Goal: Task Accomplishment & Management: Manage account settings

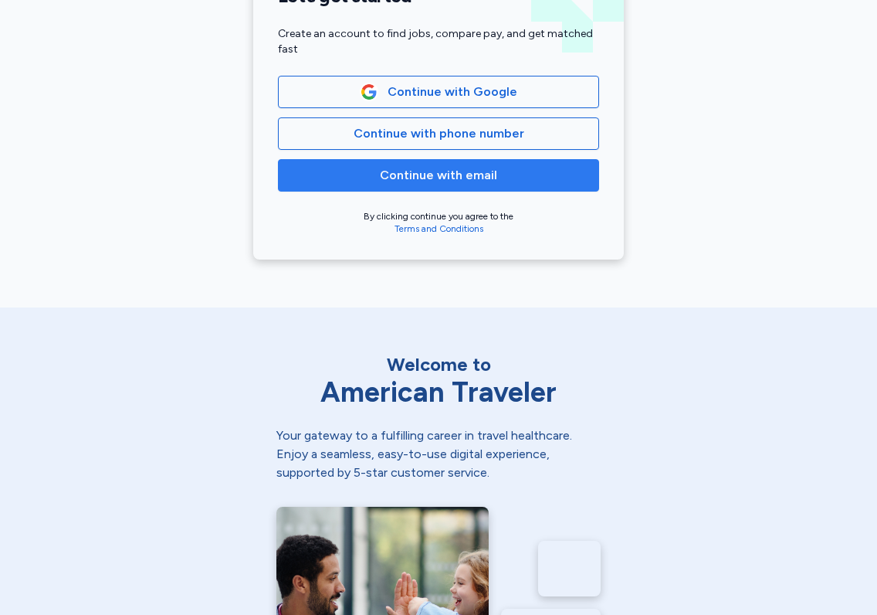
scroll to position [375, 0]
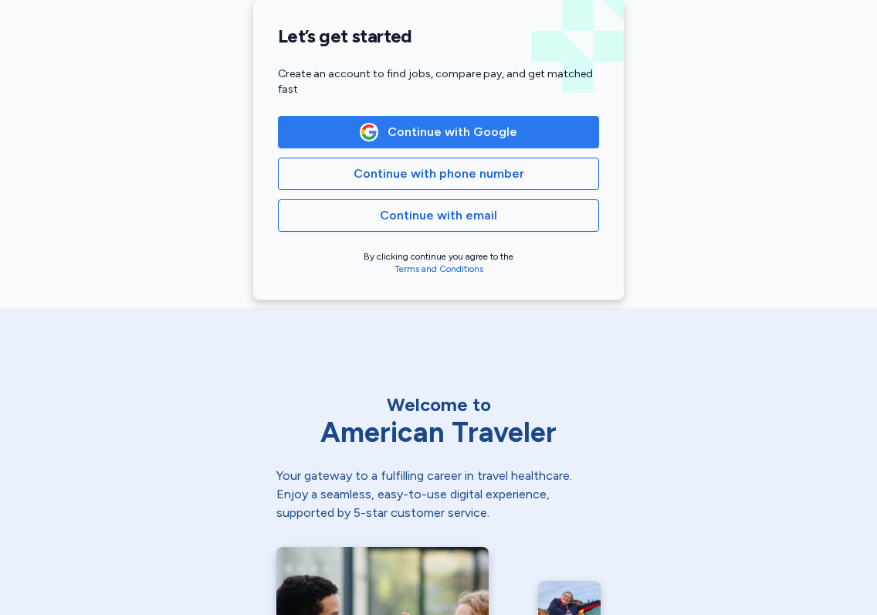
click at [429, 137] on span "Continue with Google" at bounding box center [453, 132] width 130 height 19
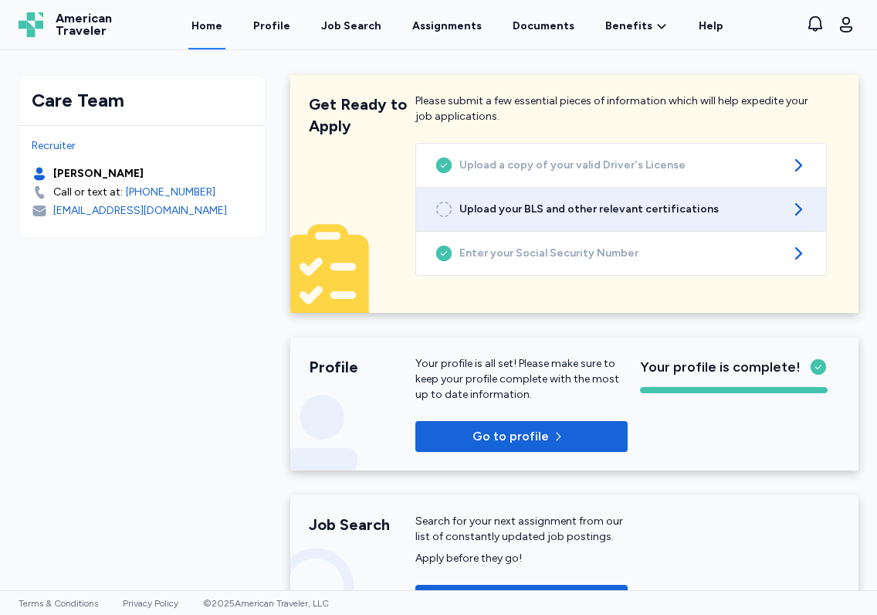
click at [625, 216] on span "Upload your BLS and other relevant certifications" at bounding box center [620, 209] width 323 height 15
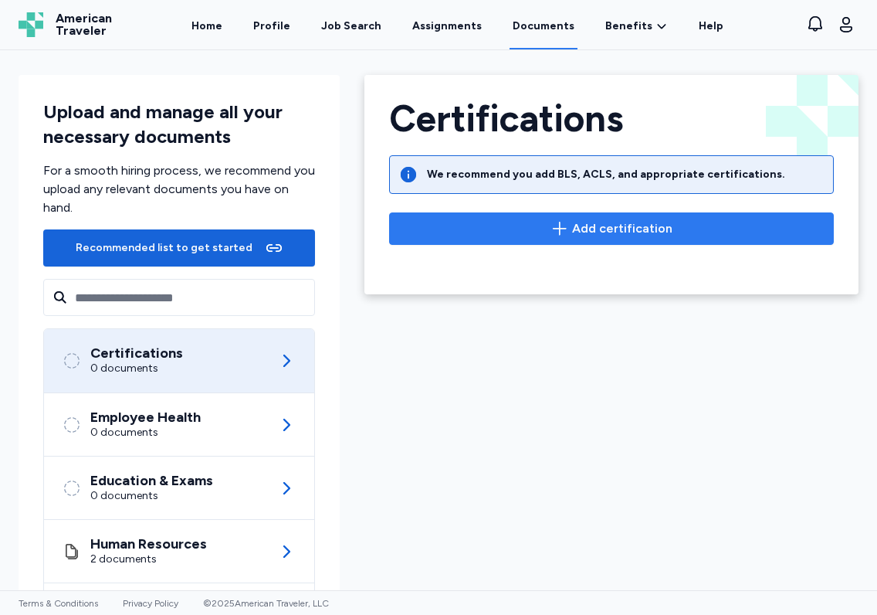
click at [598, 222] on span "Add certification" at bounding box center [622, 228] width 100 height 19
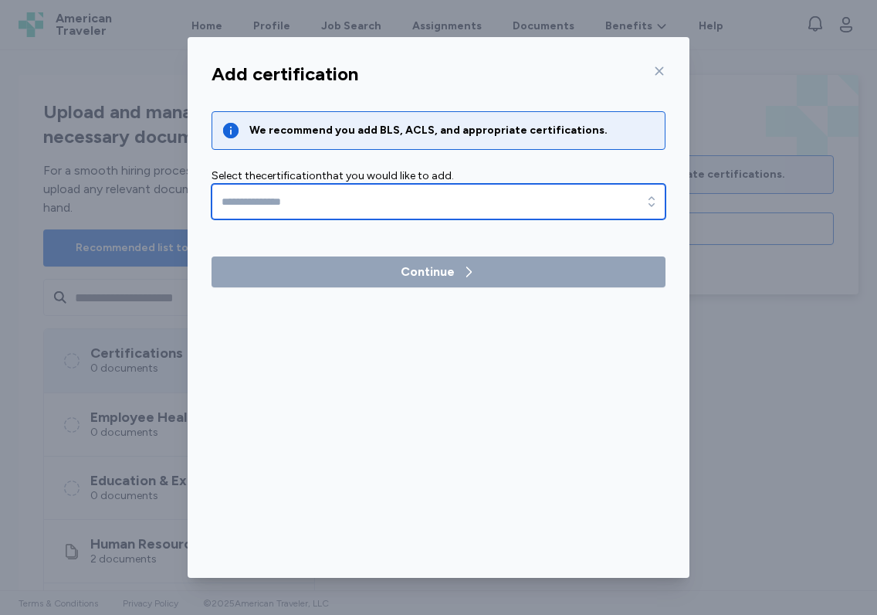
click at [397, 196] on input "text" at bounding box center [439, 202] width 454 height 36
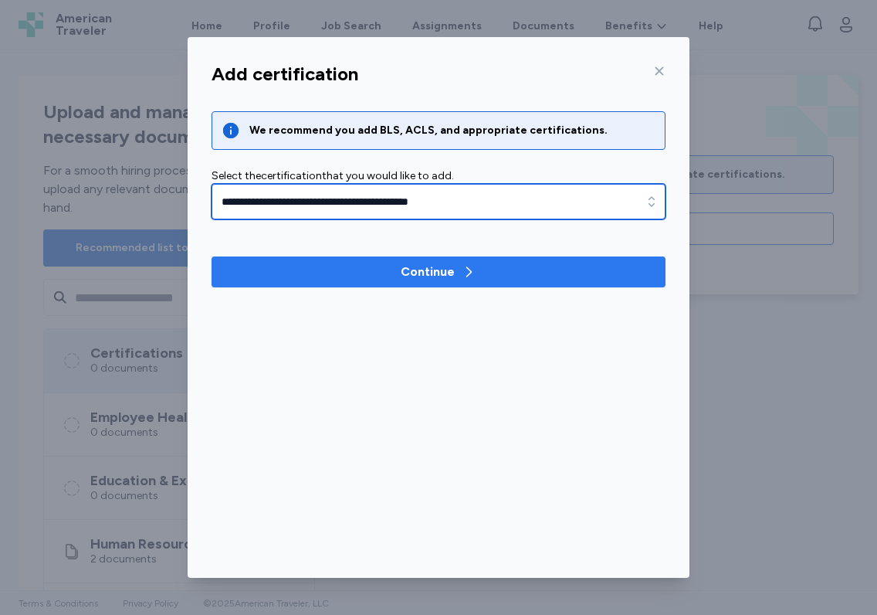
type input "**********"
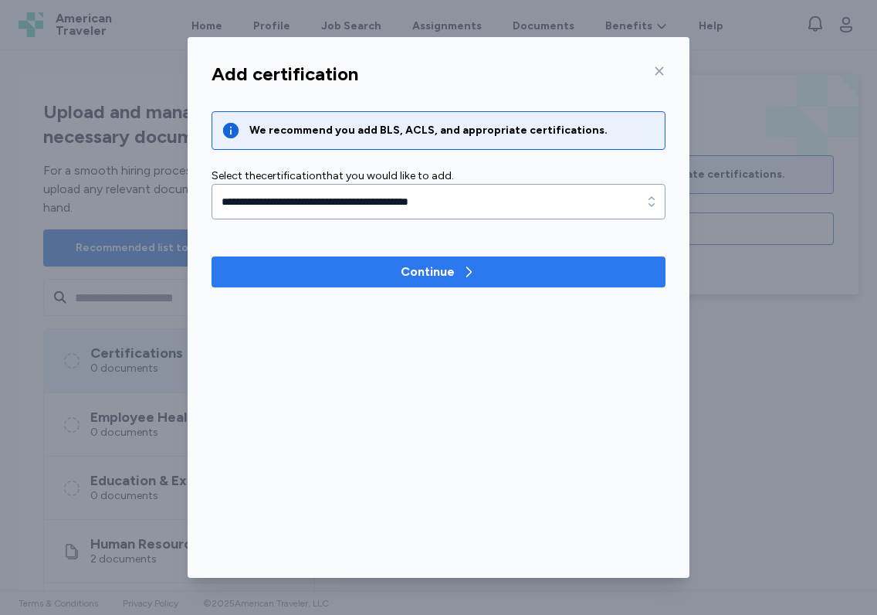
click at [444, 276] on div "Continue" at bounding box center [428, 271] width 54 height 19
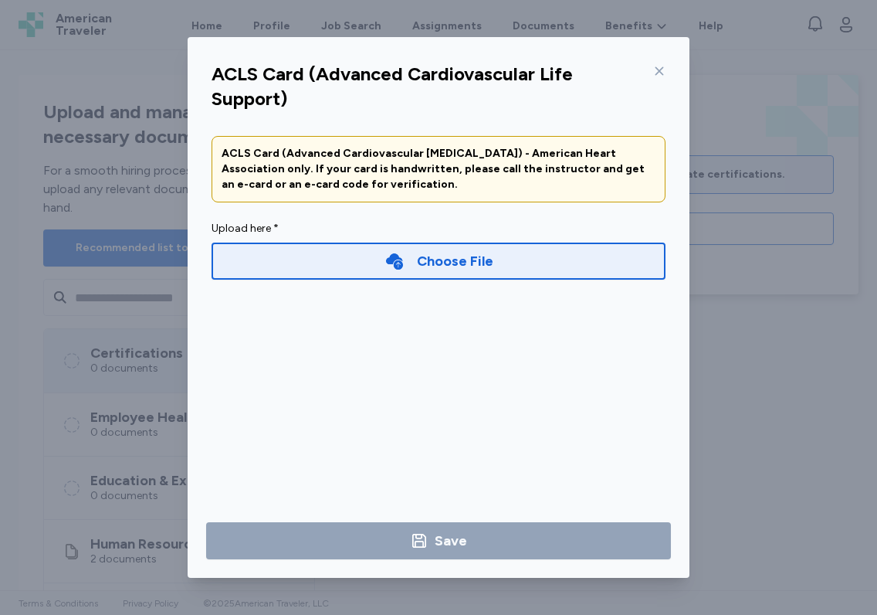
click at [455, 266] on div "Choose File" at bounding box center [455, 261] width 76 height 22
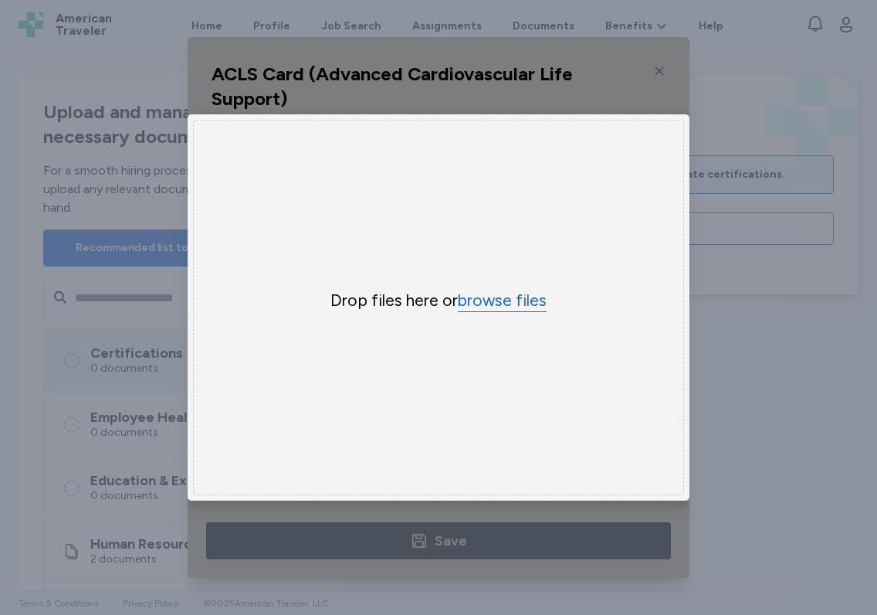
click at [497, 290] on button "browse files" at bounding box center [502, 301] width 89 height 22
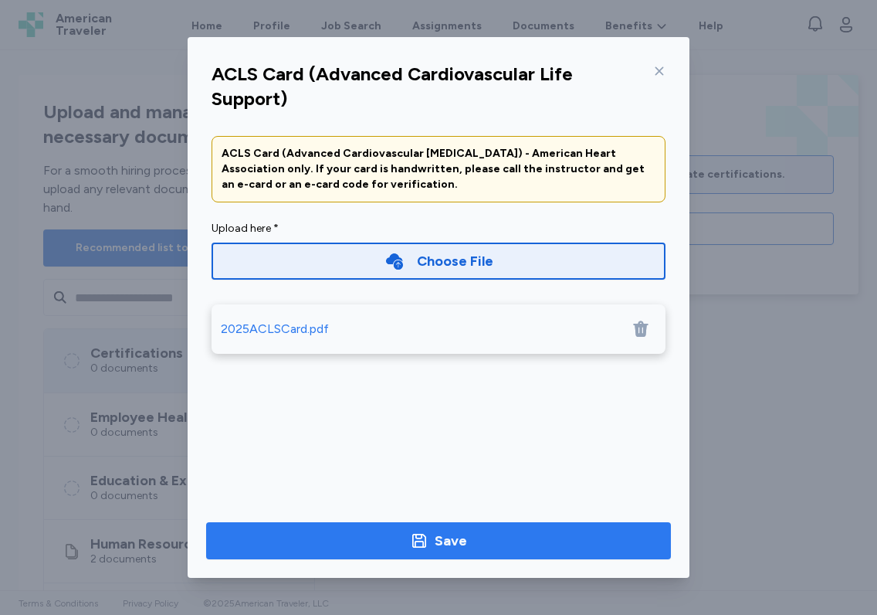
click at [466, 540] on div "Save" at bounding box center [451, 541] width 32 height 22
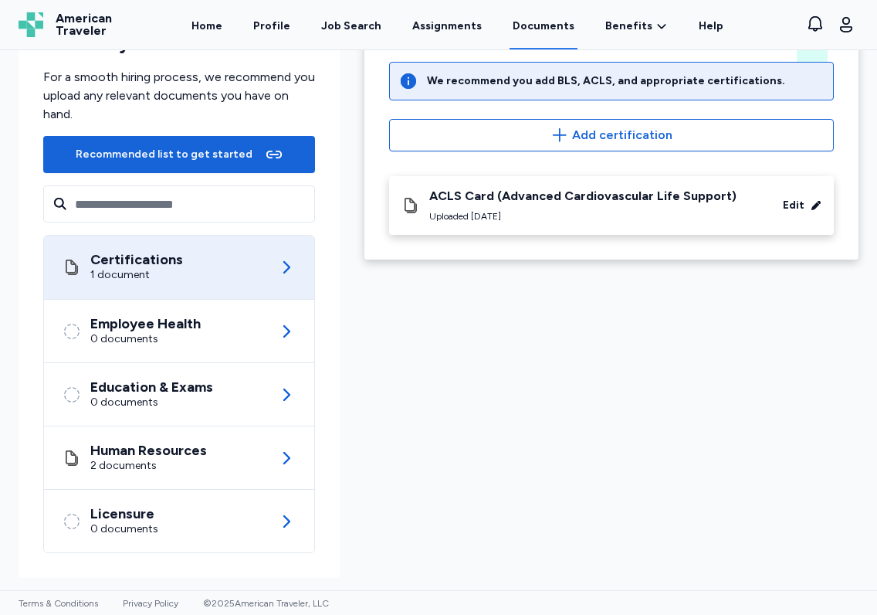
scroll to position [90, 0]
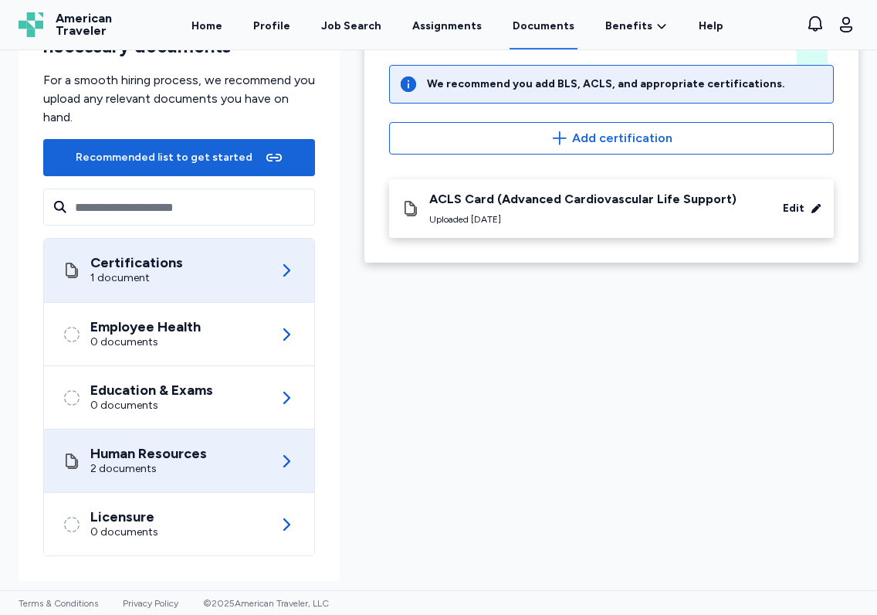
click at [197, 463] on div "2 documents" at bounding box center [148, 468] width 117 height 15
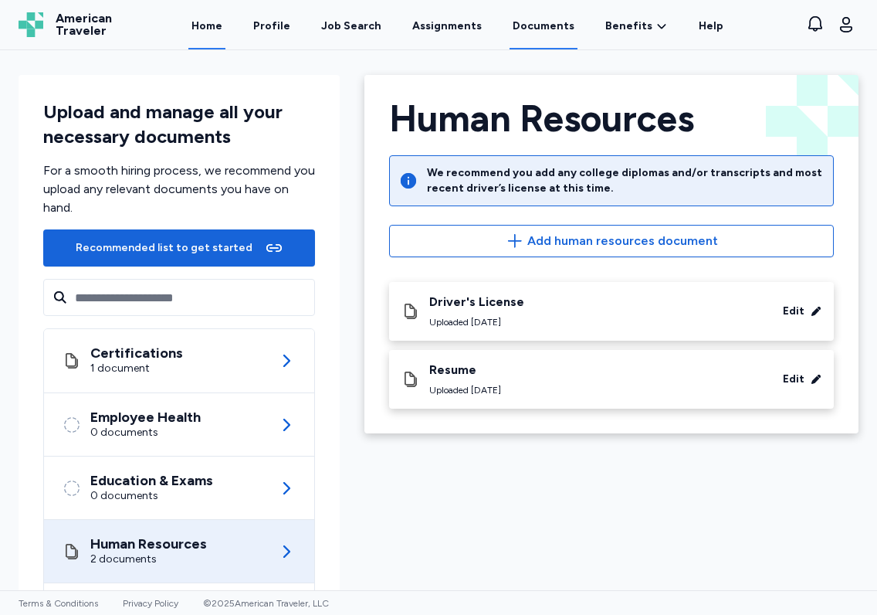
click at [216, 28] on link "Home" at bounding box center [206, 26] width 37 height 48
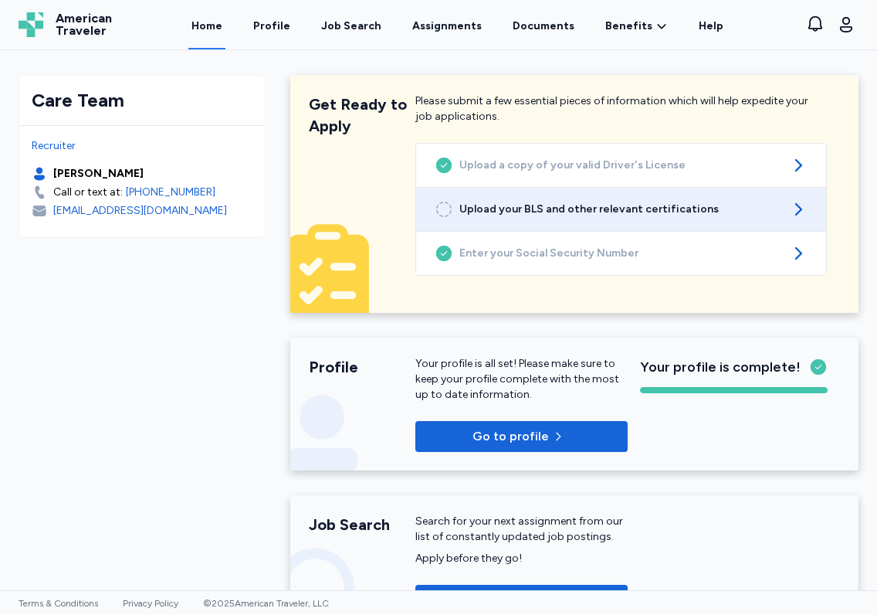
click at [550, 217] on link "Upload your BLS and other relevant certifications" at bounding box center [621, 209] width 410 height 43
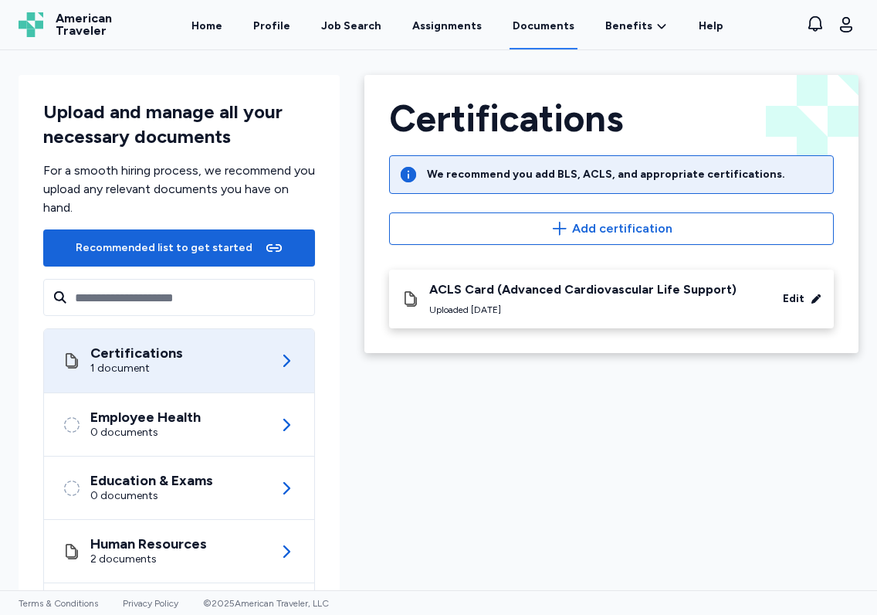
click at [573, 346] on div "Certifications We recommend you add BLS, ACLS, and appropriate certifications. …" at bounding box center [611, 214] width 494 height 278
click at [222, 30] on link "Home" at bounding box center [206, 26] width 37 height 48
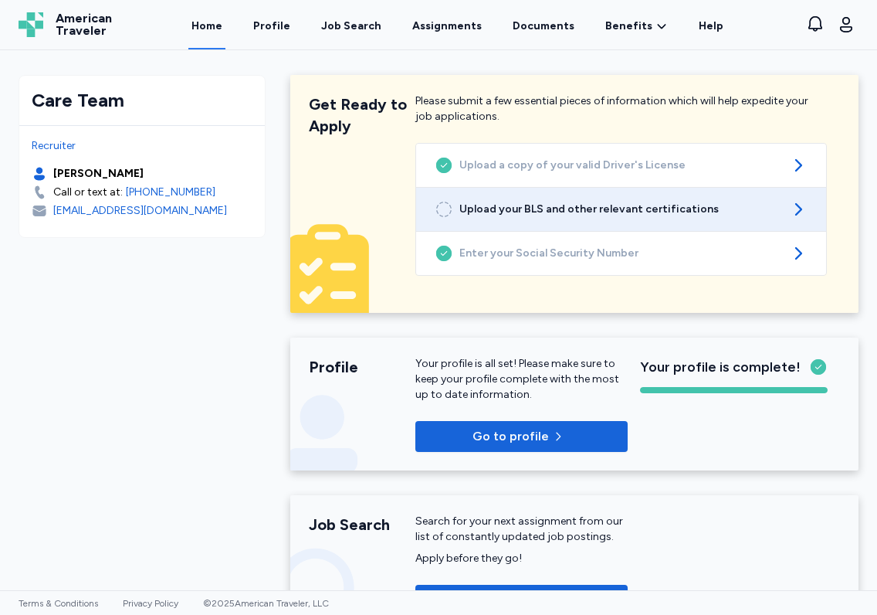
click at [548, 202] on span "Upload your BLS and other relevant certifications" at bounding box center [620, 209] width 323 height 15
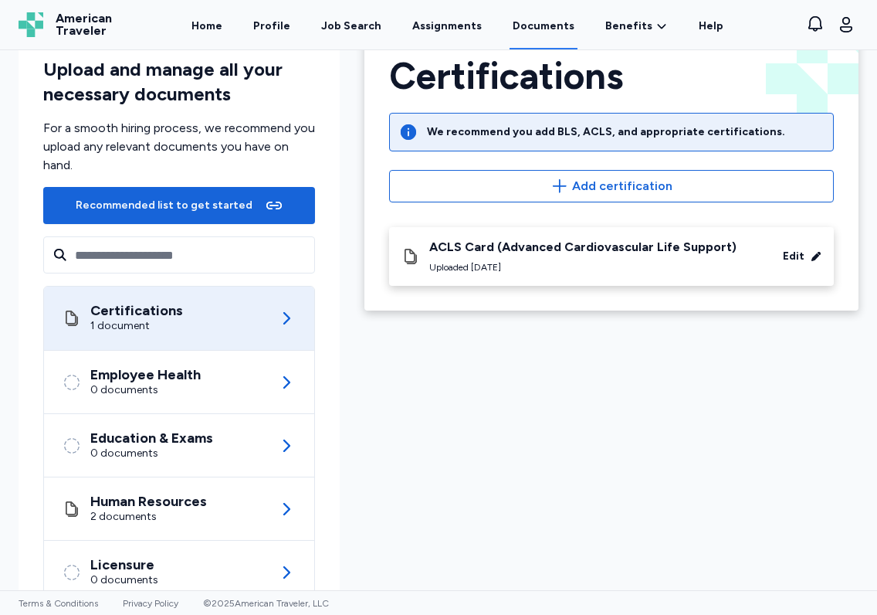
scroll to position [93, 0]
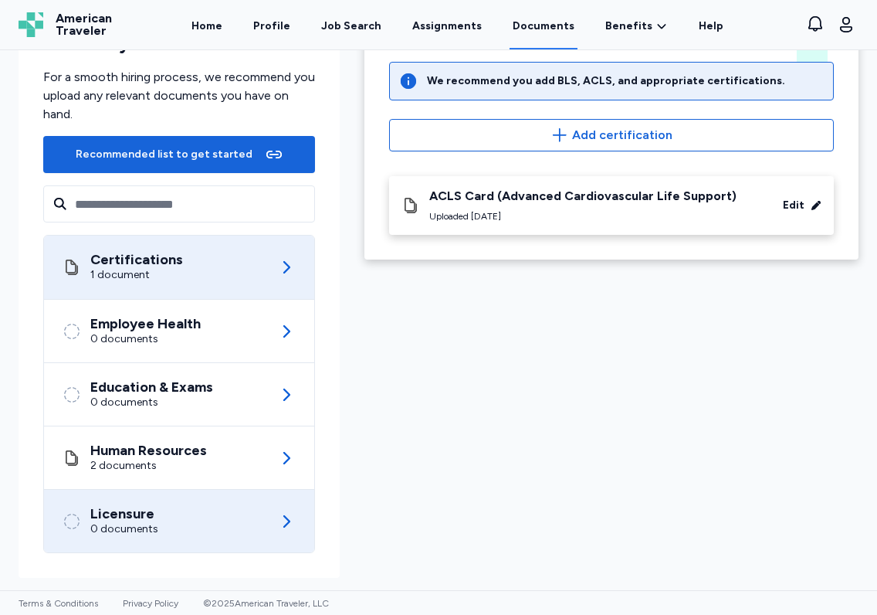
click at [232, 530] on div "Licensure 0 documents" at bounding box center [179, 520] width 233 height 63
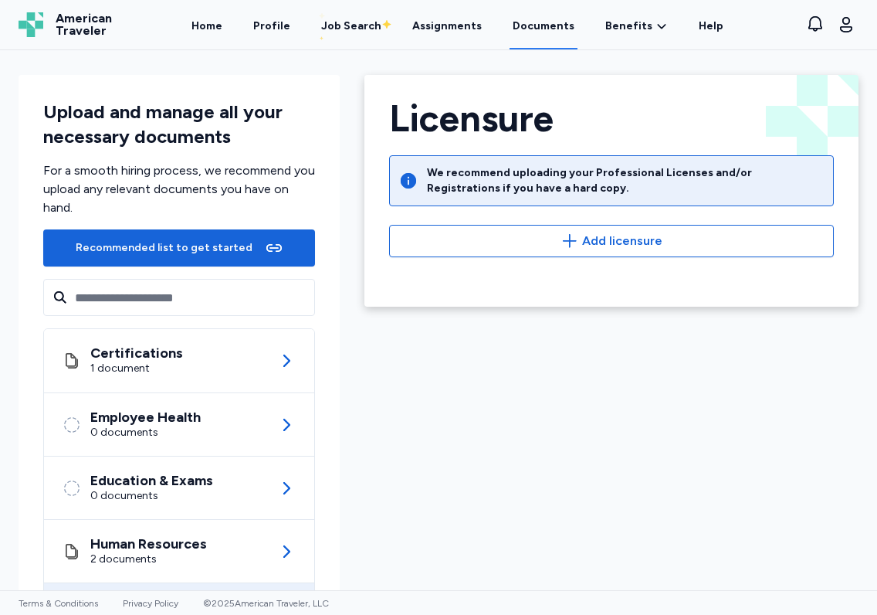
click at [602, 259] on div "Licensure We recommend uploading your Professional Licenses and/or Registration…" at bounding box center [611, 191] width 494 height 232
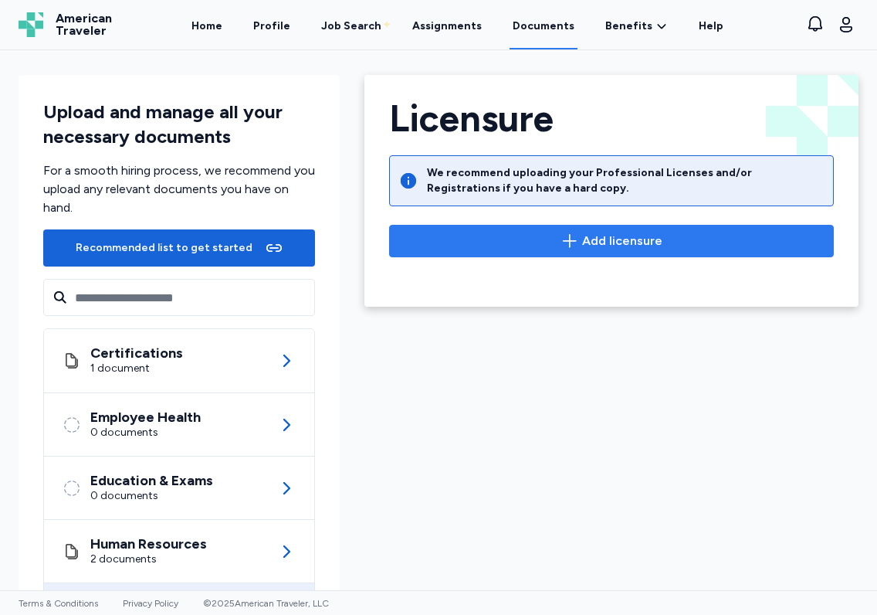
click at [615, 226] on button "Add licensure" at bounding box center [611, 241] width 445 height 32
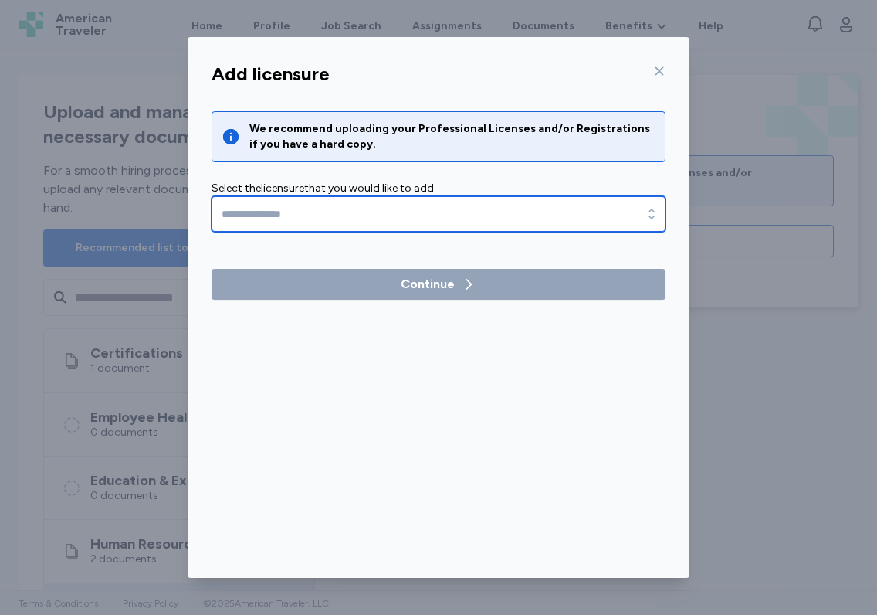
click at [458, 203] on input "text" at bounding box center [439, 214] width 454 height 36
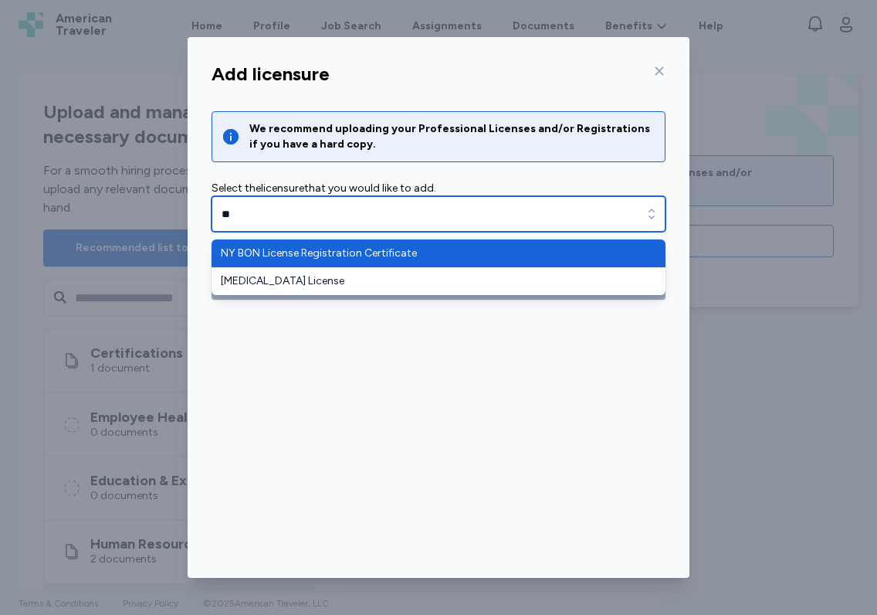
type input "*"
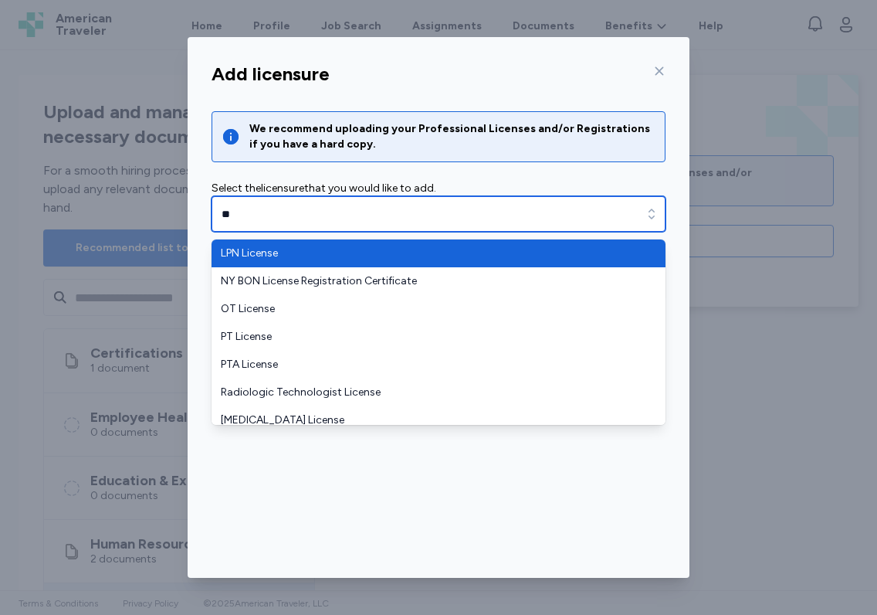
type input "*"
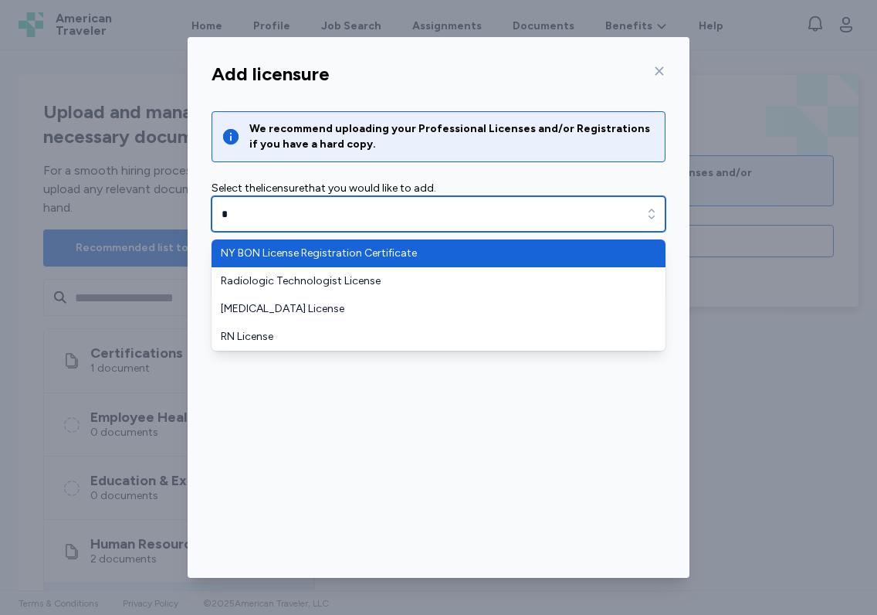
type input "**"
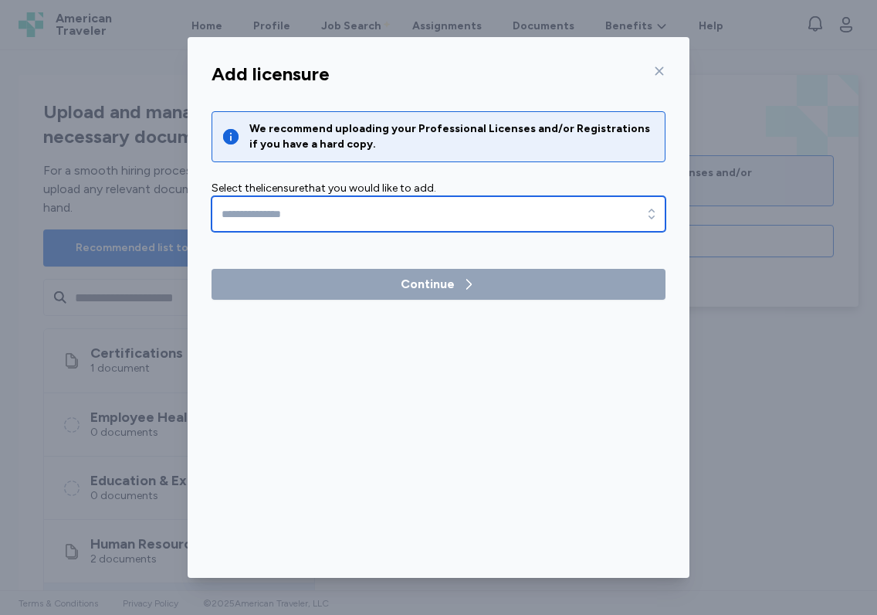
click at [374, 206] on input "text" at bounding box center [439, 214] width 454 height 36
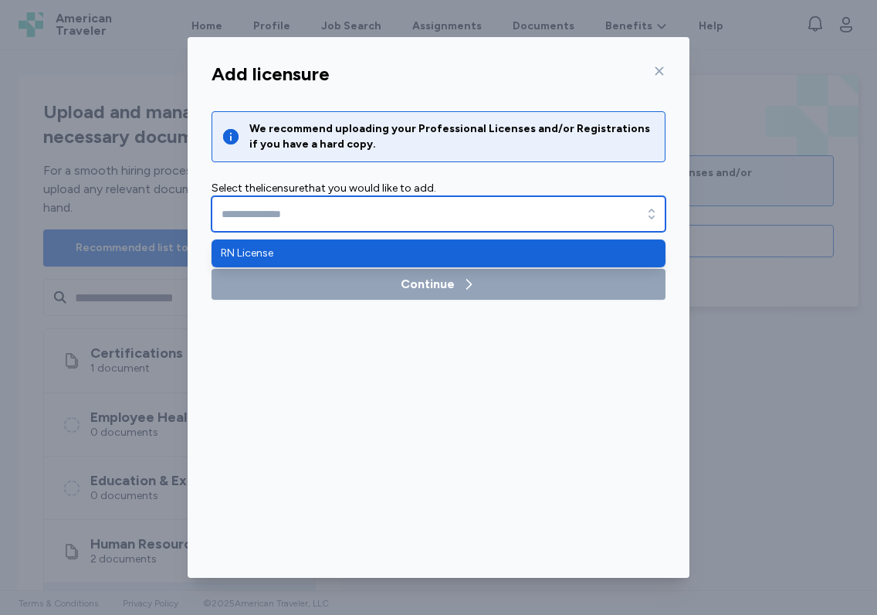
click at [656, 212] on icon "button" at bounding box center [651, 213] width 15 height 15
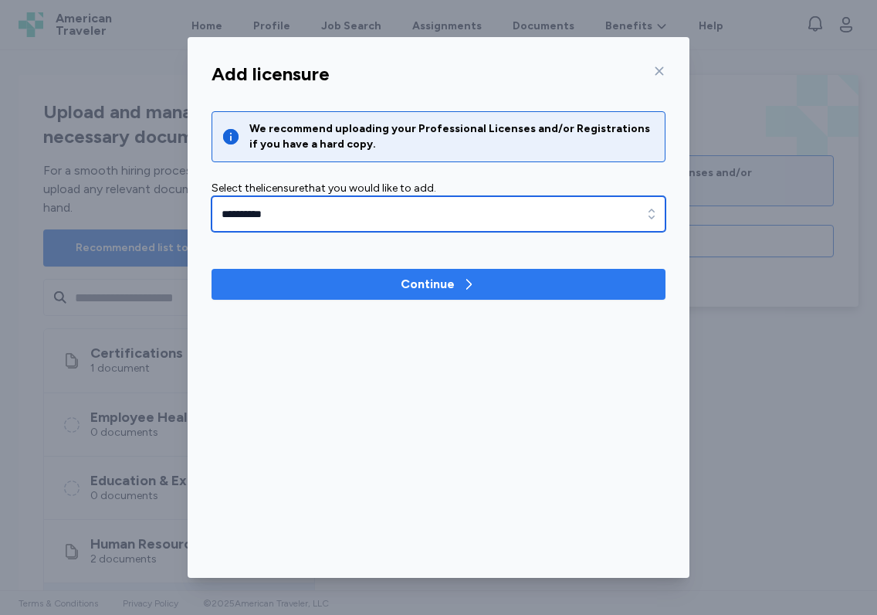
type input "**********"
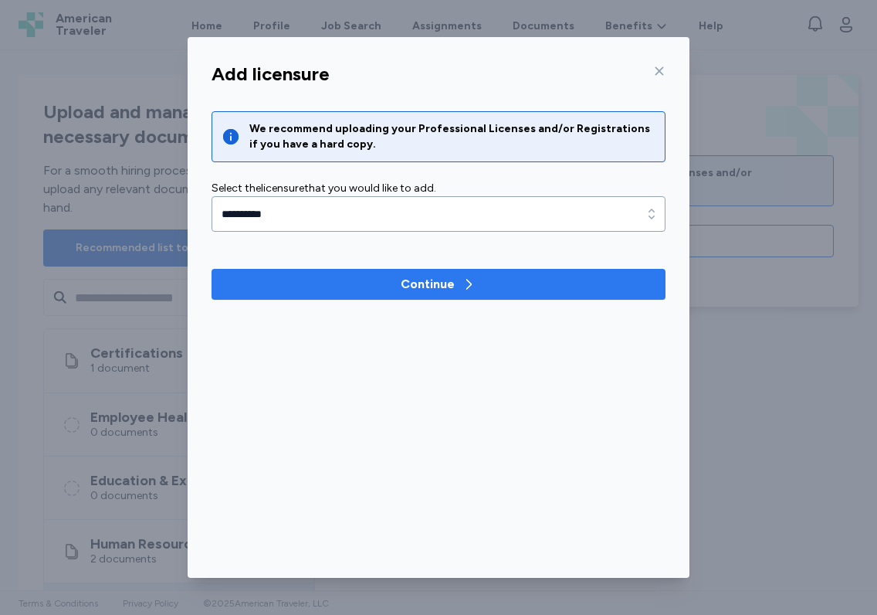
click at [422, 284] on div "Continue" at bounding box center [428, 284] width 54 height 19
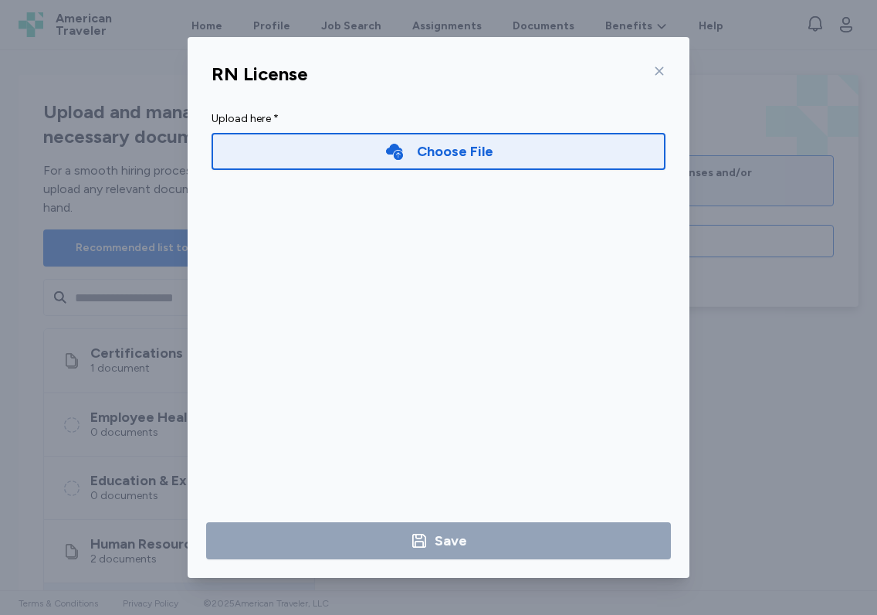
click at [661, 66] on icon at bounding box center [659, 71] width 12 height 12
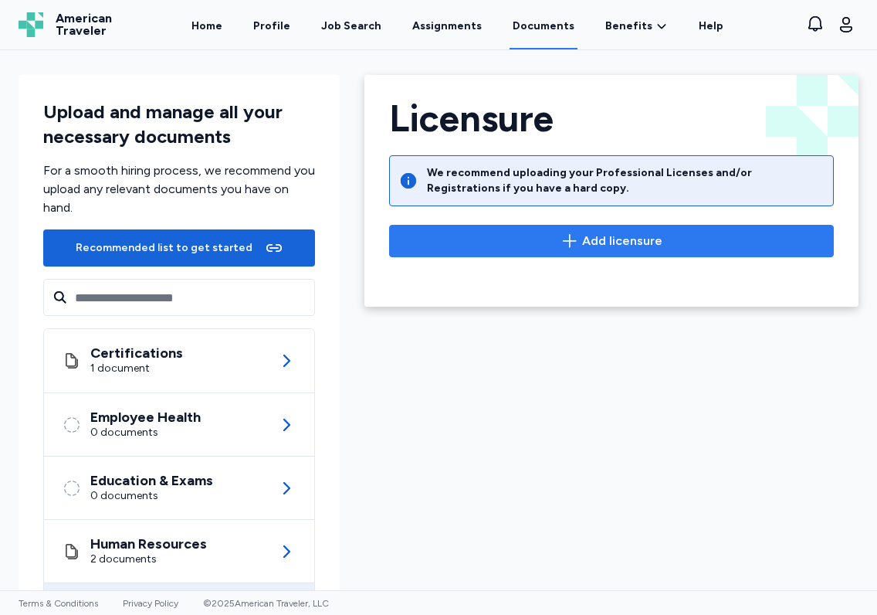
click at [605, 233] on span "Add licensure" at bounding box center [622, 241] width 80 height 19
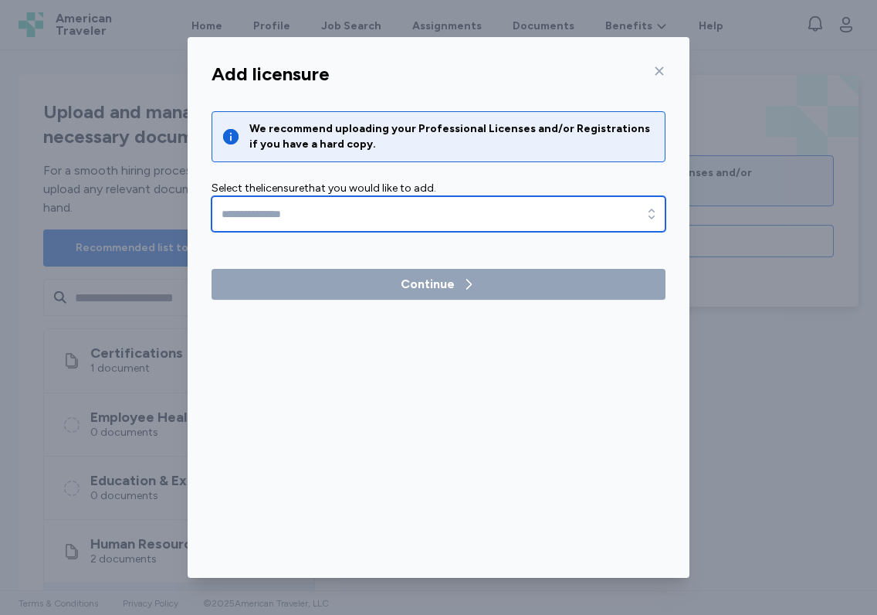
click at [645, 215] on icon "button" at bounding box center [651, 213] width 15 height 15
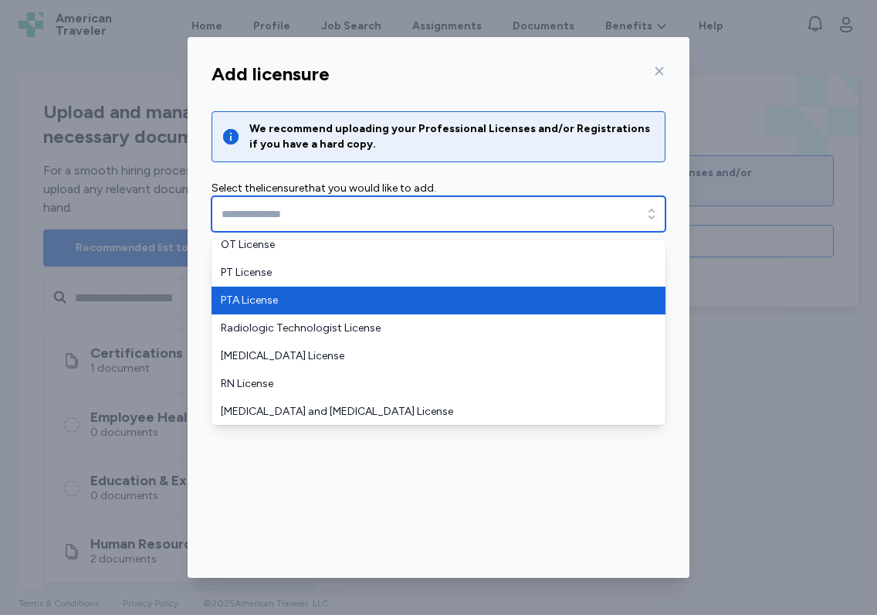
scroll to position [65, 0]
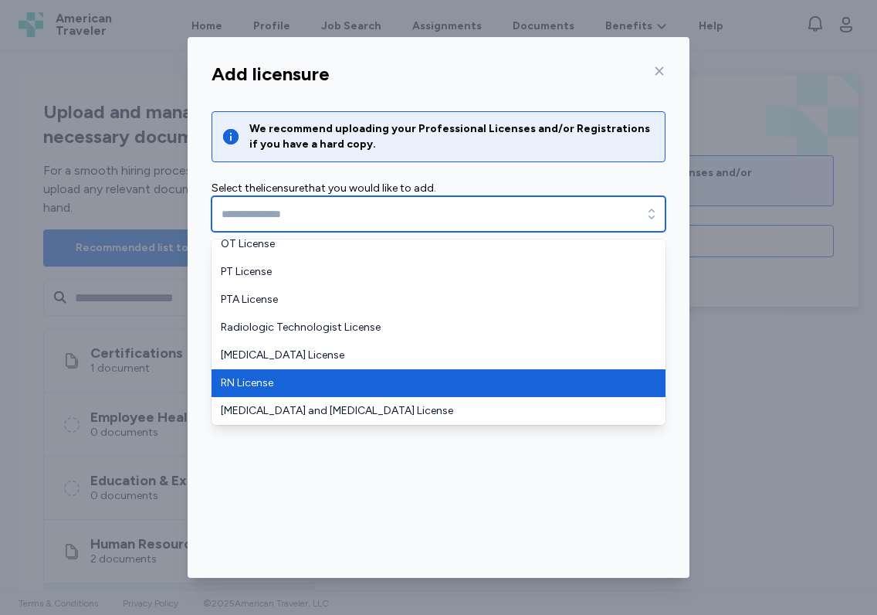
type input "**********"
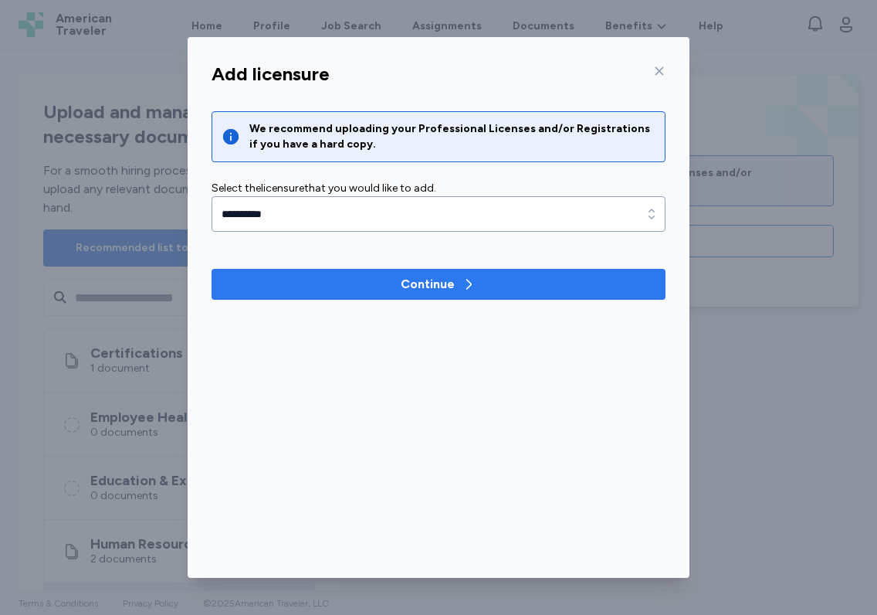
click at [438, 281] on div "Continue" at bounding box center [428, 284] width 54 height 19
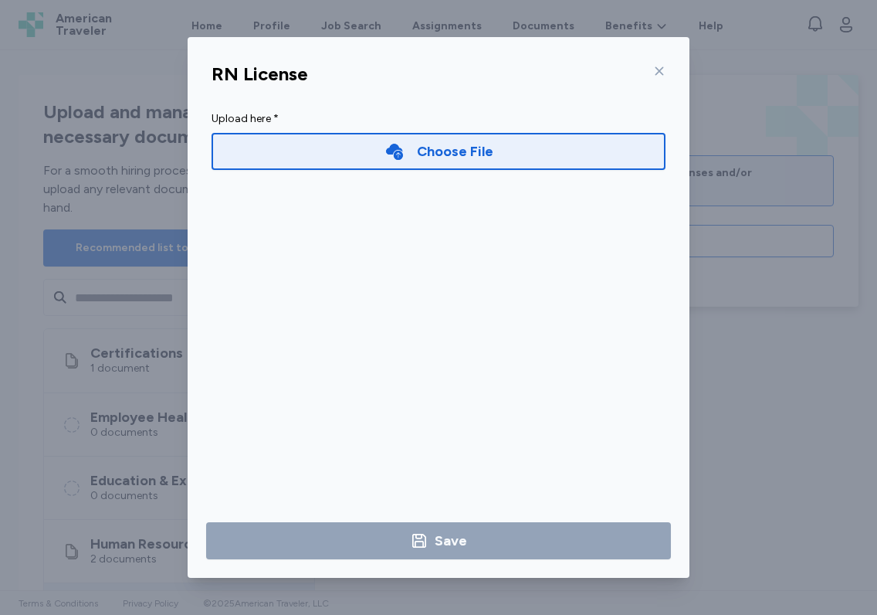
click at [434, 150] on div "Choose File" at bounding box center [455, 152] width 76 height 22
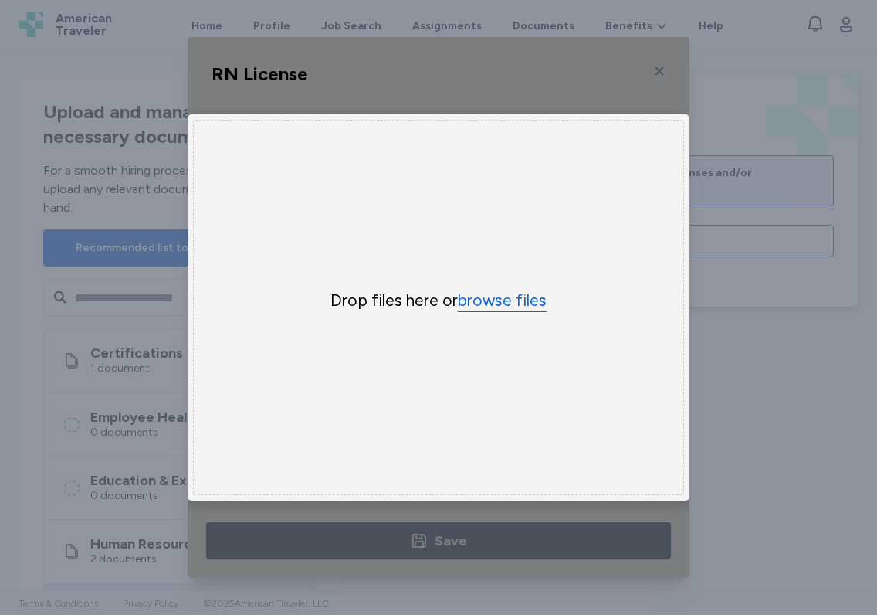
click at [488, 301] on button "browse files" at bounding box center [502, 301] width 89 height 22
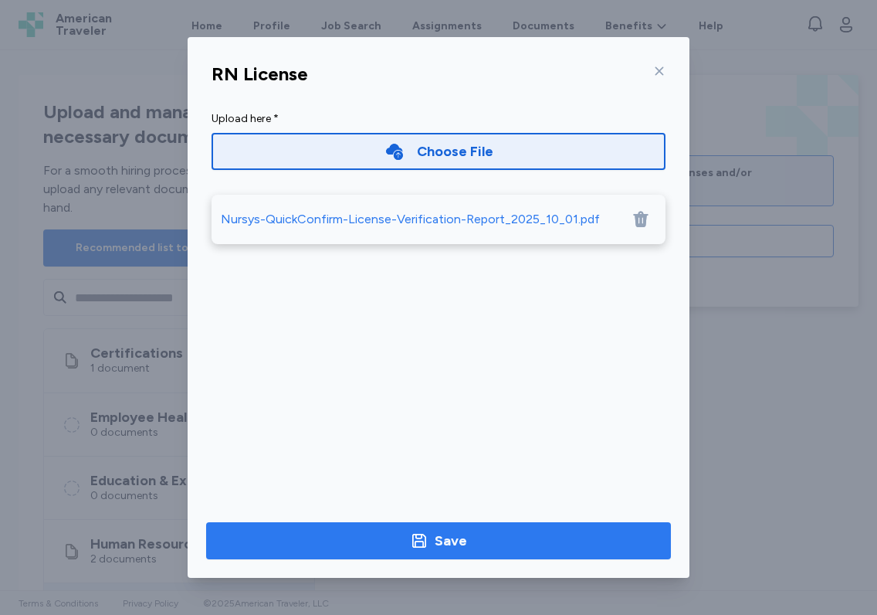
click at [452, 542] on div "Save" at bounding box center [451, 541] width 32 height 22
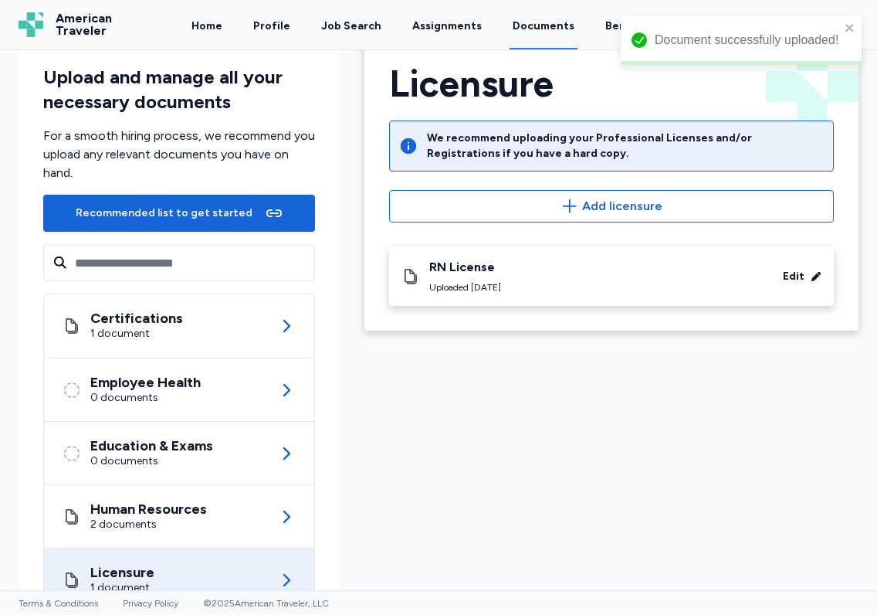
scroll to position [93, 0]
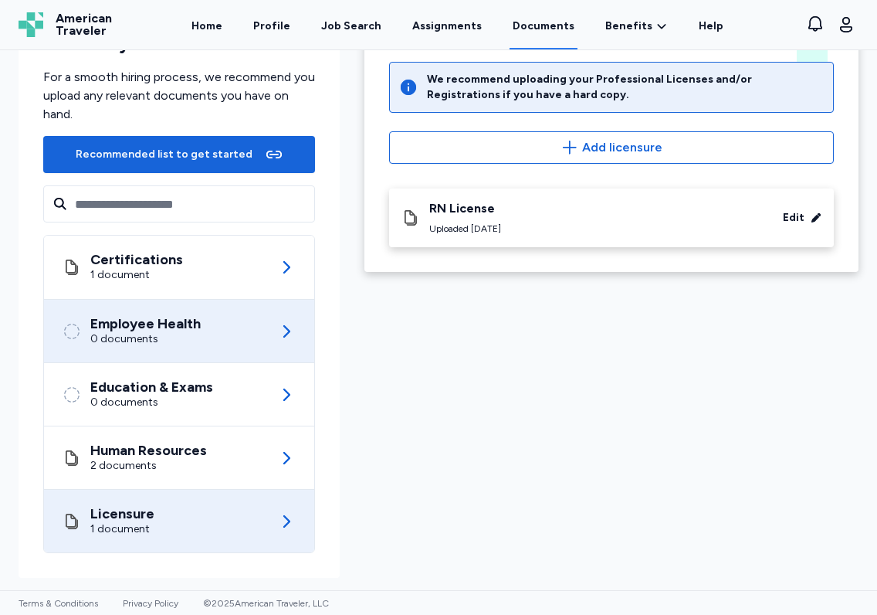
click at [230, 323] on div "Employee Health 0 documents" at bounding box center [179, 331] width 233 height 63
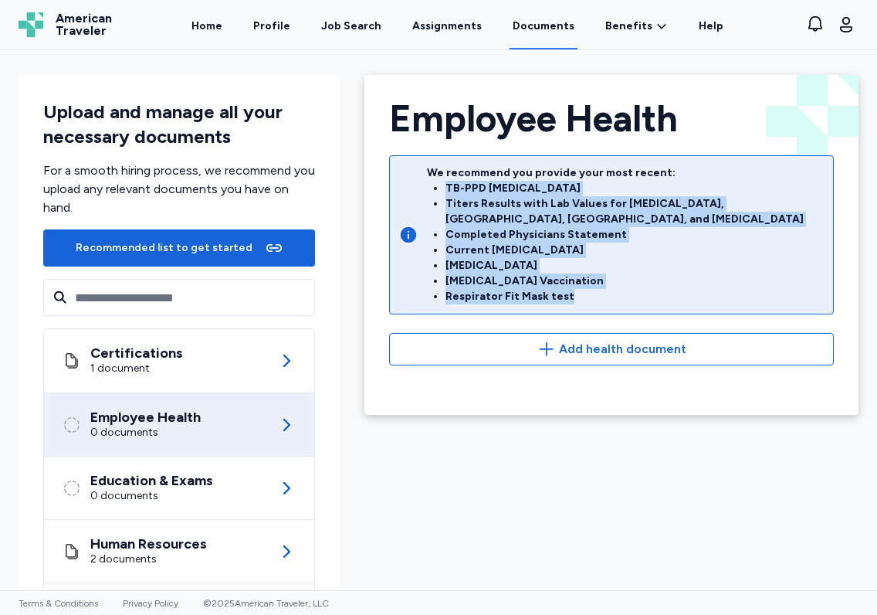
drag, startPoint x: 441, startPoint y: 184, endPoint x: 662, endPoint y: 276, distance: 240.2
click at [662, 276] on ul "TB-PPD Skin Test Titers Results with Lab Values for Rubella, Rubeola, Varicella…" at bounding box center [634, 243] width 378 height 124
click at [587, 289] on li "Respirator Fit Mask test" at bounding box center [634, 296] width 378 height 15
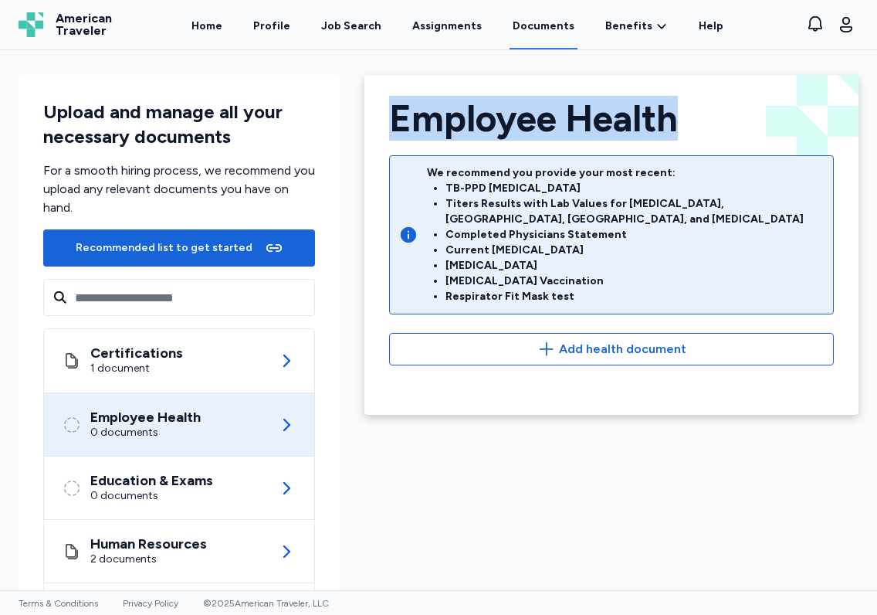
drag, startPoint x: 385, startPoint y: 123, endPoint x: 672, endPoint y: 131, distance: 287.3
click at [672, 131] on div "Employee Health" at bounding box center [611, 118] width 445 height 37
click at [334, 29] on div "Job Search" at bounding box center [351, 26] width 60 height 15
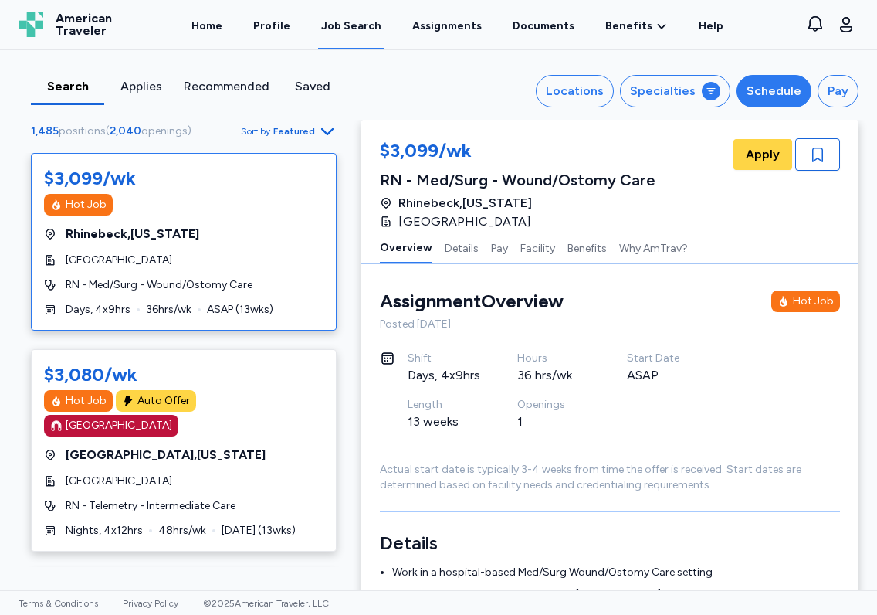
click at [758, 93] on div "Schedule" at bounding box center [774, 91] width 55 height 19
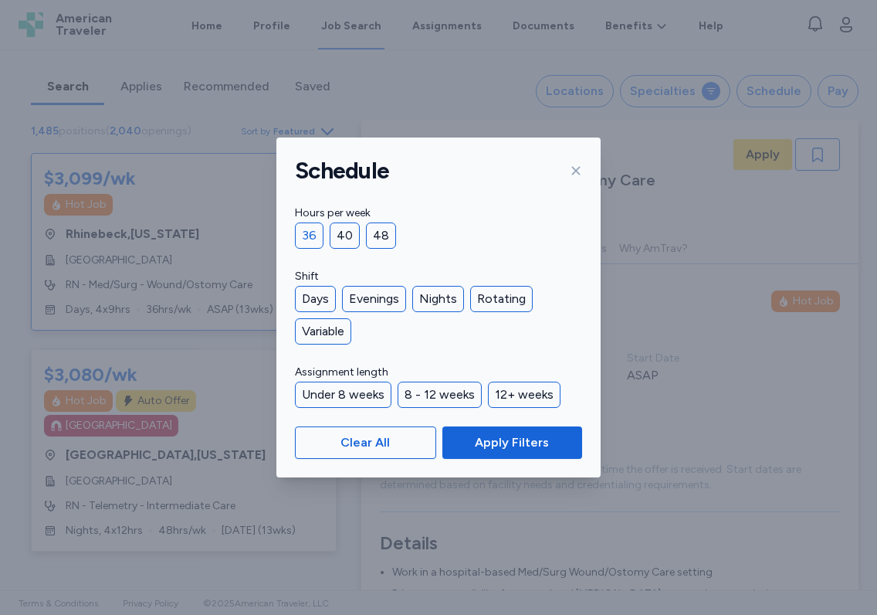
click at [299, 232] on div "36" at bounding box center [309, 235] width 29 height 26
click at [496, 444] on span "Apply Filters" at bounding box center [512, 442] width 74 height 19
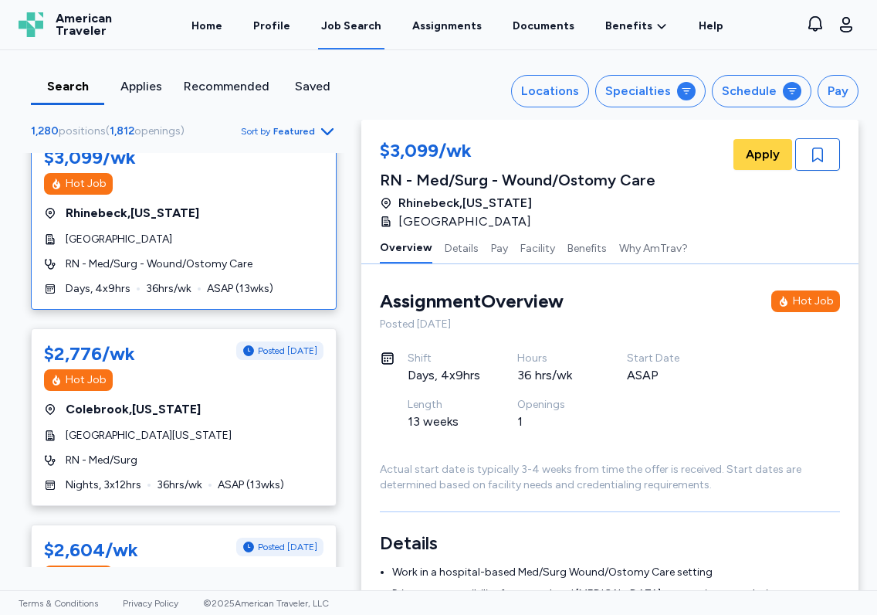
scroll to position [22, 0]
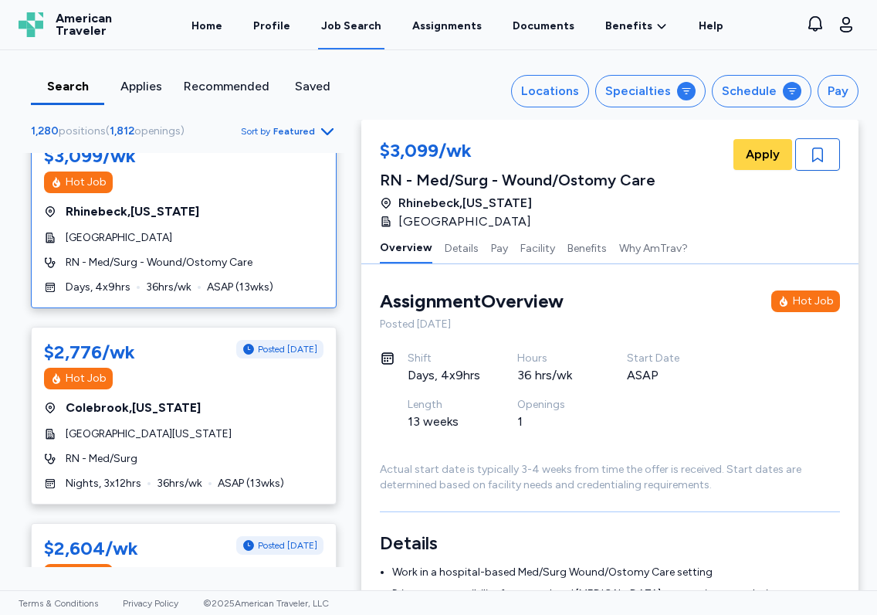
click at [323, 133] on icon "button" at bounding box center [327, 131] width 12 height 7
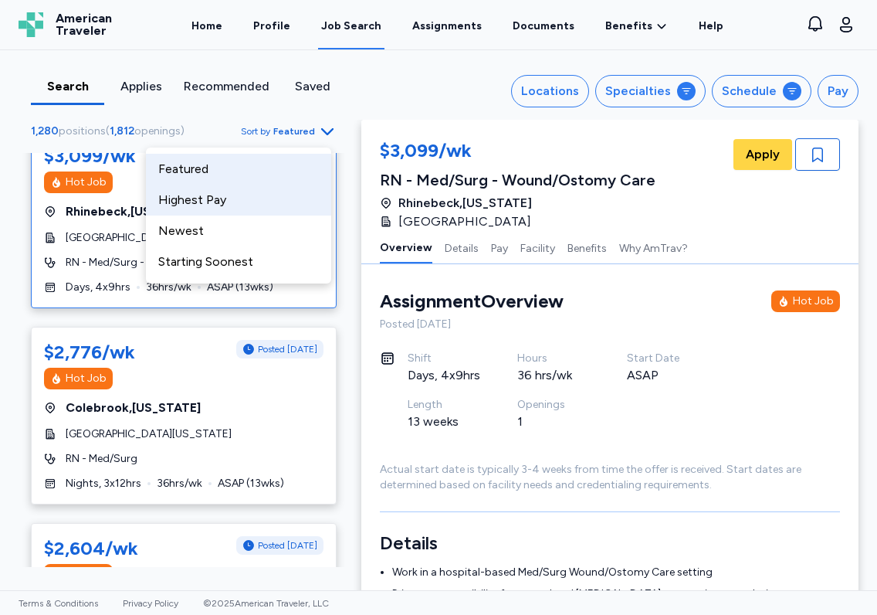
click at [274, 210] on div "Highest Pay" at bounding box center [238, 200] width 185 height 31
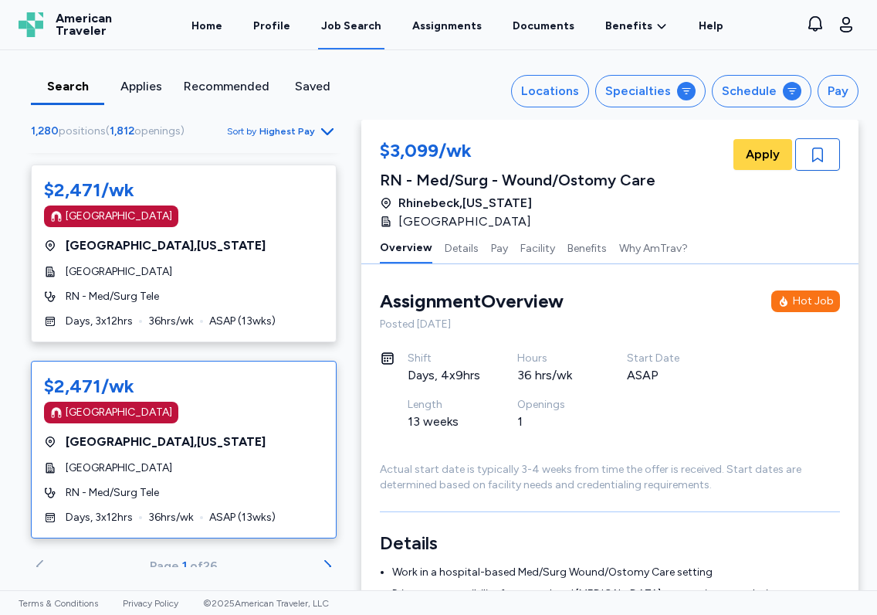
scroll to position [8804, 0]
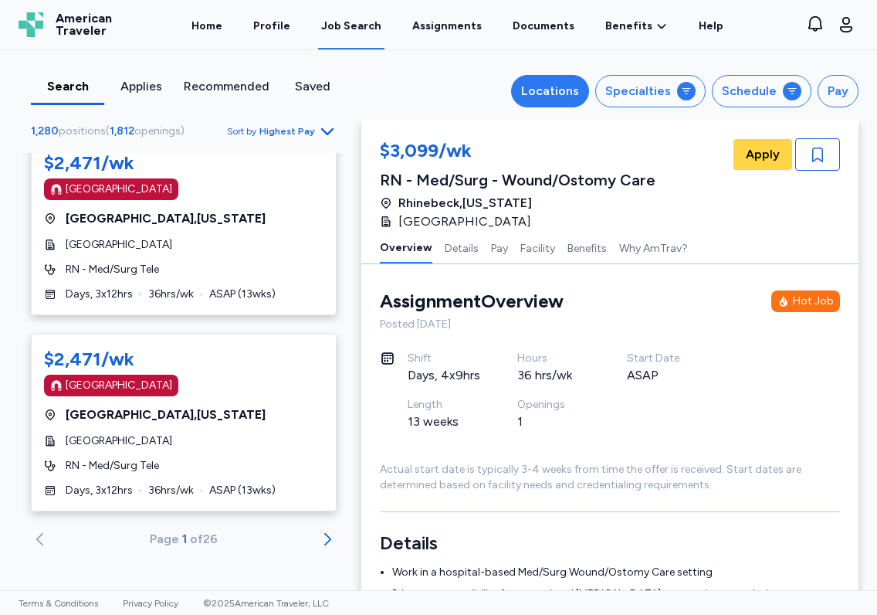
click at [575, 95] on div "Locations" at bounding box center [550, 91] width 58 height 19
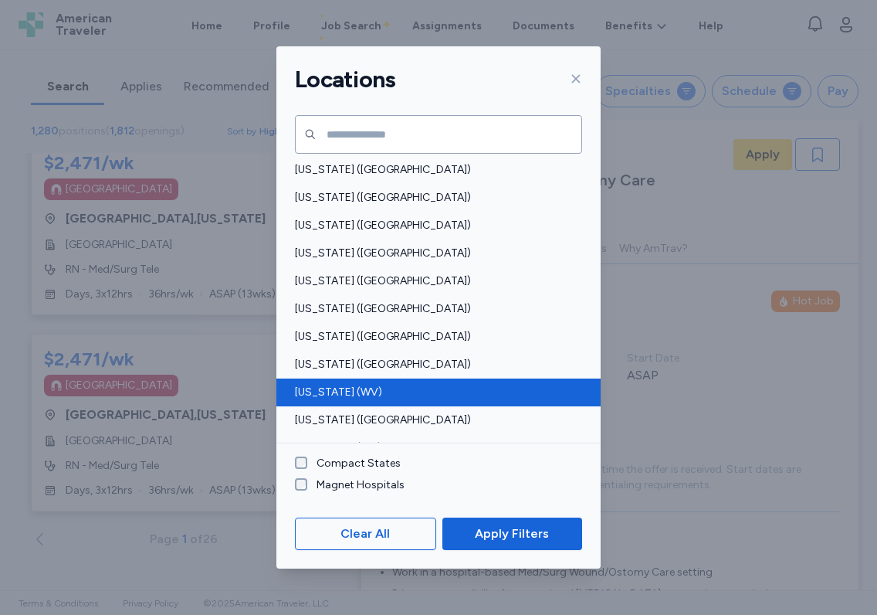
scroll to position [1134, 0]
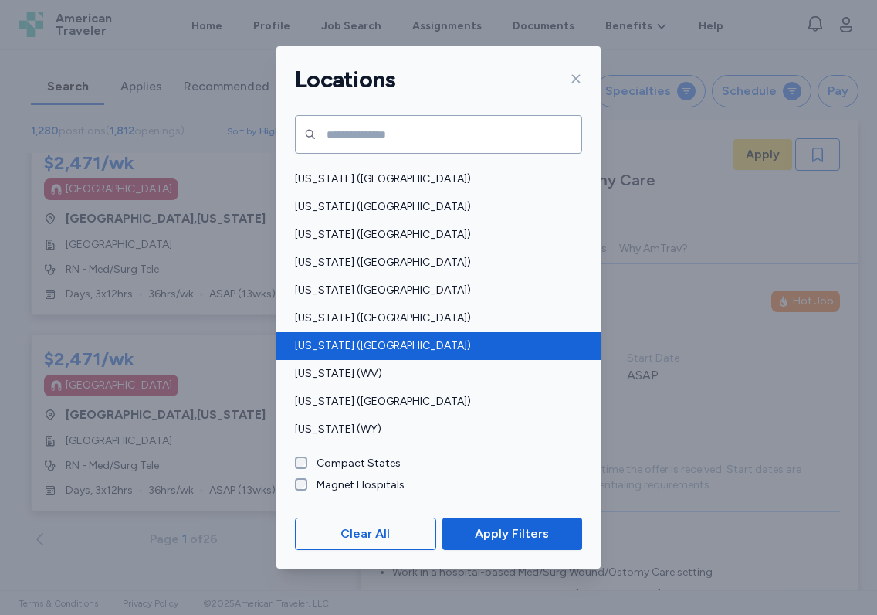
click at [341, 344] on span "[US_STATE] ([GEOGRAPHIC_DATA])" at bounding box center [434, 345] width 278 height 15
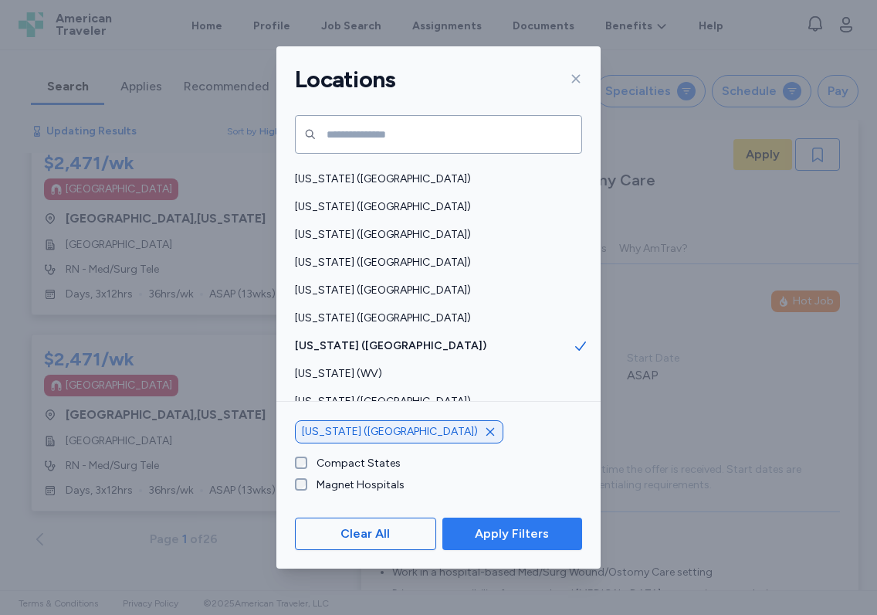
click at [515, 538] on span "Apply Filters" at bounding box center [512, 533] width 74 height 19
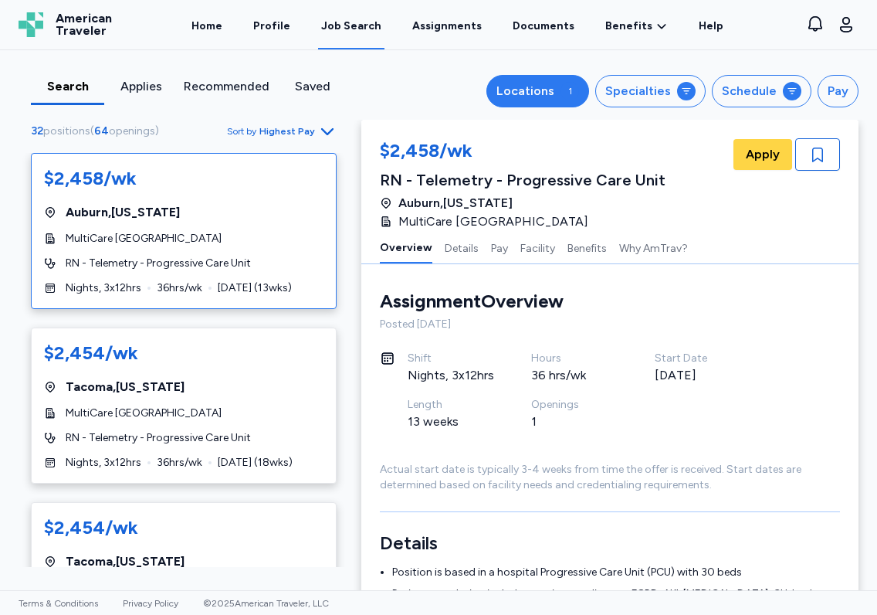
click at [534, 90] on div "Locations" at bounding box center [525, 91] width 58 height 19
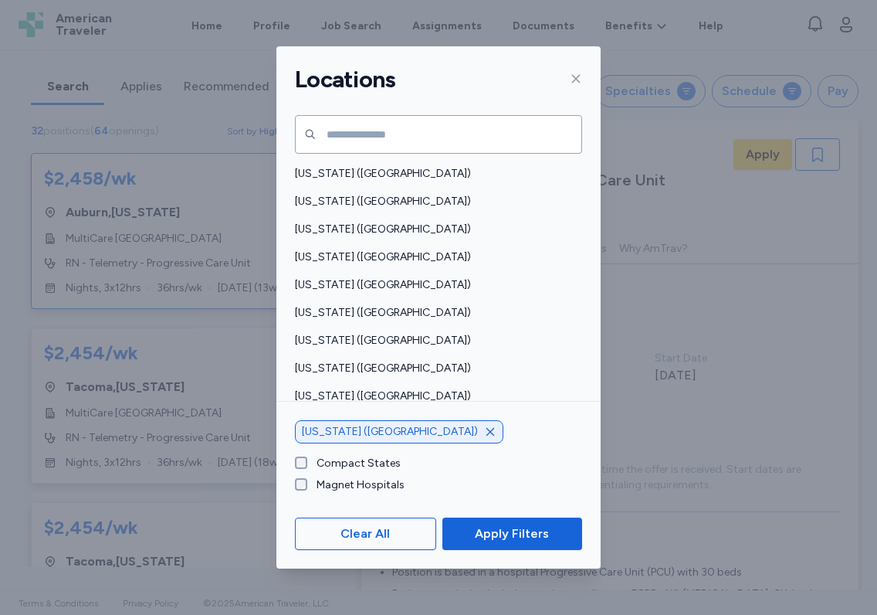
click at [486, 432] on icon "button" at bounding box center [490, 432] width 8 height 8
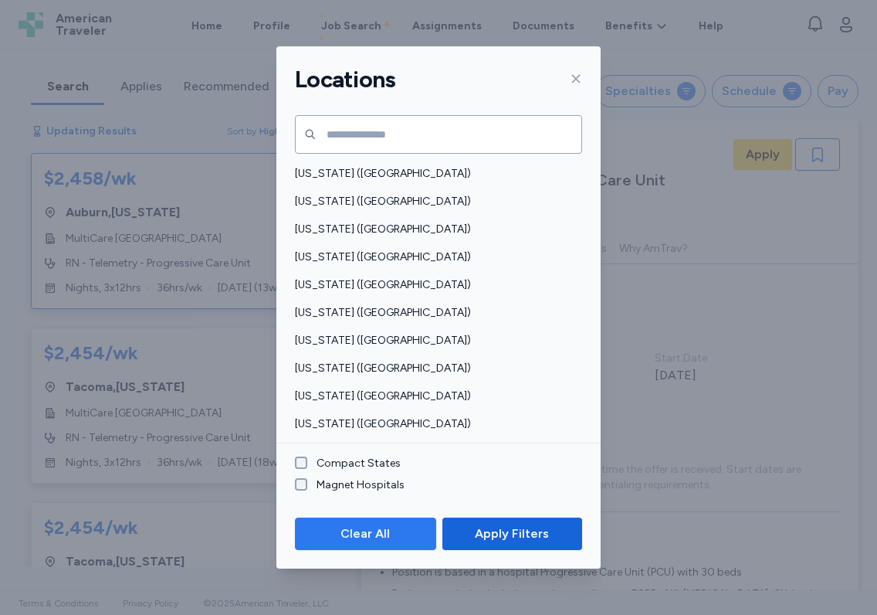
click at [391, 528] on span "Clear All" at bounding box center [365, 533] width 115 height 19
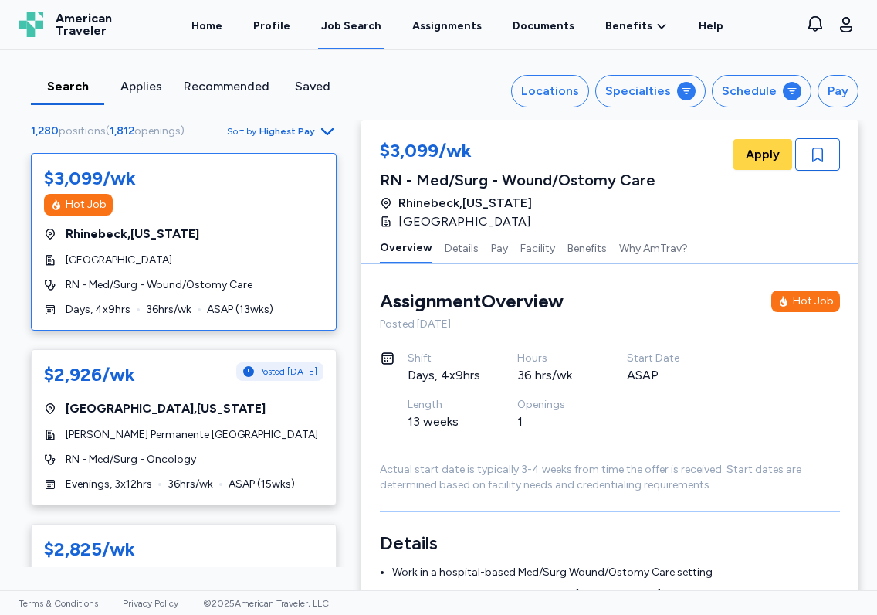
click at [308, 131] on span "Highest Pay" at bounding box center [287, 131] width 56 height 12
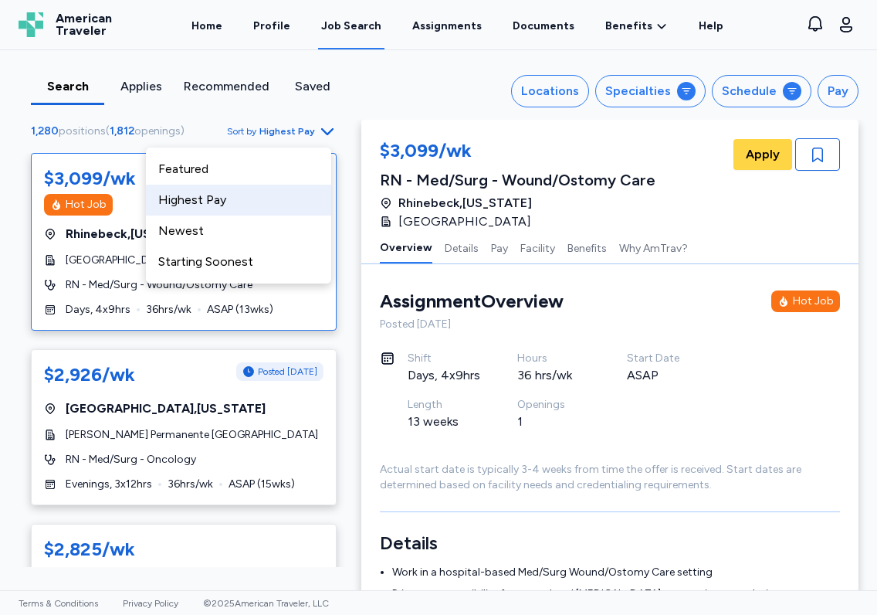
click at [209, 195] on div "Highest Pay" at bounding box center [238, 200] width 185 height 31
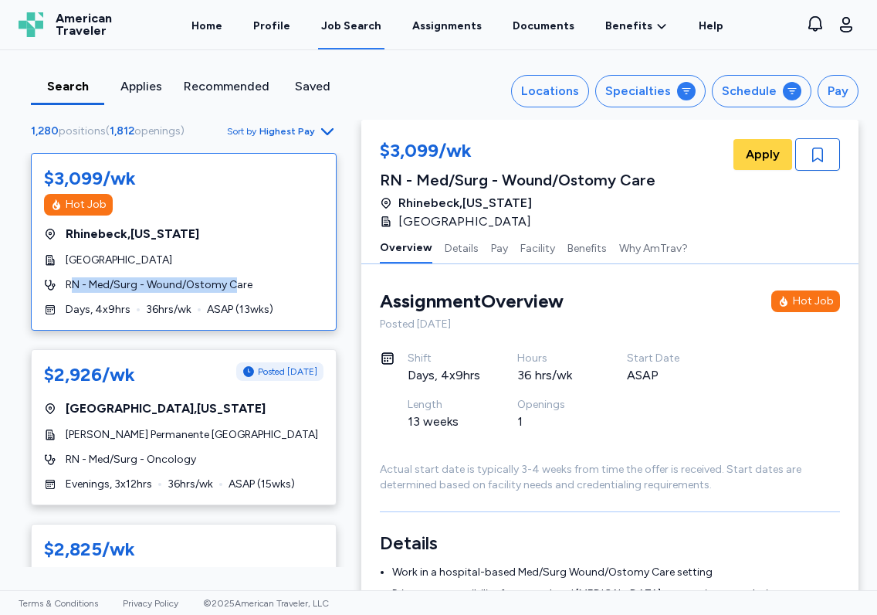
drag, startPoint x: 69, startPoint y: 286, endPoint x: 229, endPoint y: 281, distance: 160.6
click at [229, 281] on span "RN - Med/Surg - Wound/Ostomy Care" at bounding box center [159, 284] width 187 height 15
click at [286, 283] on div "RN - Med/Surg - Wound/Ostomy Care" at bounding box center [183, 284] width 279 height 15
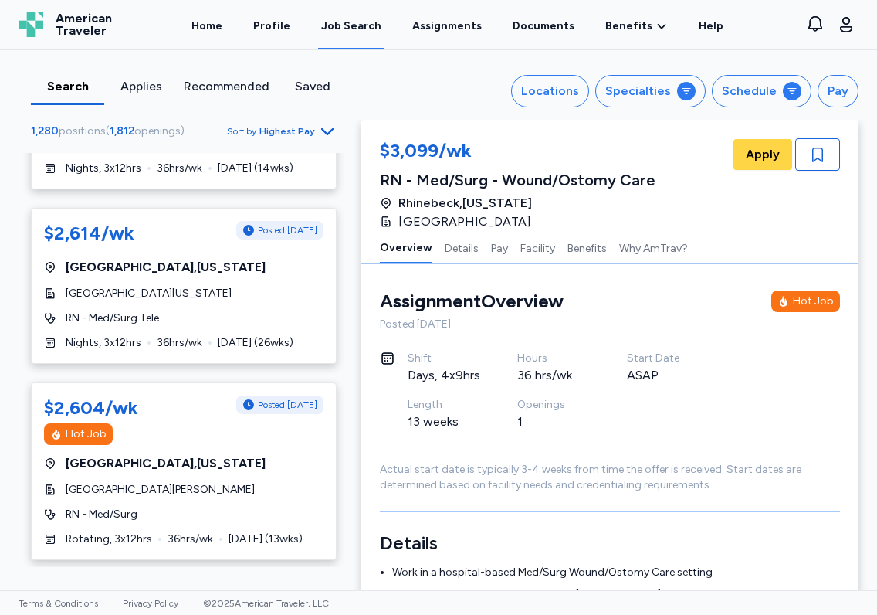
scroll to position [2255, 0]
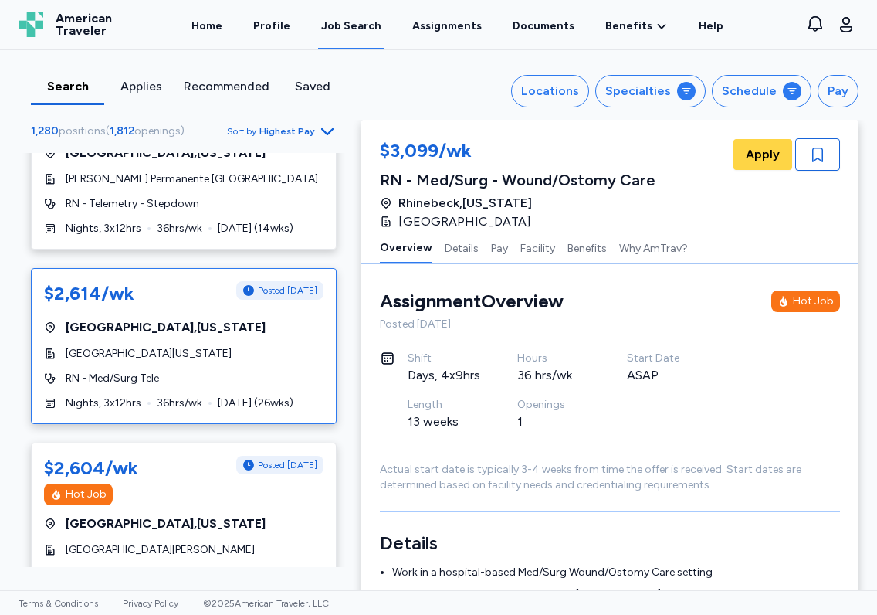
click at [127, 332] on span "Burlington , Vermont" at bounding box center [166, 327] width 200 height 19
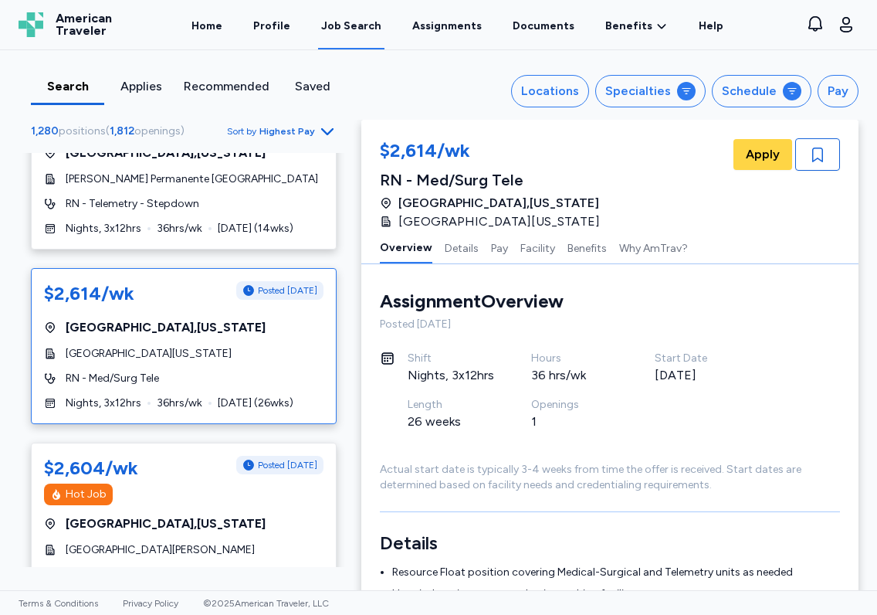
scroll to position [2, 0]
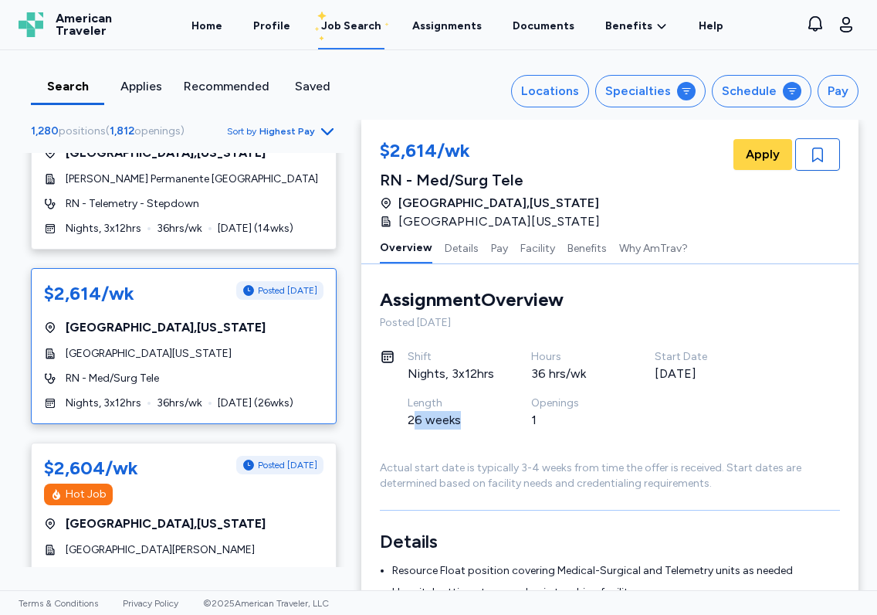
drag, startPoint x: 406, startPoint y: 422, endPoint x: 467, endPoint y: 417, distance: 61.2
click at [467, 418] on div "26 weeks" at bounding box center [451, 420] width 86 height 19
click at [584, 431] on div "Openings 1" at bounding box center [593, 418] width 124 height 46
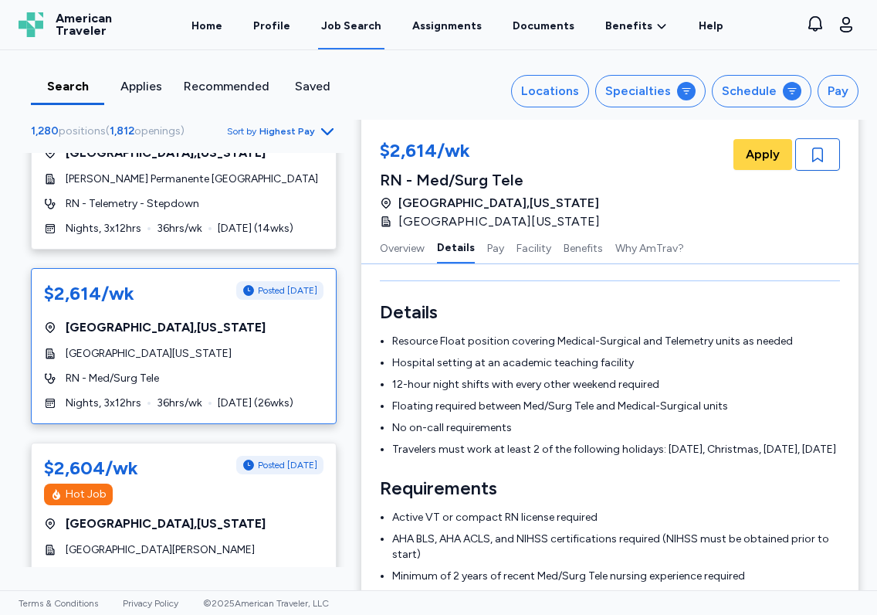
scroll to position [237, 0]
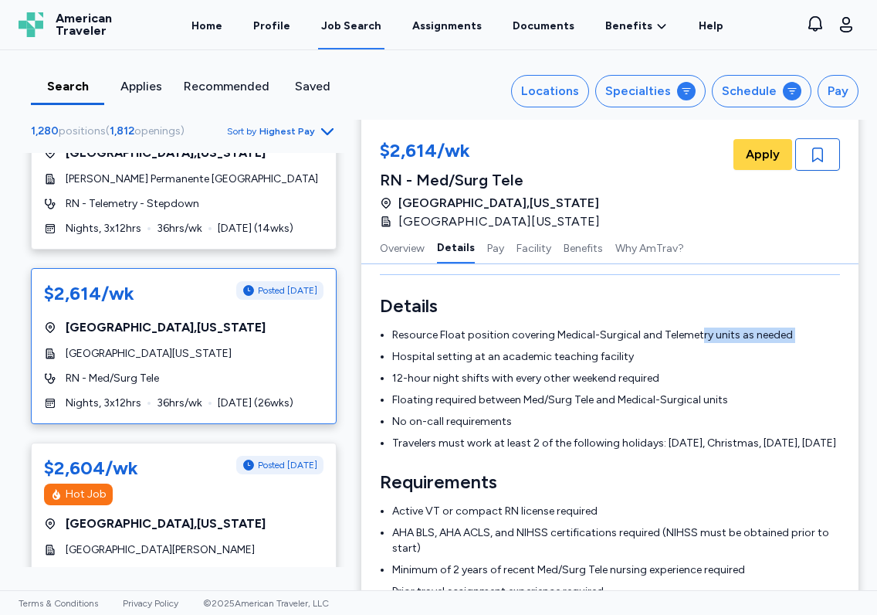
drag, startPoint x: 445, startPoint y: 343, endPoint x: 694, endPoint y: 335, distance: 249.5
click at [690, 335] on ul "Resource Float position covering Medical-Surgical and Telemetry units as needed…" at bounding box center [610, 389] width 460 height 124
click at [709, 383] on li "12-hour night shifts with every other weekend required" at bounding box center [616, 378] width 448 height 15
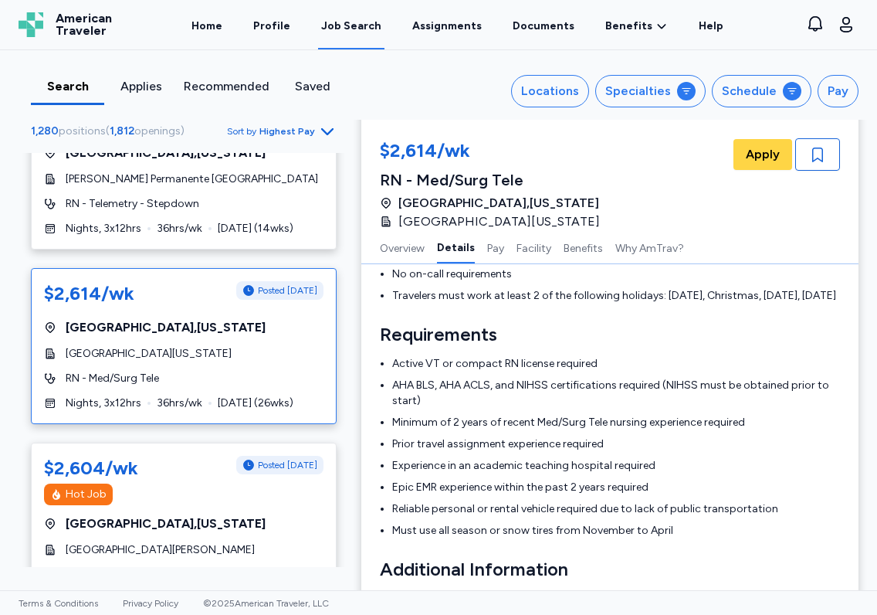
scroll to position [485, 0]
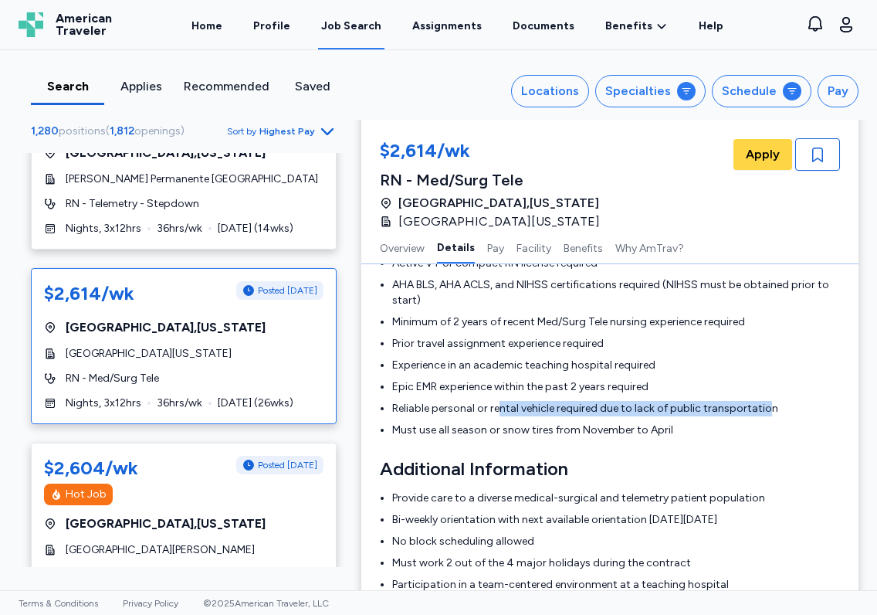
drag, startPoint x: 493, startPoint y: 422, endPoint x: 757, endPoint y: 419, distance: 264.8
click at [757, 416] on li "Reliable personal or rental vehicle required due to lack of public transportati…" at bounding box center [616, 408] width 448 height 15
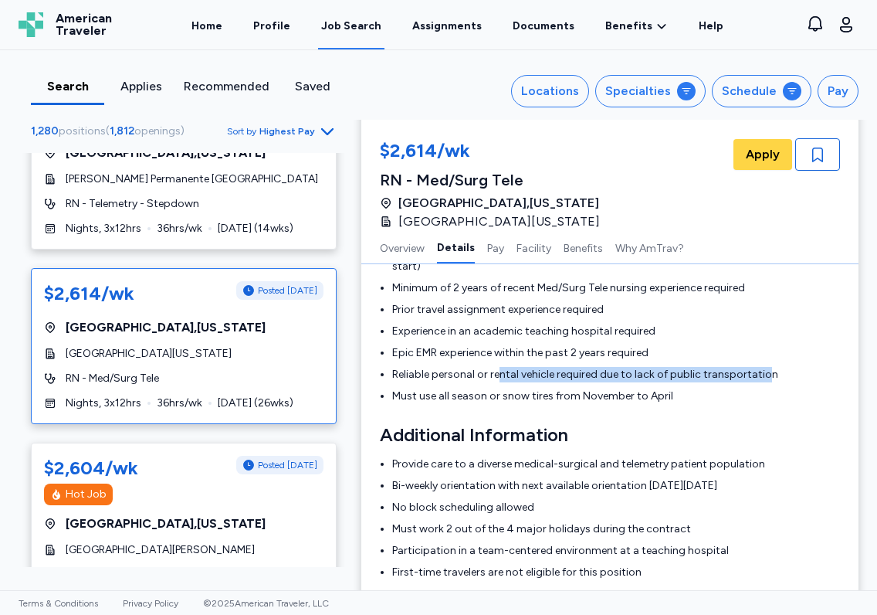
scroll to position [520, 0]
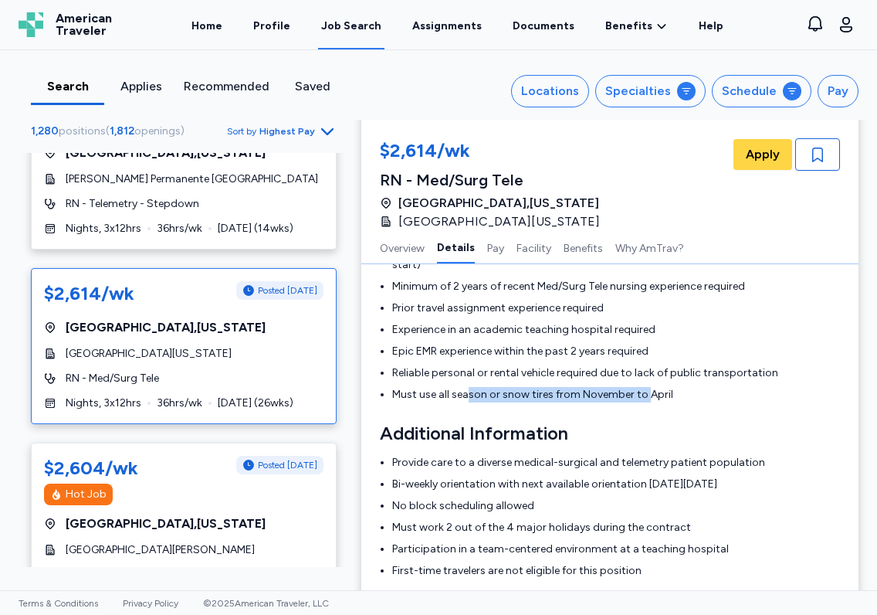
drag, startPoint x: 462, startPoint y: 411, endPoint x: 642, endPoint y: 411, distance: 179.1
click at [640, 402] on li "Must use all season or snow tires from November to April" at bounding box center [616, 394] width 448 height 15
click at [694, 402] on li "Must use all season or snow tires from November to April" at bounding box center [616, 394] width 448 height 15
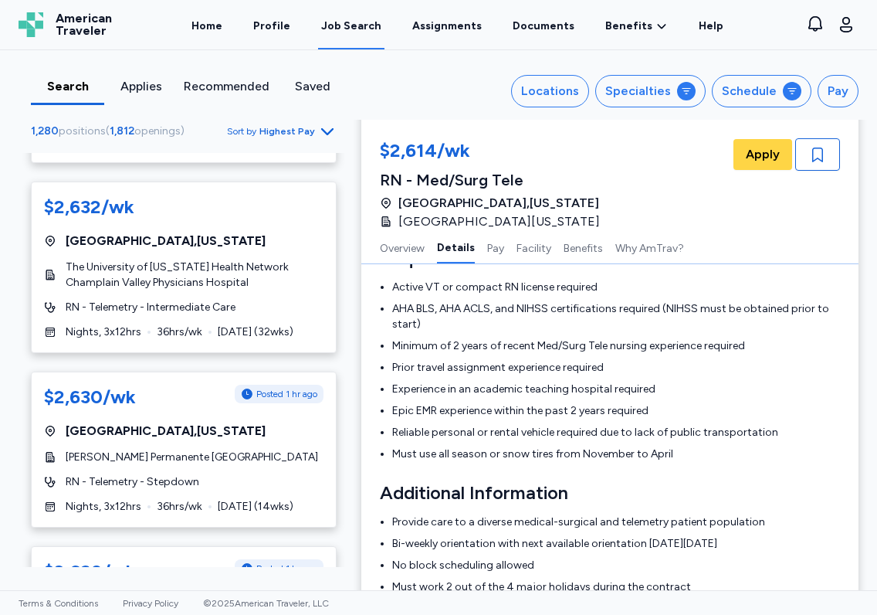
scroll to position [0, 0]
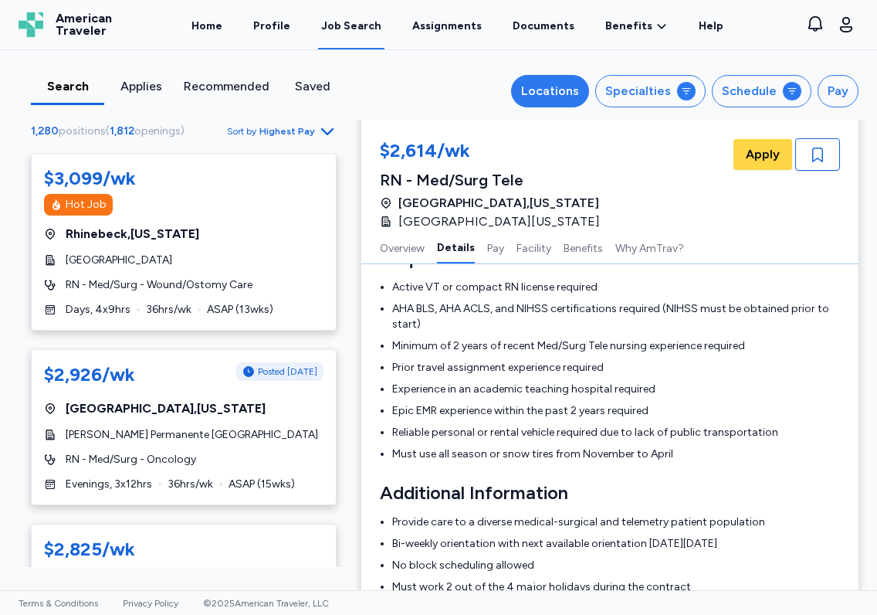
click at [545, 93] on div "Locations" at bounding box center [550, 91] width 58 height 19
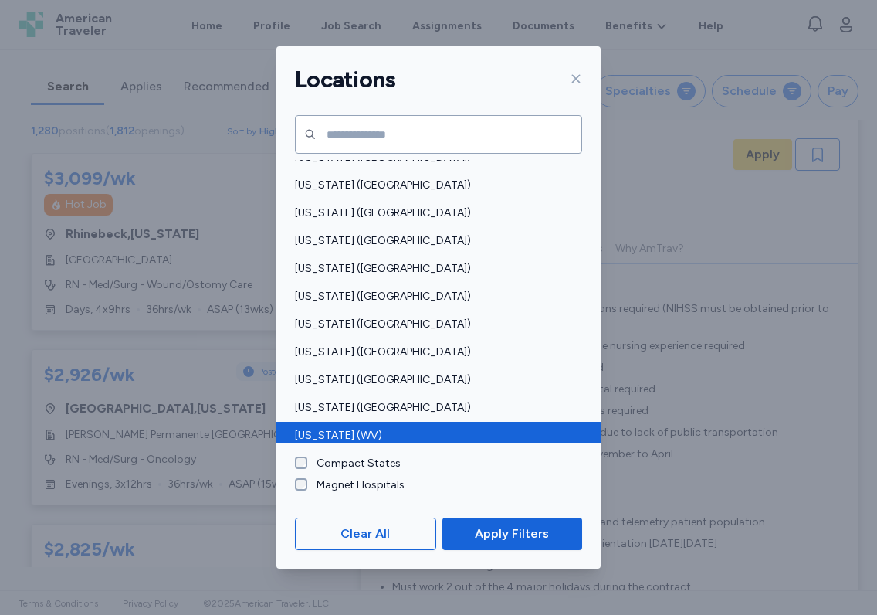
scroll to position [1134, 0]
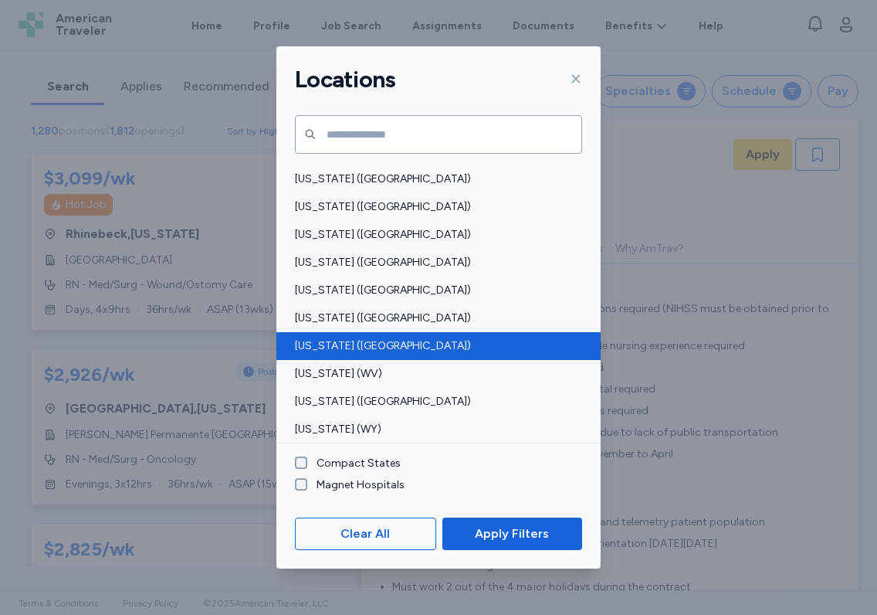
click at [358, 349] on span "[US_STATE] ([GEOGRAPHIC_DATA])" at bounding box center [434, 345] width 278 height 15
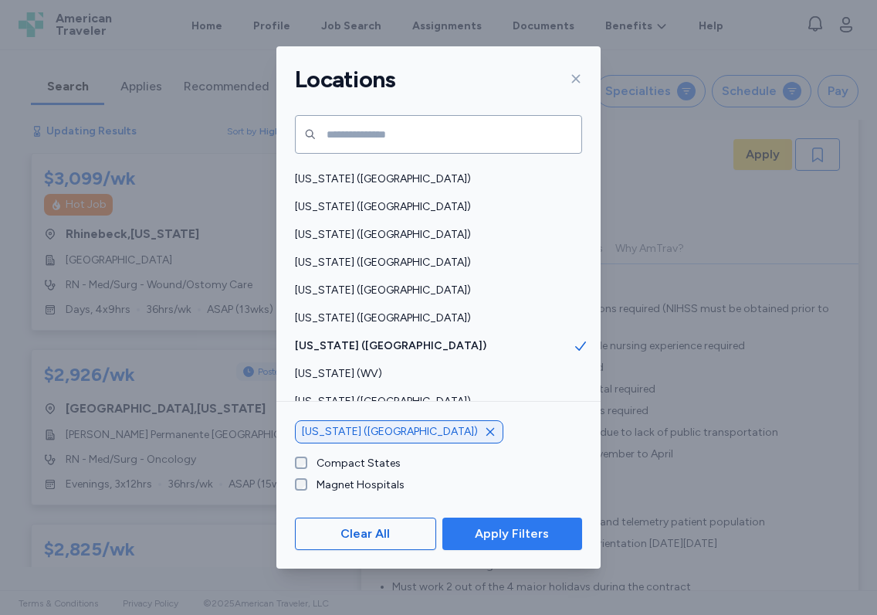
click at [532, 530] on span "Apply Filters" at bounding box center [512, 533] width 74 height 19
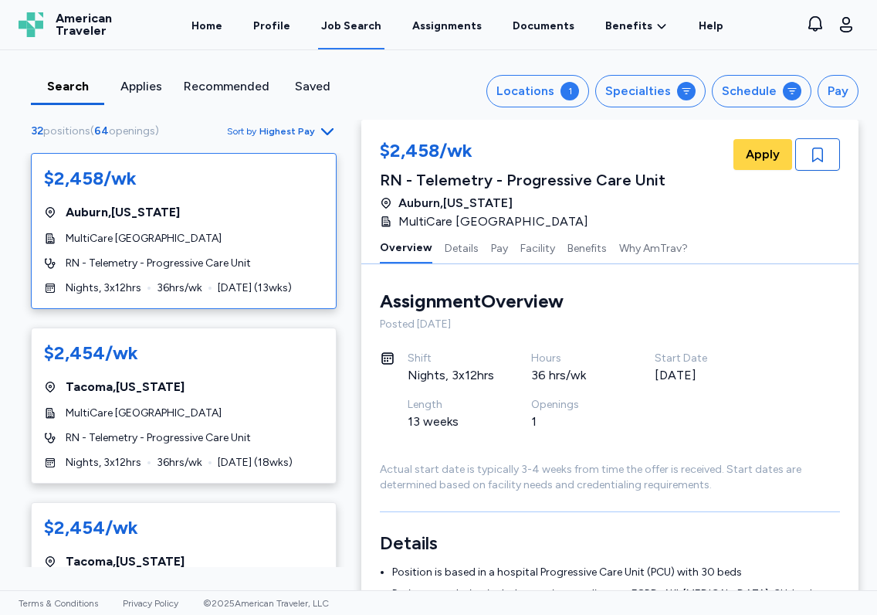
click at [156, 224] on div "$2,458/wk Auburn , Washington MultiCare Auburn Medical Center RN - Telemetry - …" at bounding box center [184, 231] width 306 height 156
click at [542, 86] on div "Locations" at bounding box center [525, 91] width 58 height 19
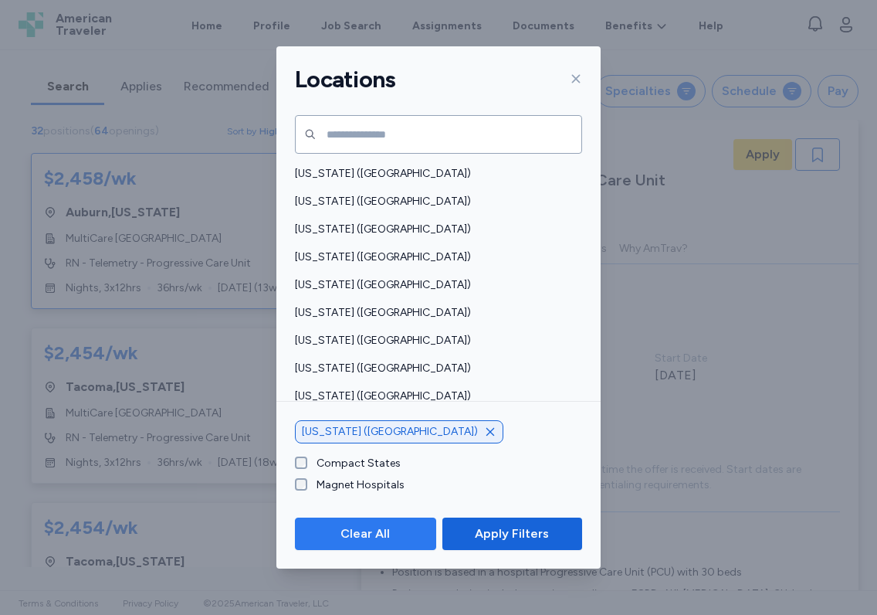
click at [367, 530] on span "Clear All" at bounding box center [364, 533] width 49 height 19
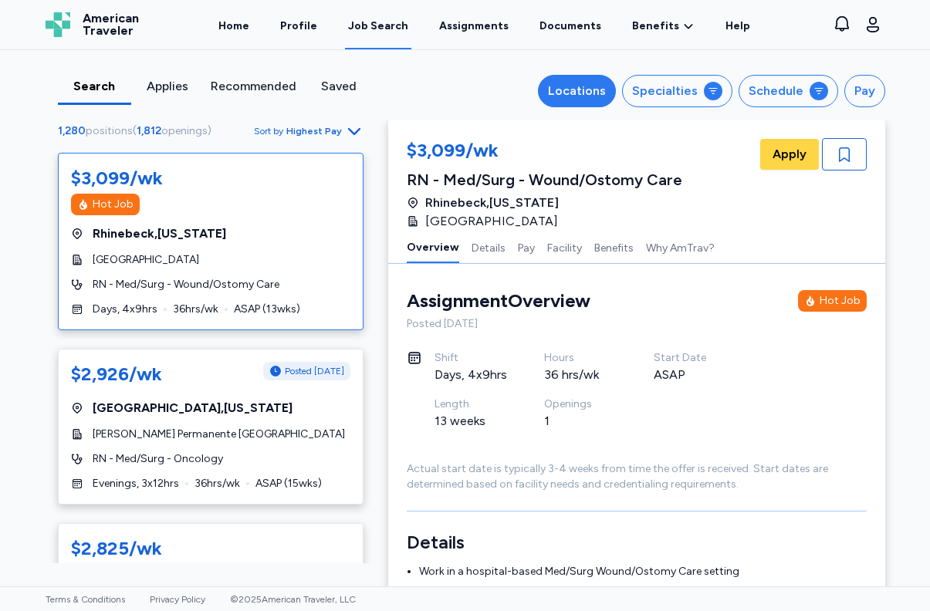
click at [550, 100] on button "Locations" at bounding box center [577, 91] width 78 height 32
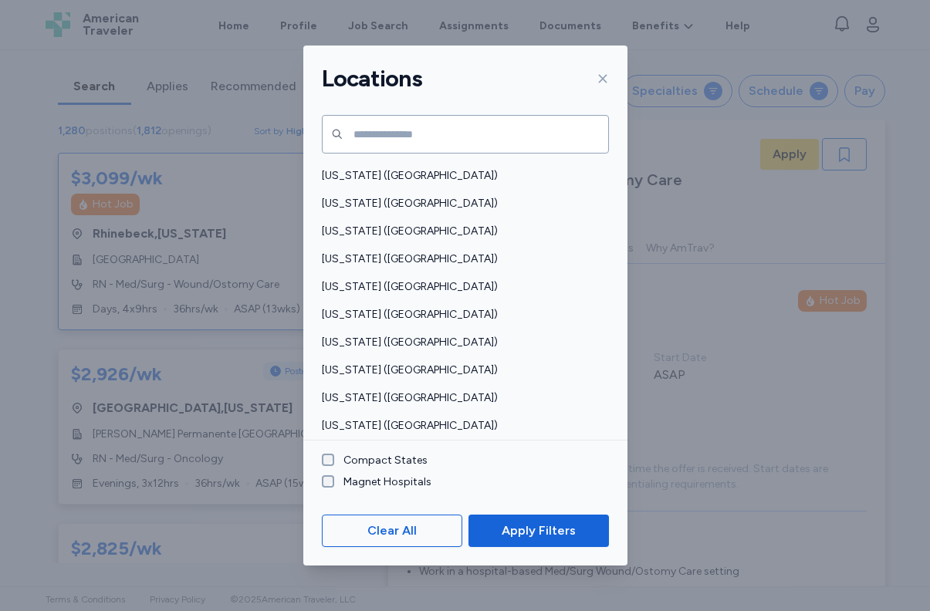
scroll to position [1137, 0]
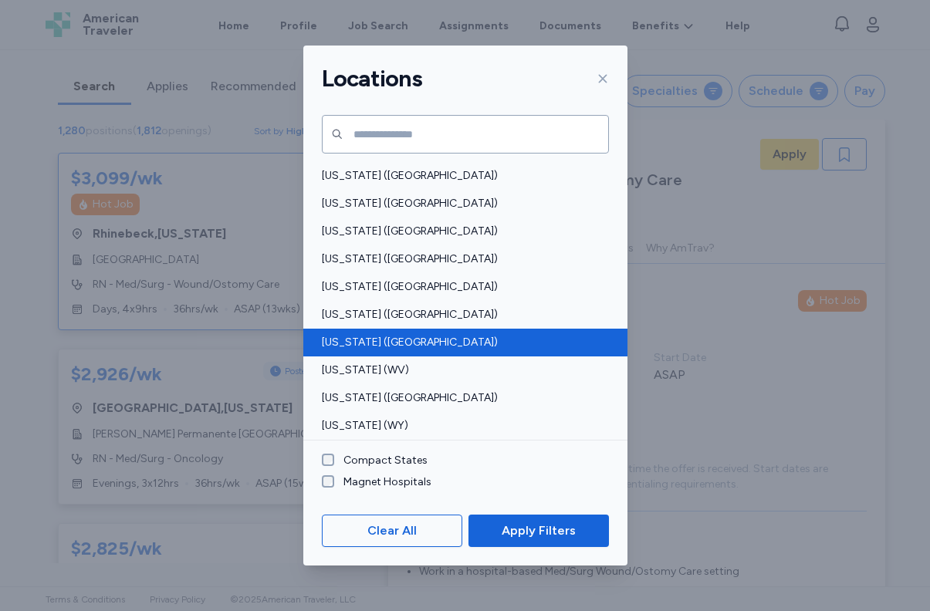
click at [377, 351] on div "[US_STATE] ([GEOGRAPHIC_DATA])" at bounding box center [465, 343] width 324 height 28
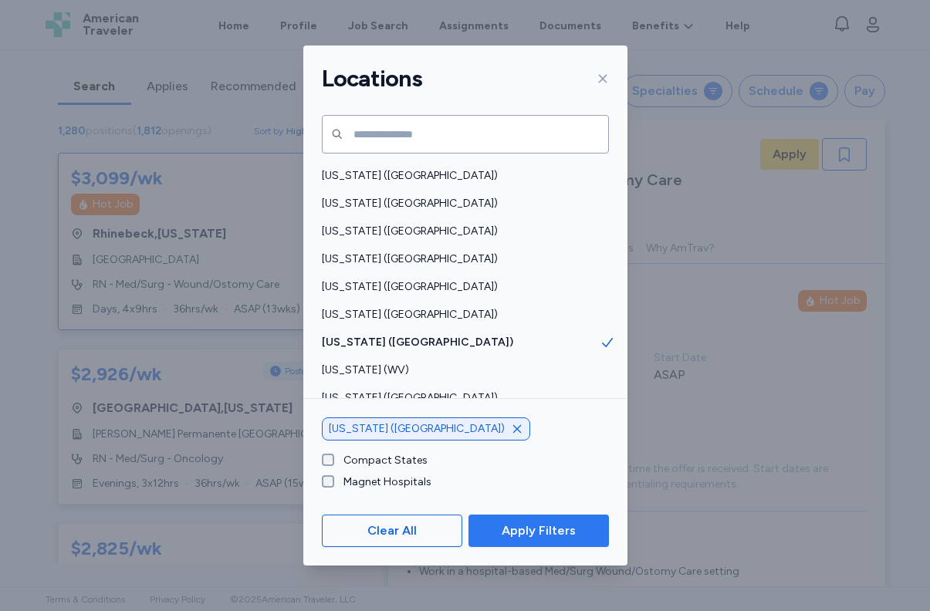
click at [560, 535] on span "Apply Filters" at bounding box center [539, 531] width 74 height 19
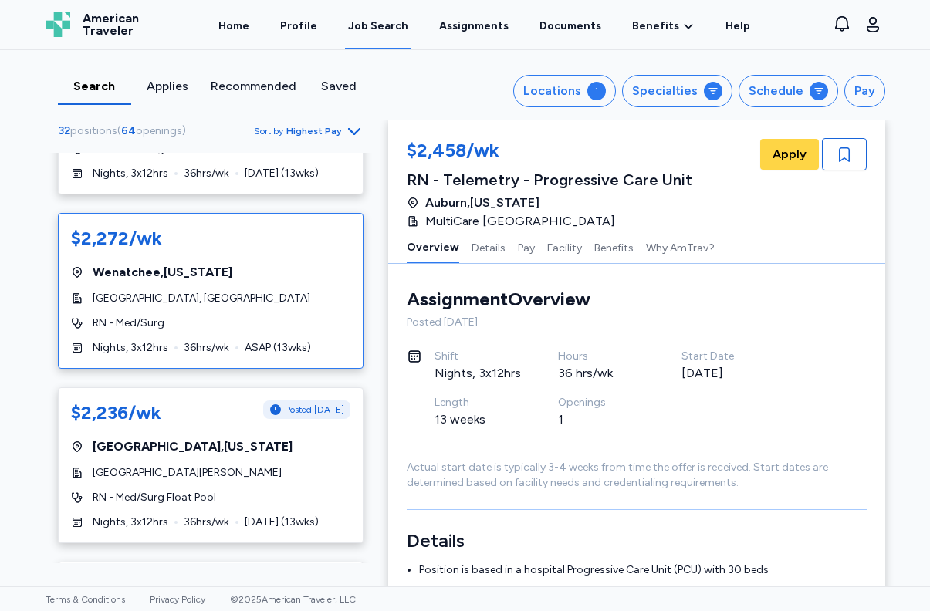
scroll to position [3821, 0]
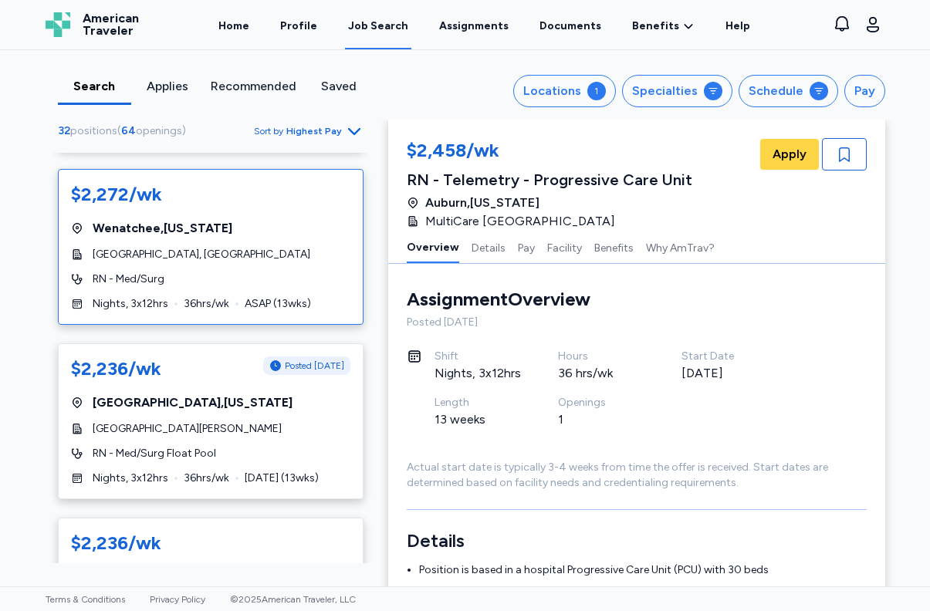
click at [187, 262] on div "$2,272/wk Wenatchee , Washington Confluence Health Hospital, Central Campus RN …" at bounding box center [211, 247] width 306 height 156
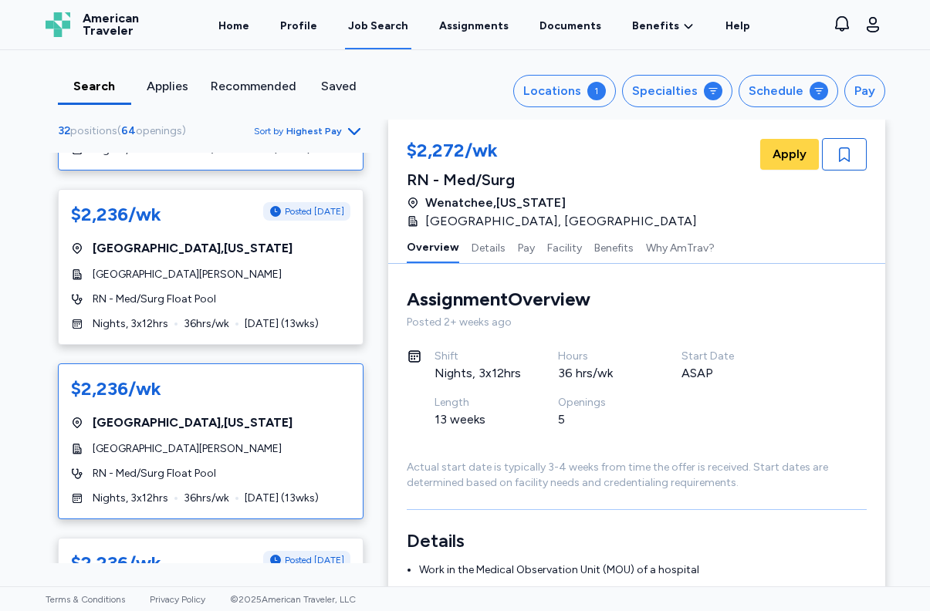
scroll to position [3975, 0]
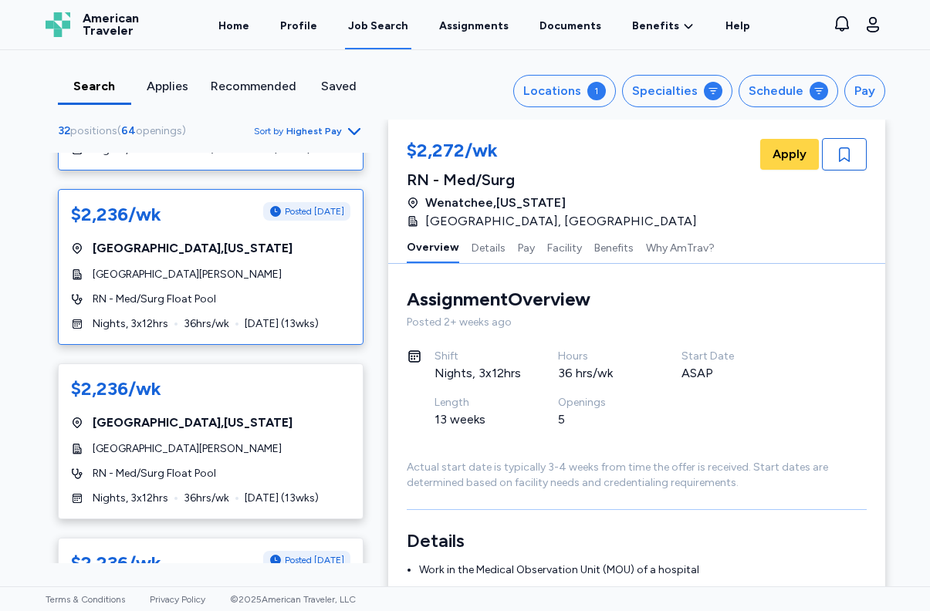
click at [254, 272] on div "St. Michael Medical Center" at bounding box center [210, 274] width 279 height 15
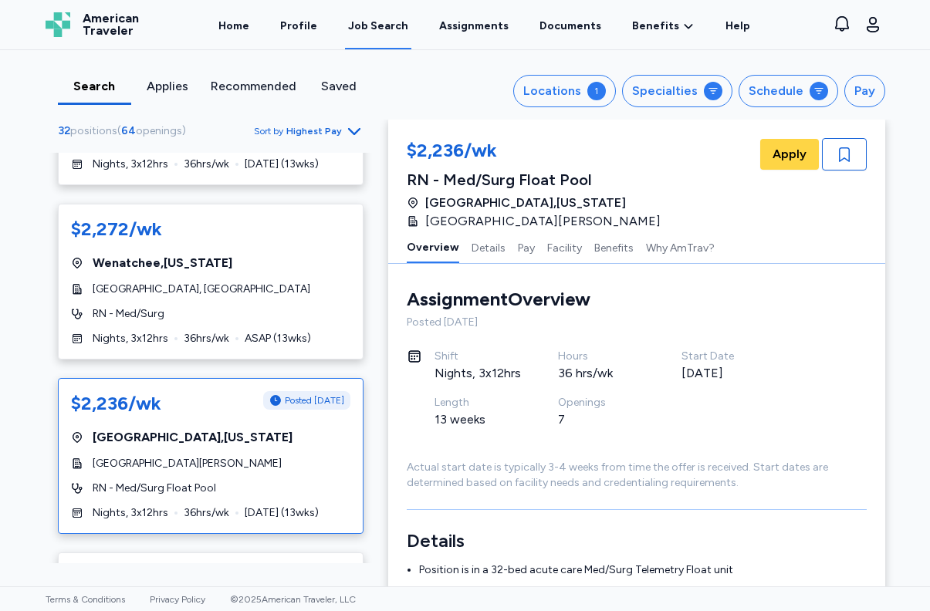
scroll to position [3781, 0]
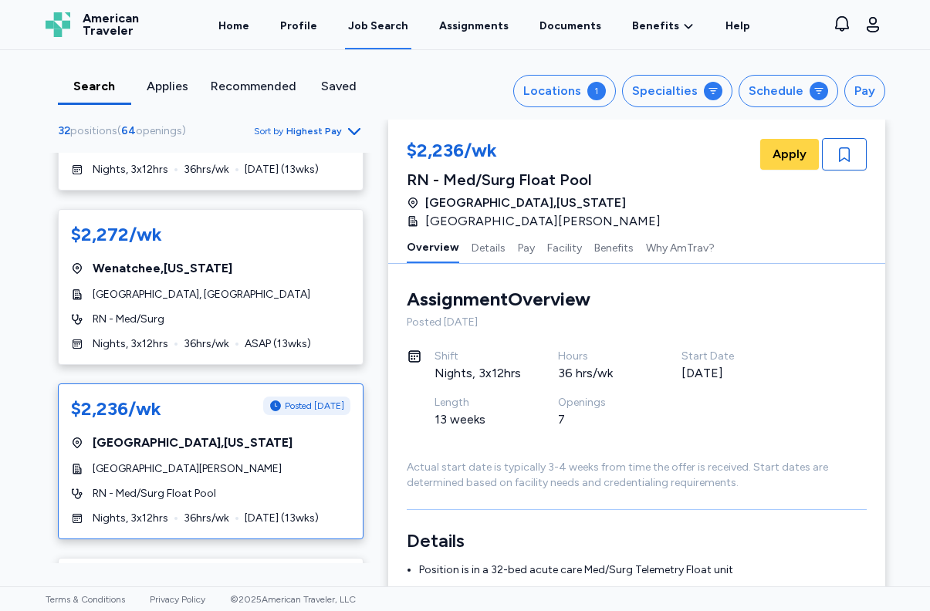
click at [224, 452] on div "$2,236/wk Posted 1 day ago Silverdale , Washington St. Michael Medical Center R…" at bounding box center [211, 462] width 306 height 156
click at [753, 331] on div "Assignment Overview Overview Posted 1 day ago Shift Nights, 3x12hrs Hours 36 hr…" at bounding box center [637, 389] width 460 height 204
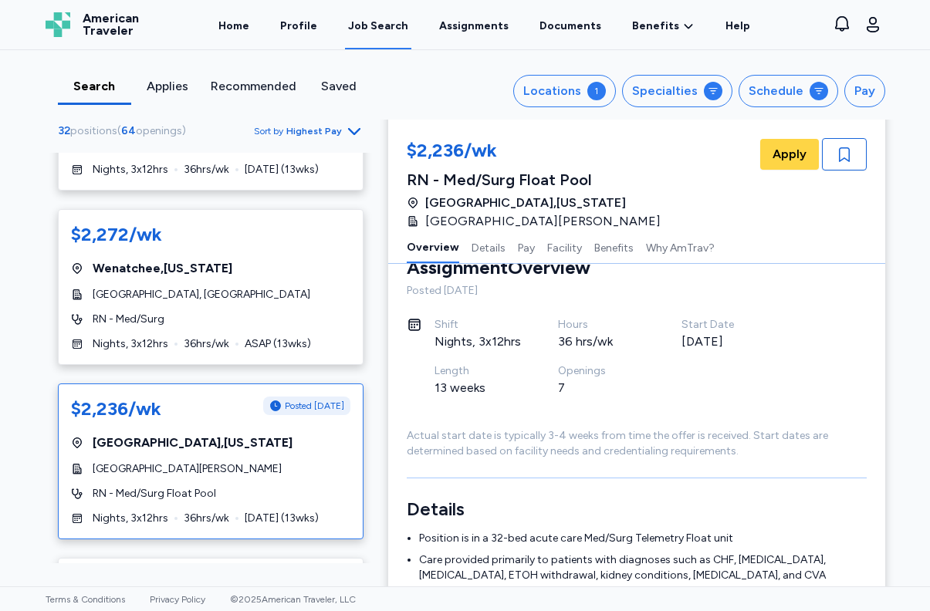
scroll to position [0, 0]
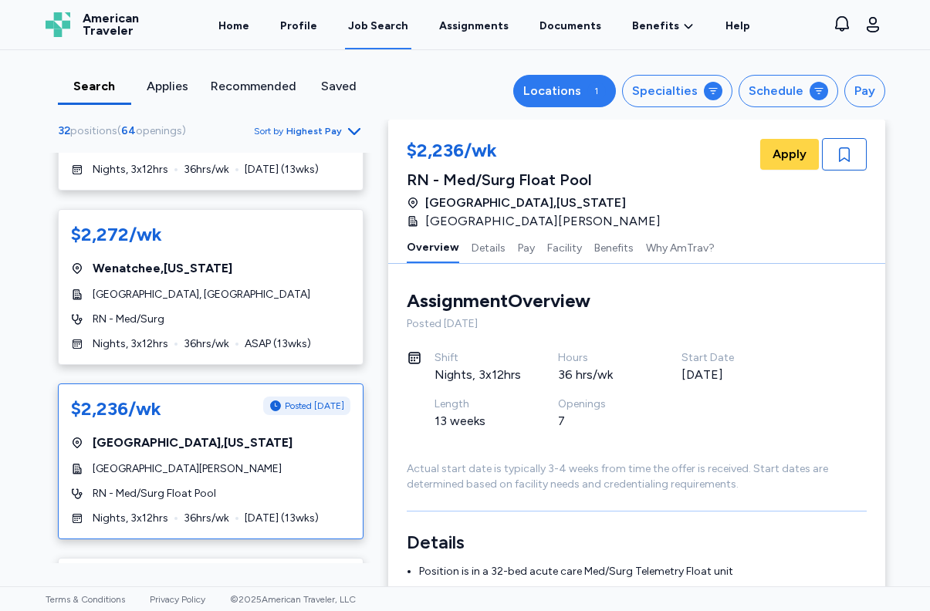
click at [551, 91] on div "Locations" at bounding box center [552, 91] width 58 height 19
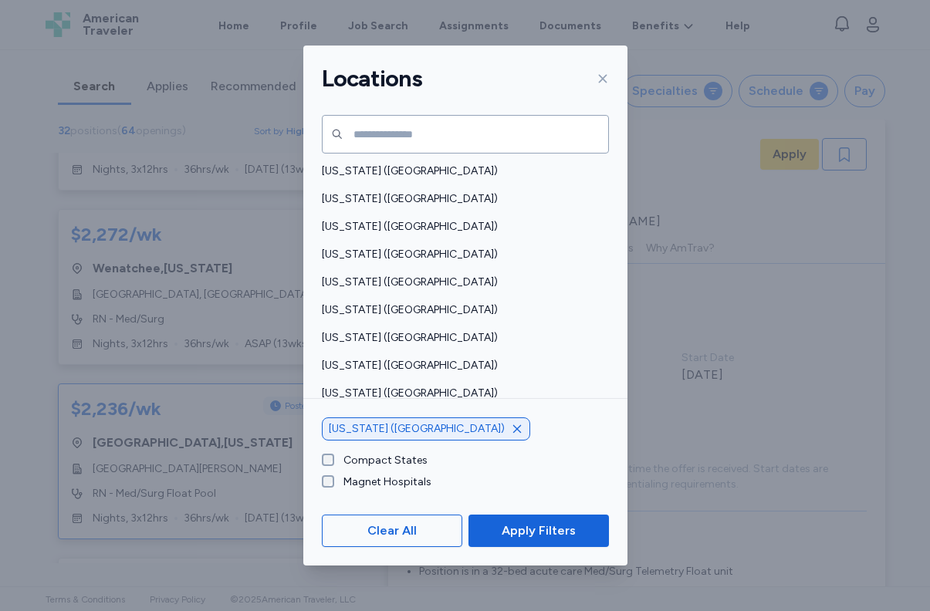
scroll to position [3, 0]
click at [513, 428] on icon "button" at bounding box center [517, 429] width 8 height 8
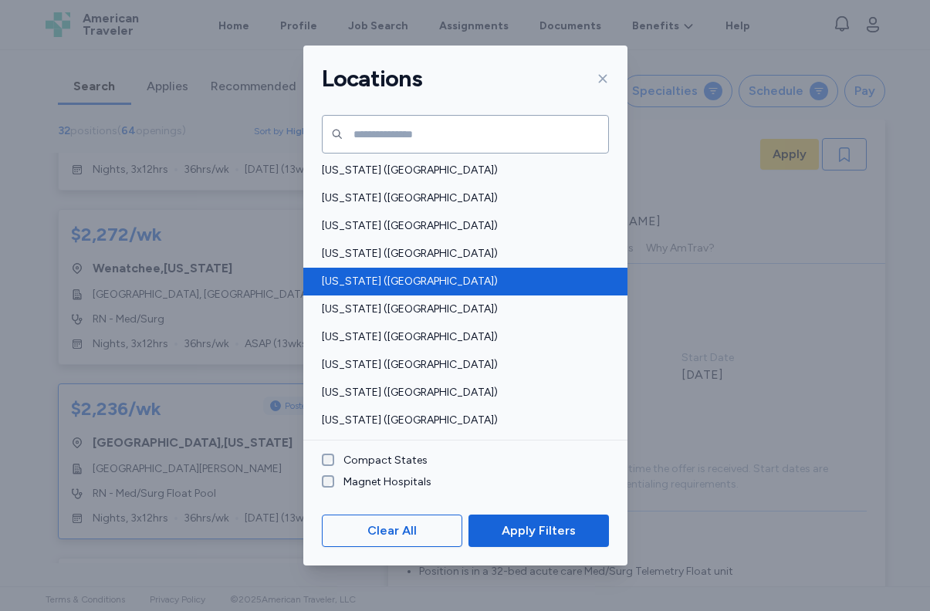
scroll to position [1137, 0]
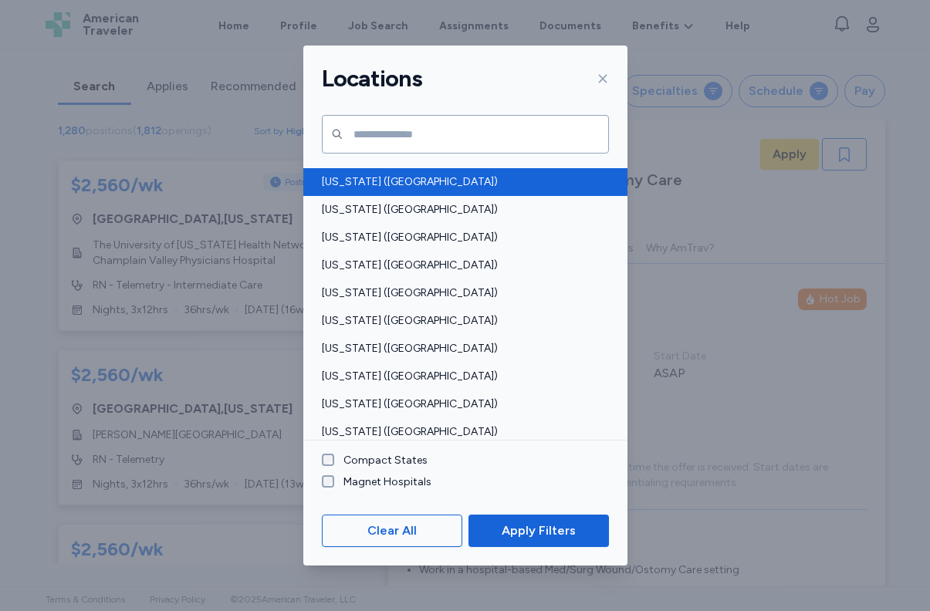
scroll to position [957, 0]
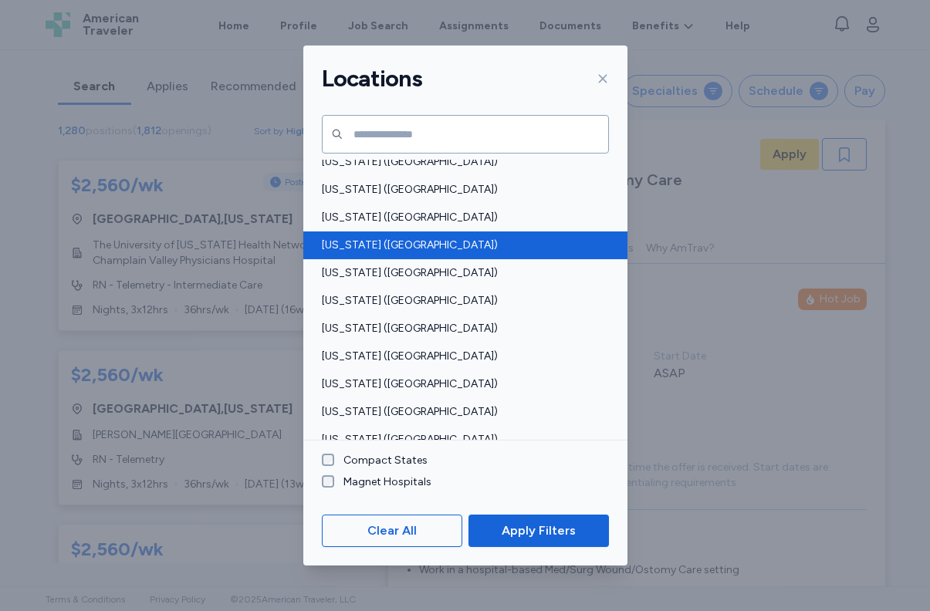
click at [388, 246] on span "[US_STATE] ([GEOGRAPHIC_DATA])" at bounding box center [461, 245] width 278 height 15
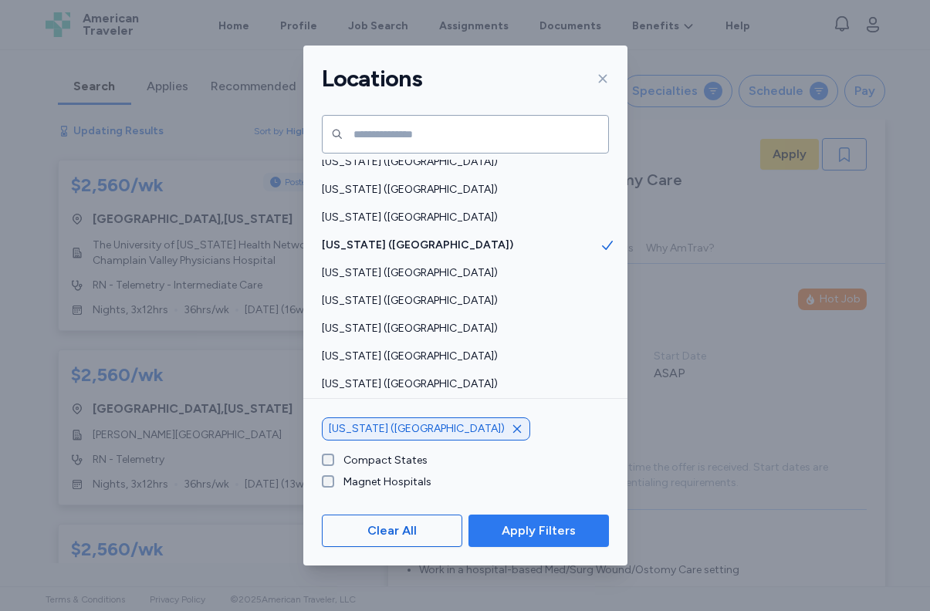
click at [571, 519] on button "Apply Filters" at bounding box center [539, 531] width 140 height 32
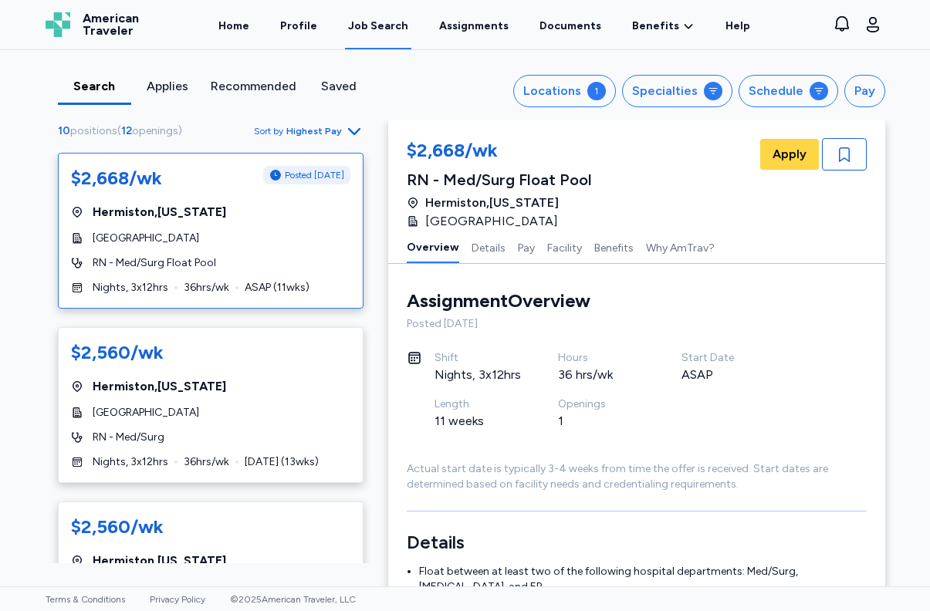
click at [222, 208] on div "[GEOGRAPHIC_DATA] , [US_STATE]" at bounding box center [210, 212] width 279 height 19
click at [562, 96] on div "Locations" at bounding box center [552, 91] width 58 height 19
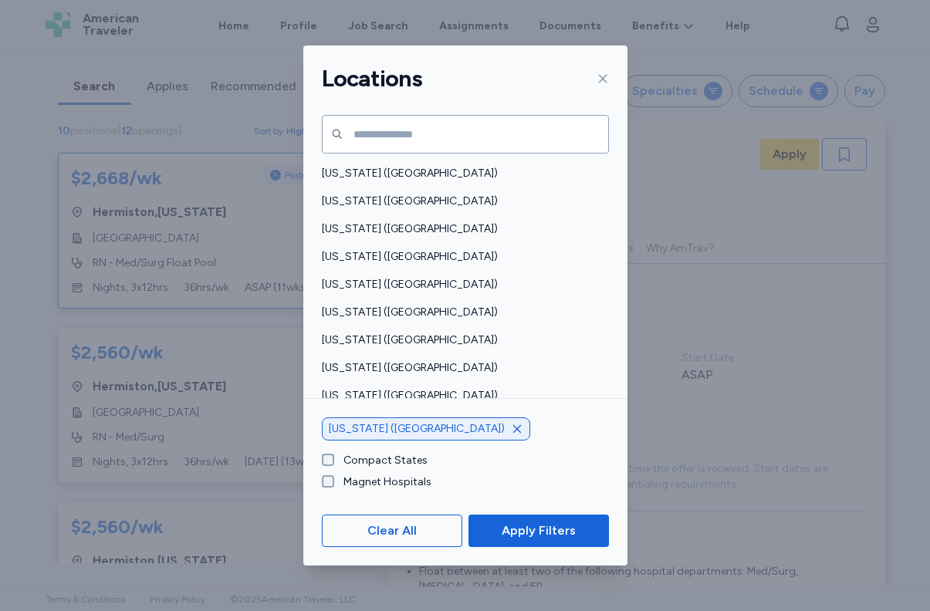
click at [511, 432] on icon "button" at bounding box center [517, 429] width 12 height 12
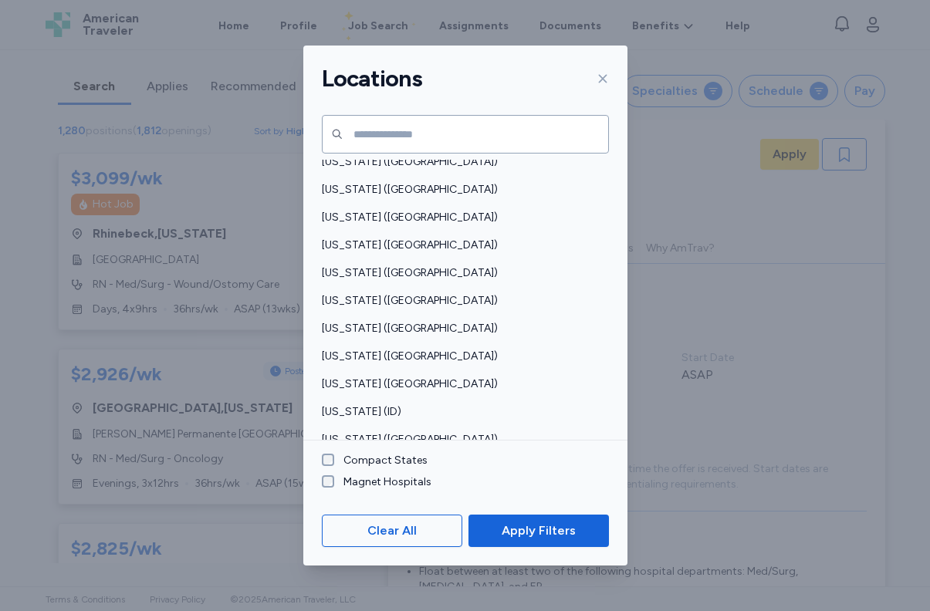
scroll to position [341, 0]
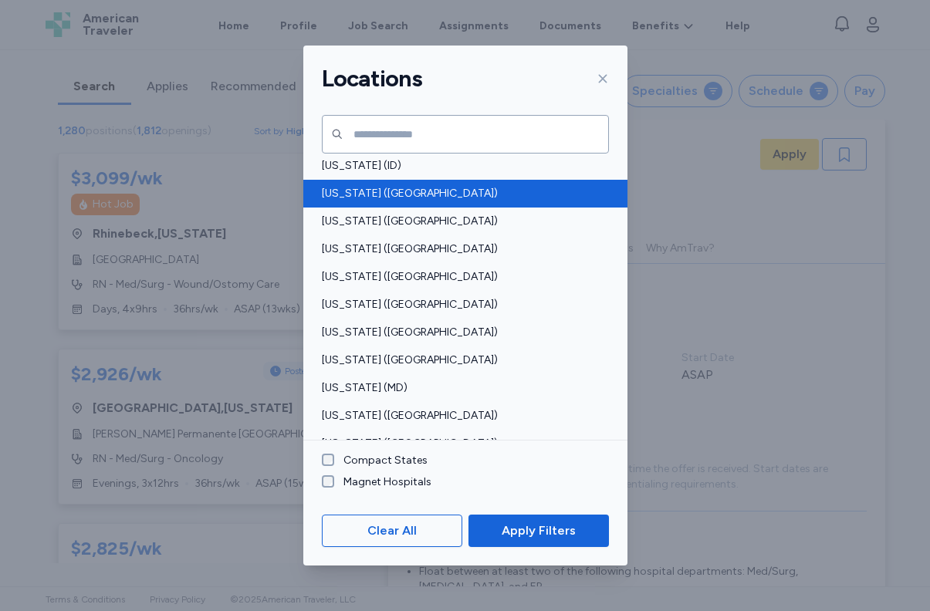
click at [397, 194] on span "[US_STATE] ([GEOGRAPHIC_DATA])" at bounding box center [461, 193] width 278 height 15
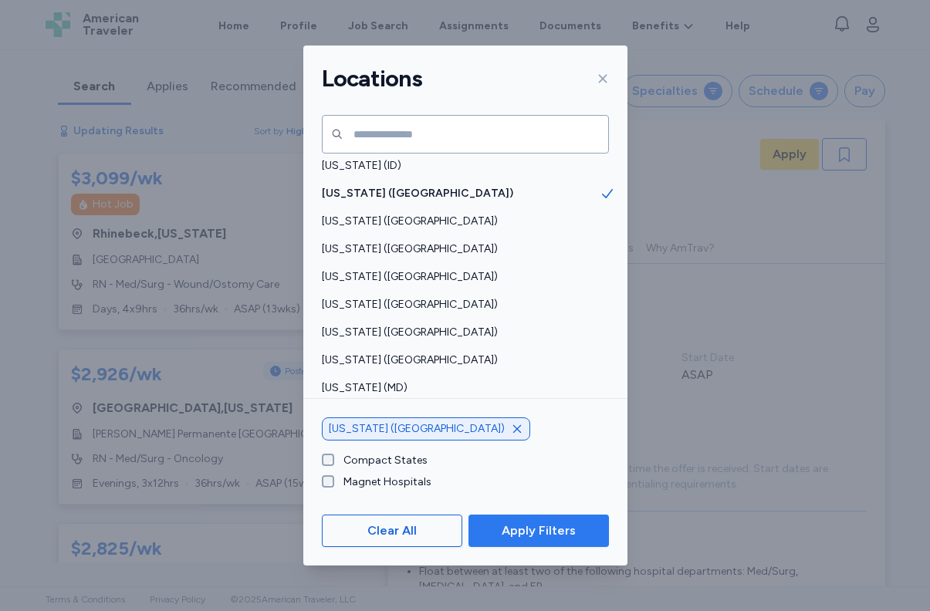
click at [530, 532] on span "Apply Filters" at bounding box center [539, 531] width 74 height 19
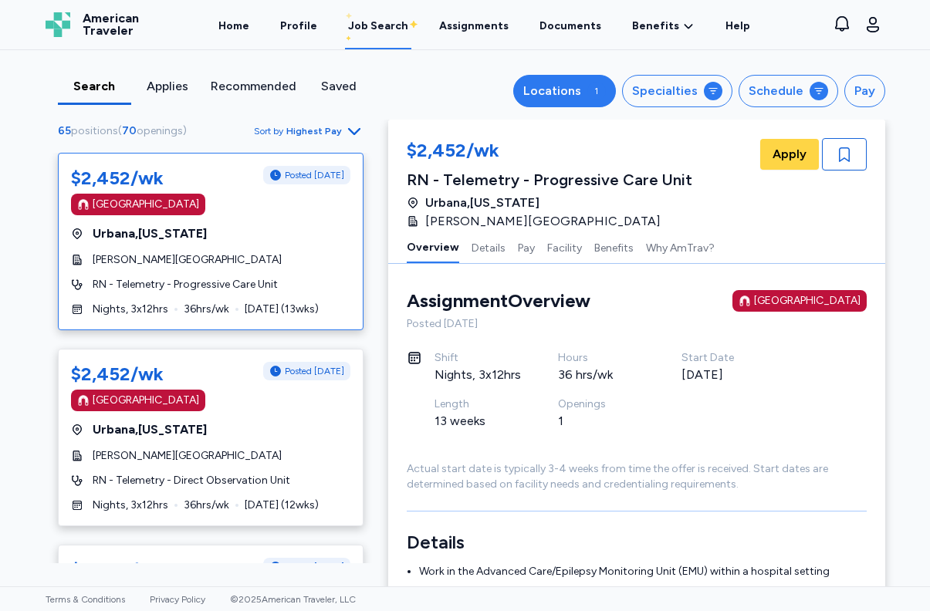
click at [571, 90] on div "Locations" at bounding box center [552, 91] width 58 height 19
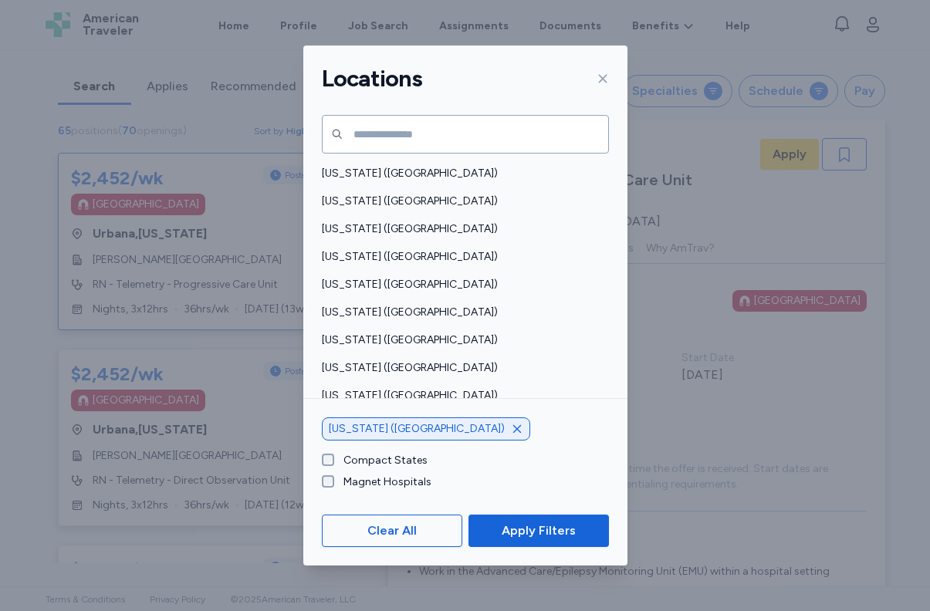
click at [513, 527] on span "Apply Filters" at bounding box center [539, 531] width 74 height 19
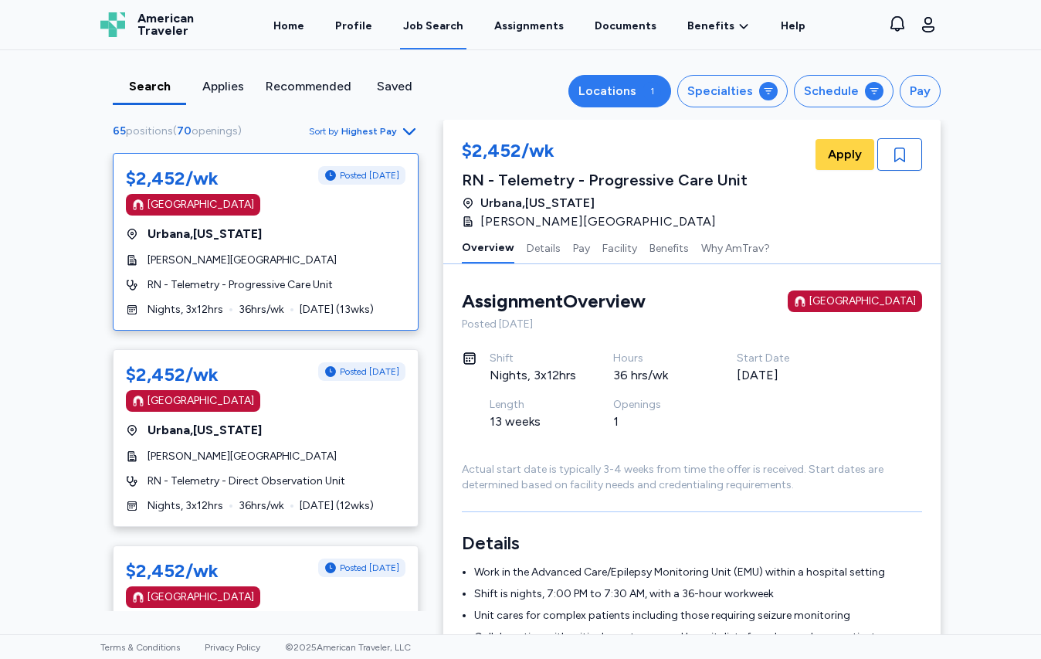
click at [648, 98] on div "1" at bounding box center [651, 91] width 19 height 19
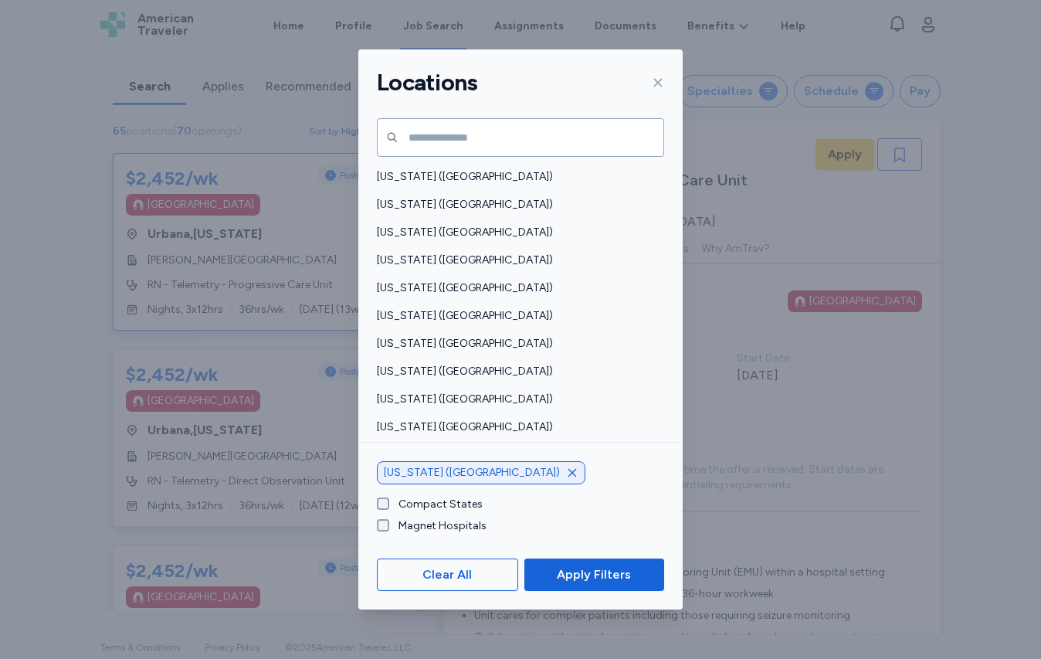
click at [566, 472] on icon "button" at bounding box center [572, 472] width 12 height 12
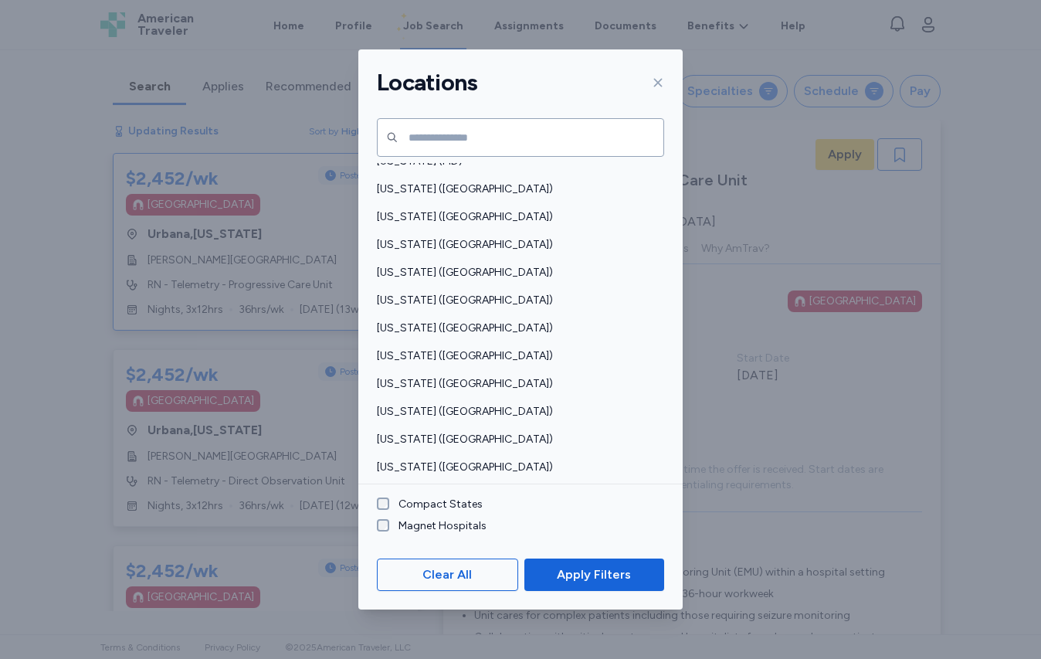
scroll to position [1097, 0]
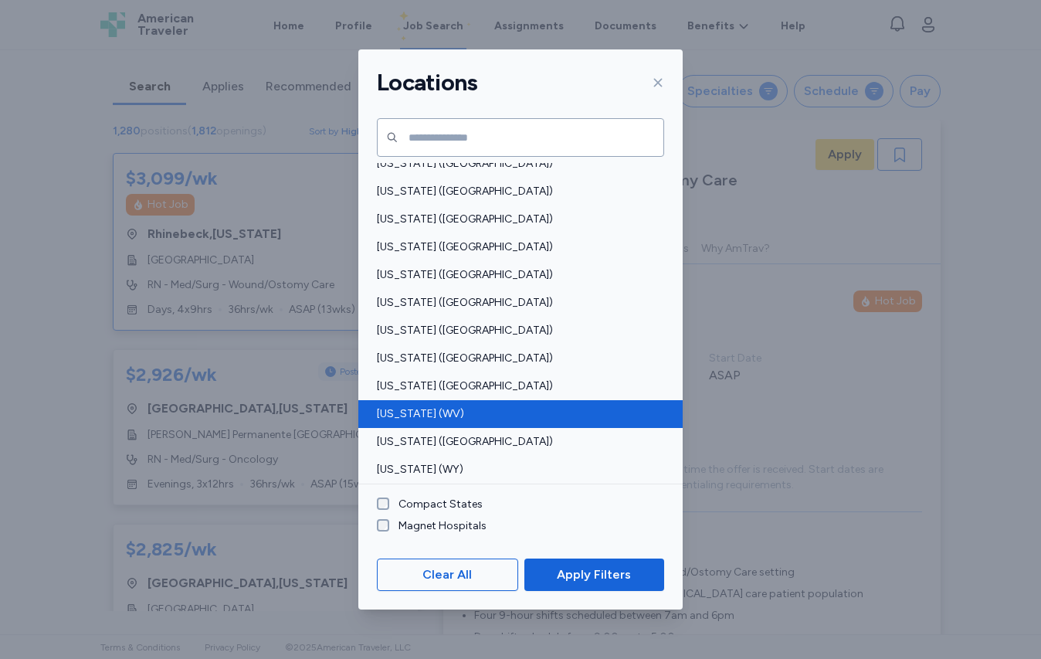
scroll to position [2, 0]
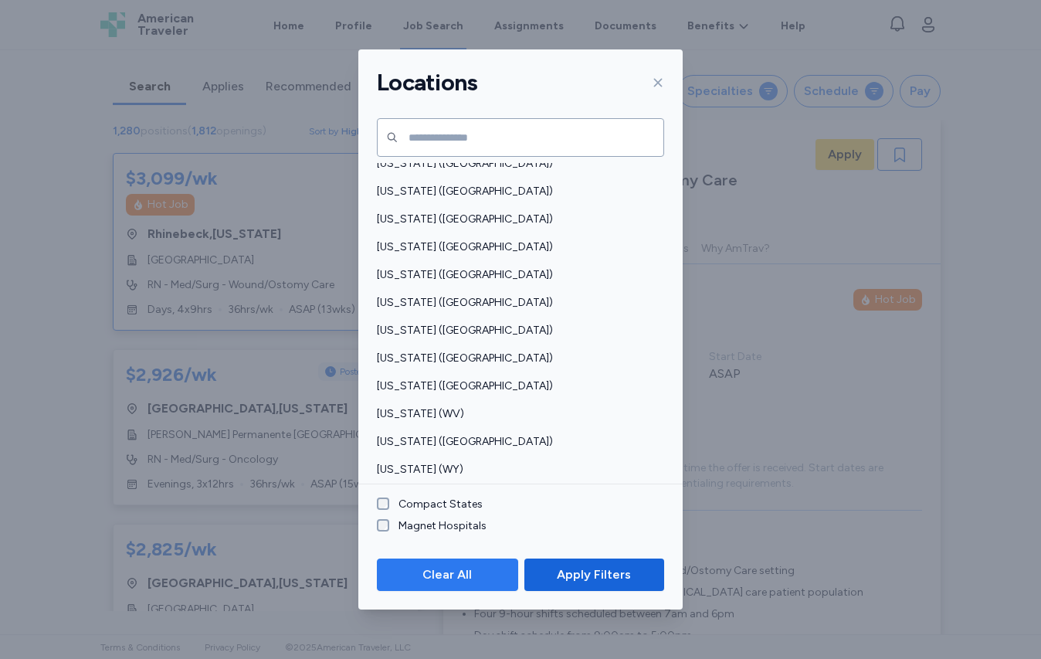
click at [478, 569] on span "Clear All" at bounding box center [447, 574] width 115 height 19
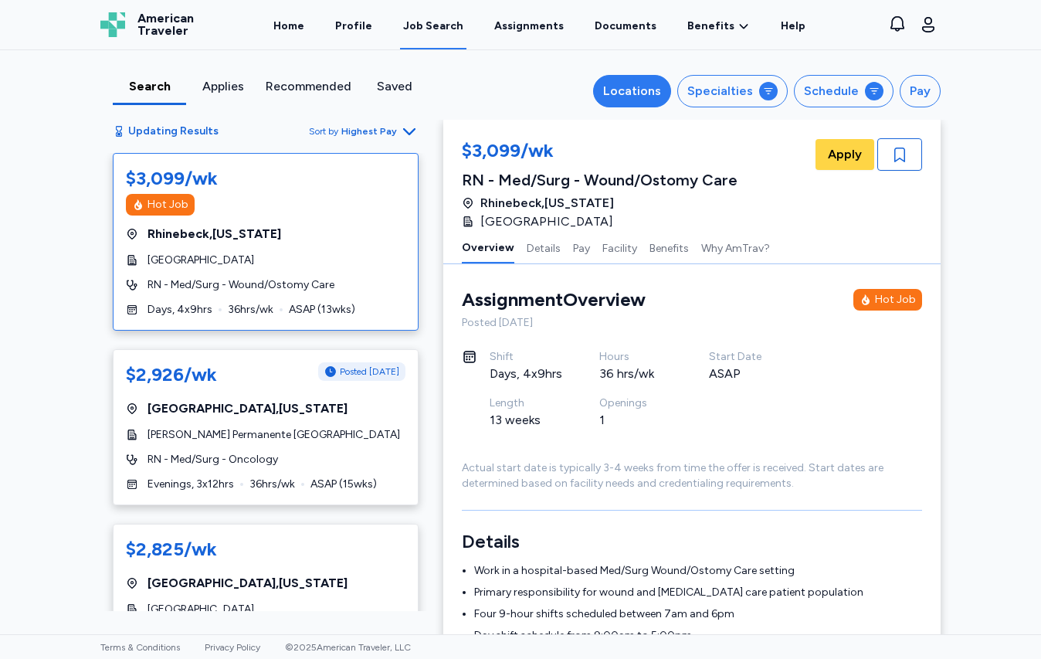
click at [640, 98] on div "Locations" at bounding box center [632, 91] width 58 height 19
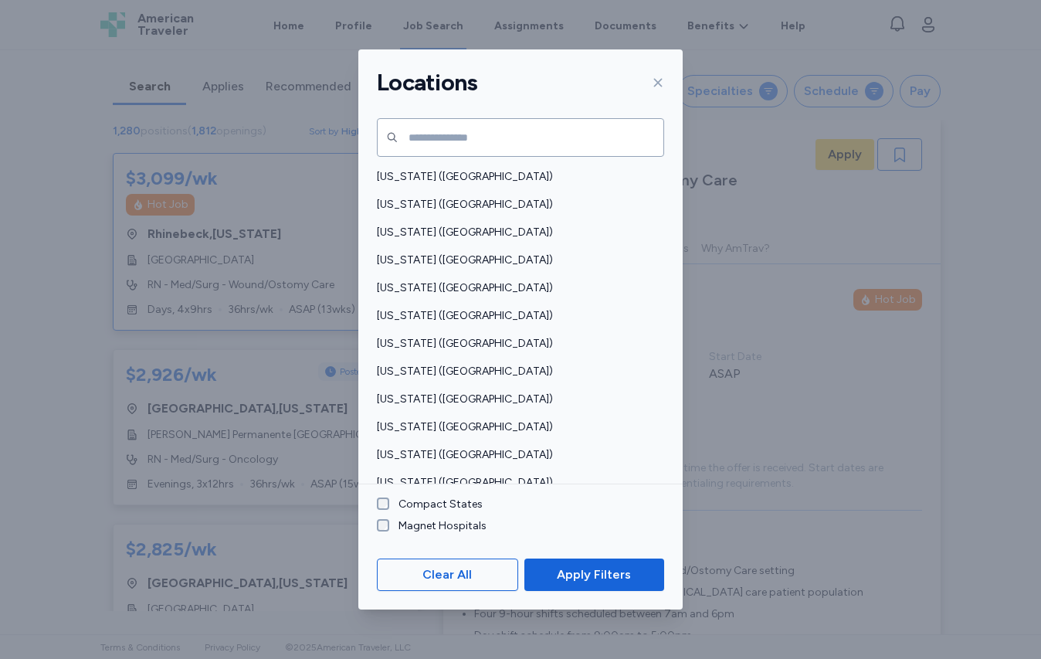
click at [656, 77] on icon at bounding box center [658, 82] width 12 height 12
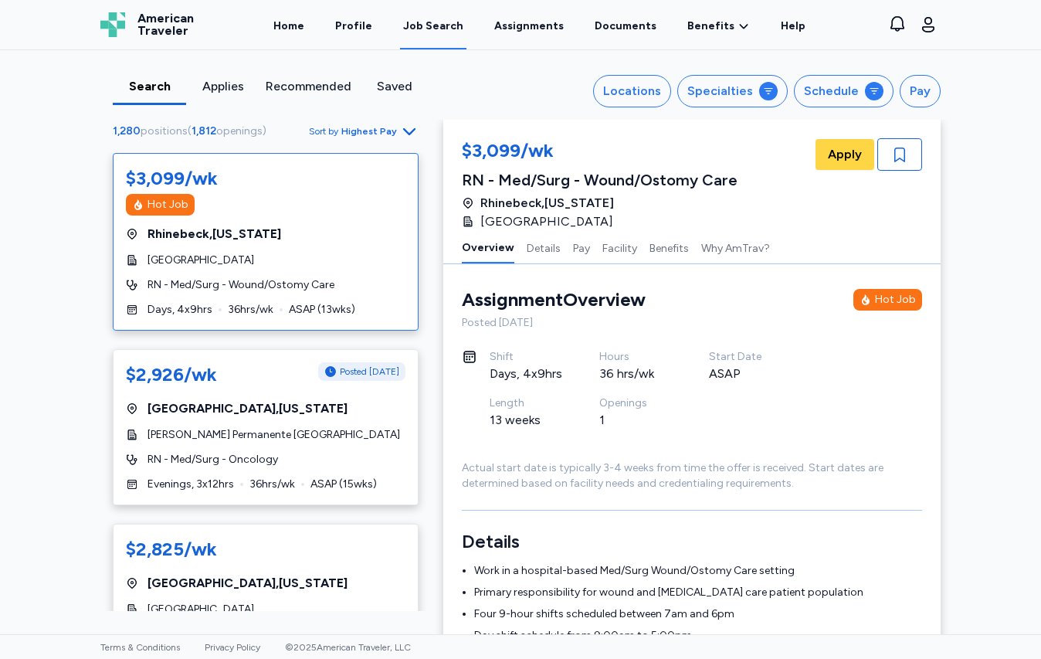
click at [415, 128] on div "1,280 positions ( 1,812 openings ) Sort by Highest Pay" at bounding box center [265, 137] width 330 height 32
click at [391, 128] on span "Sort by Highest Pay" at bounding box center [364, 131] width 110 height 19
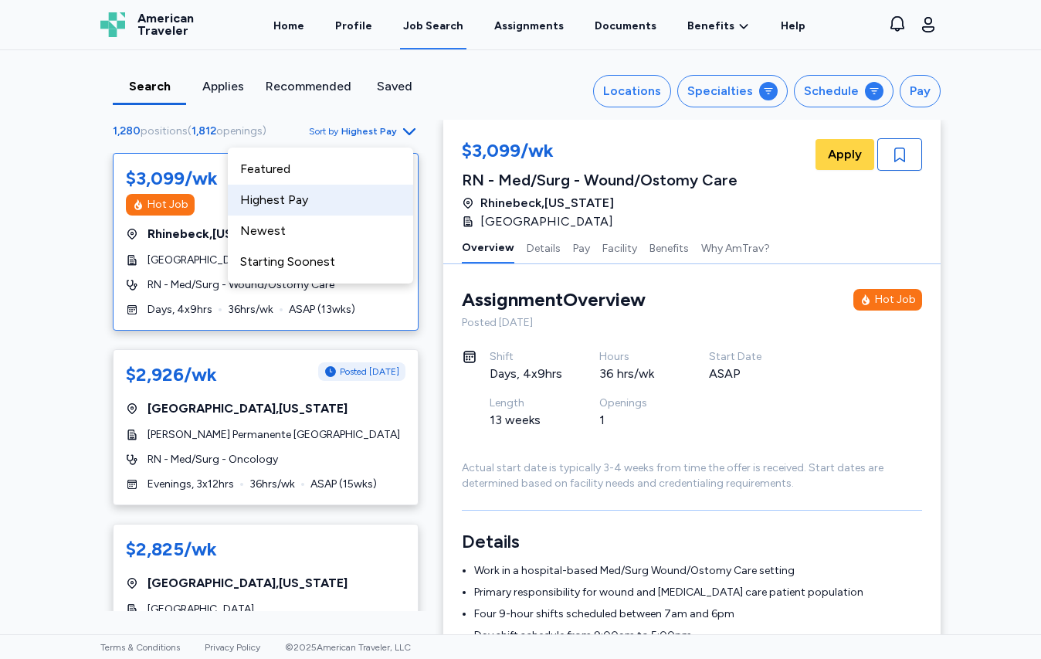
click at [286, 205] on div "Highest Pay" at bounding box center [320, 200] width 185 height 31
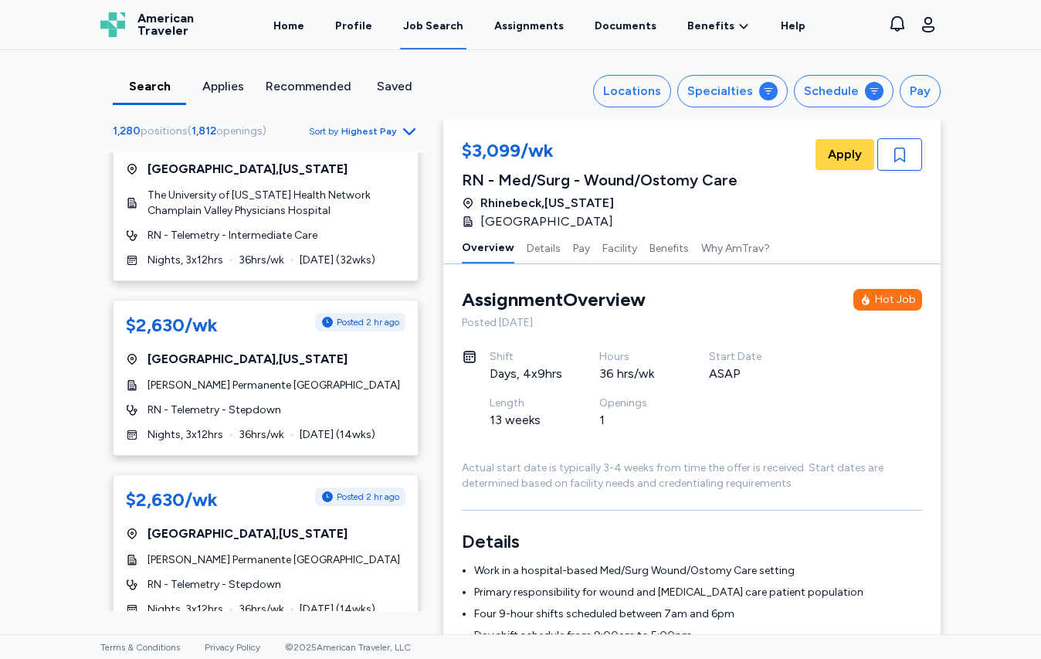
scroll to position [0, 0]
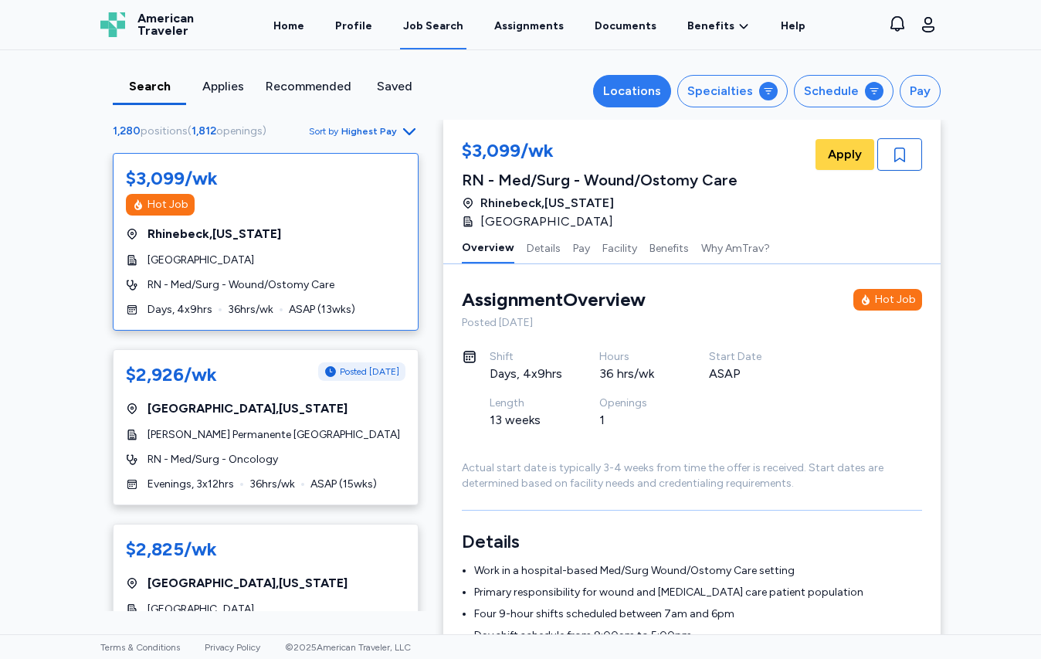
click at [641, 96] on div "Locations" at bounding box center [632, 91] width 58 height 19
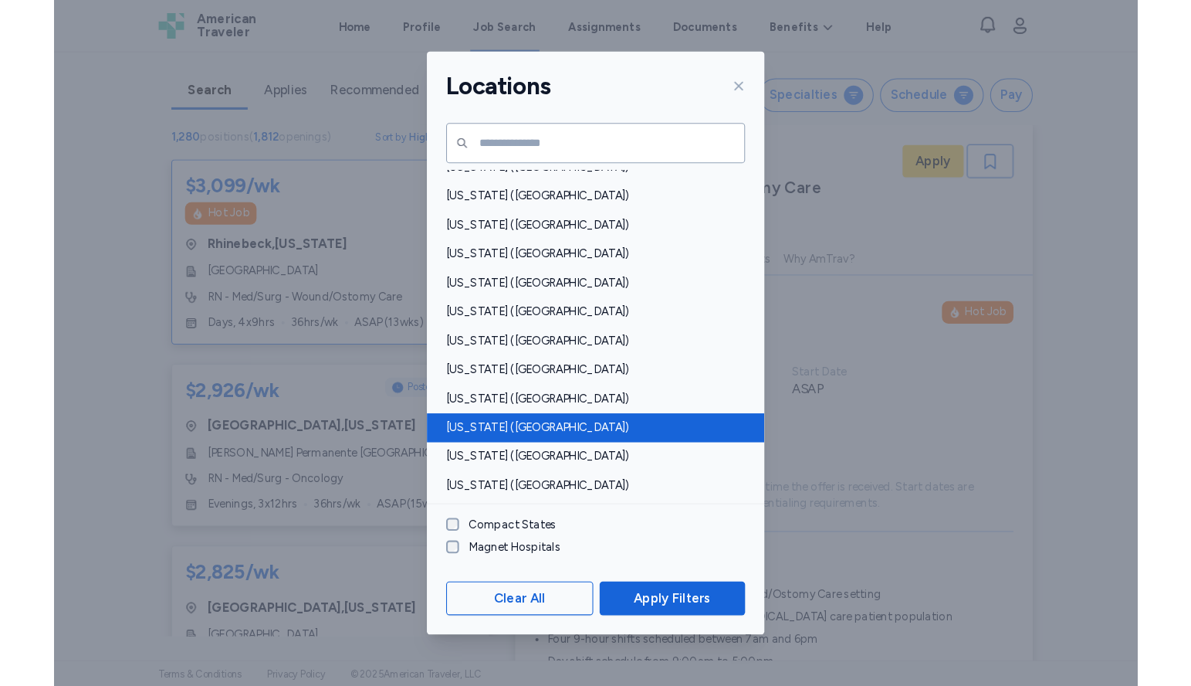
scroll to position [827, 0]
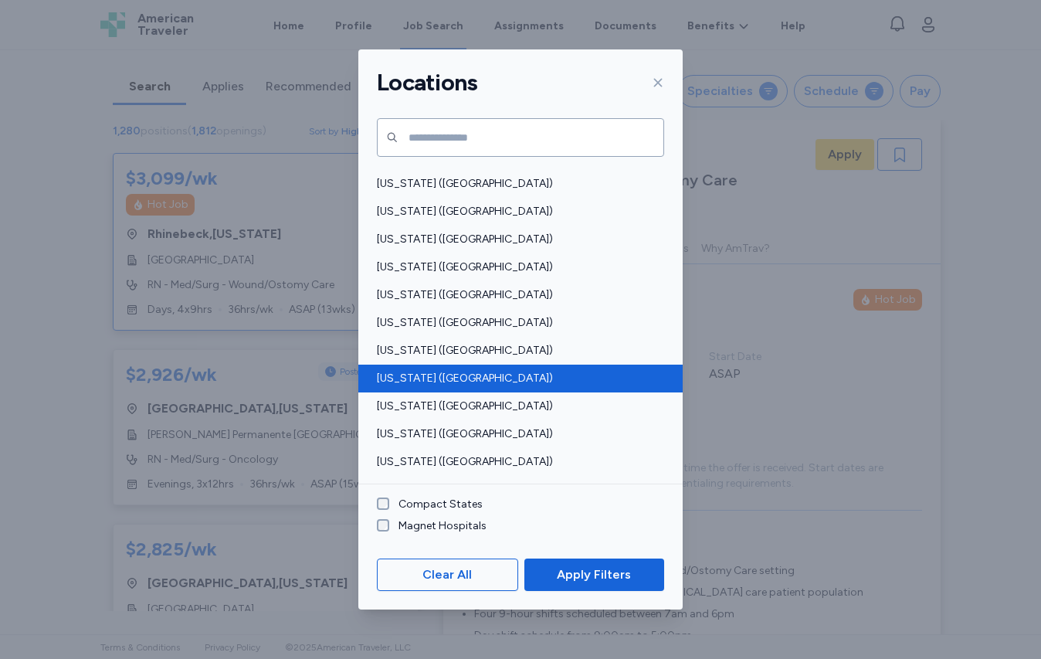
click at [445, 387] on div "[US_STATE] ([GEOGRAPHIC_DATA])" at bounding box center [520, 378] width 324 height 28
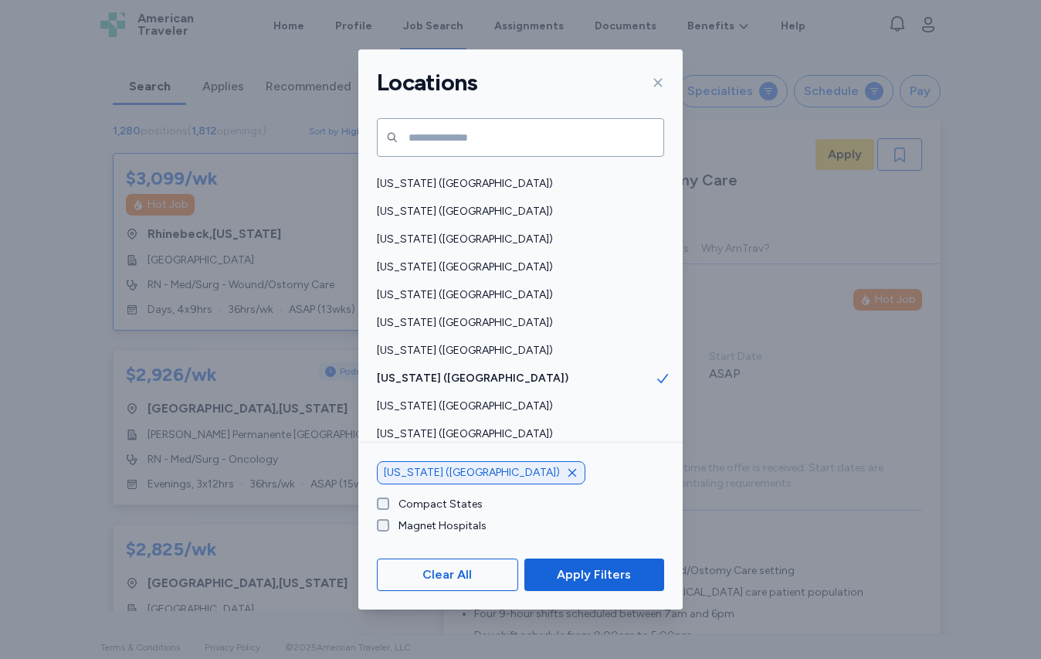
click at [581, 580] on span "Apply Filters" at bounding box center [594, 574] width 74 height 19
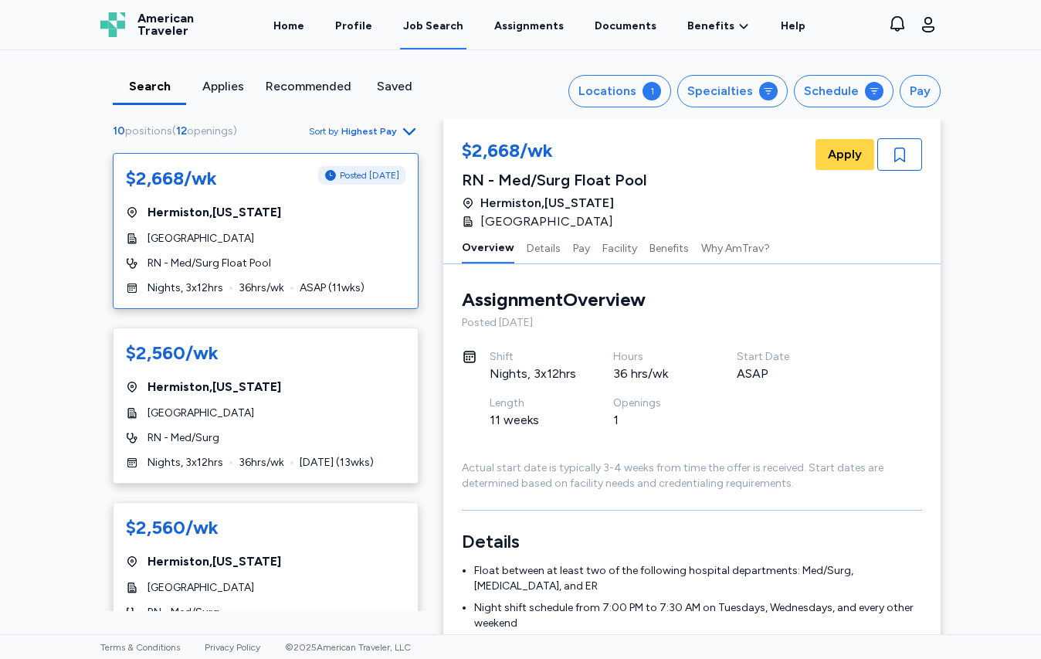
click at [239, 237] on span "[GEOGRAPHIC_DATA]" at bounding box center [200, 238] width 107 height 15
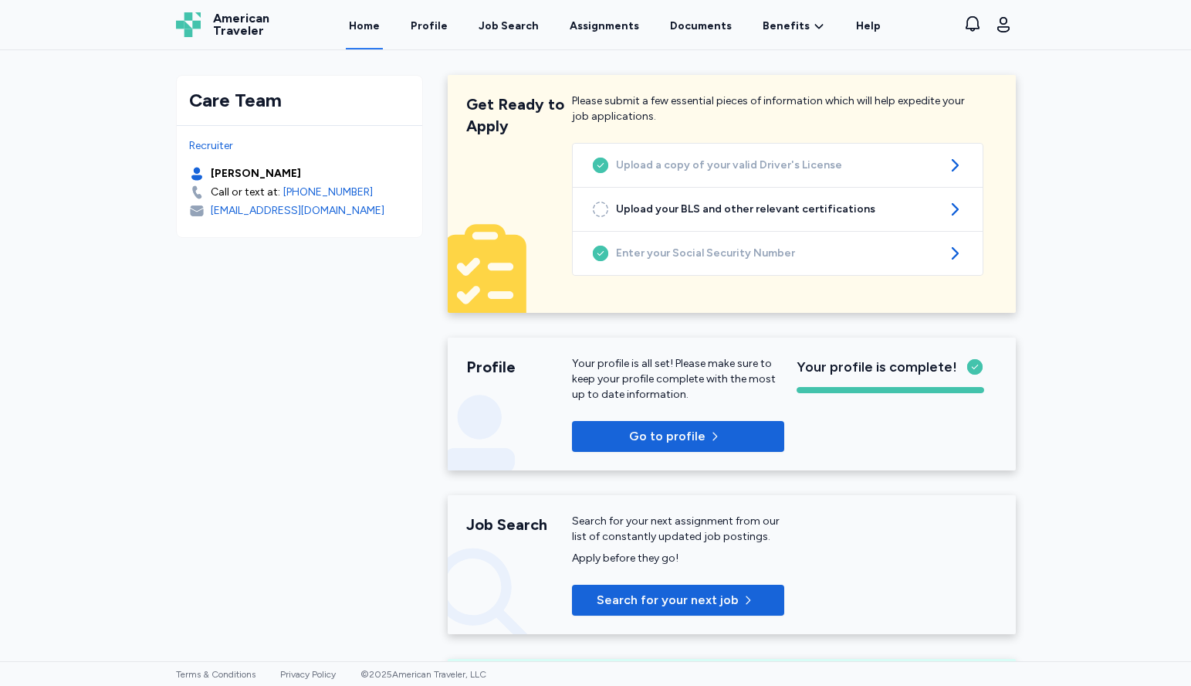
click at [350, 25] on div "Home Profile Job Search Assignments Documents Benefits Benefits Overview Referr…" at bounding box center [615, 24] width 654 height 49
click at [364, 26] on link "Home" at bounding box center [364, 26] width 37 height 48
click at [426, 27] on link "Profile" at bounding box center [429, 26] width 43 height 48
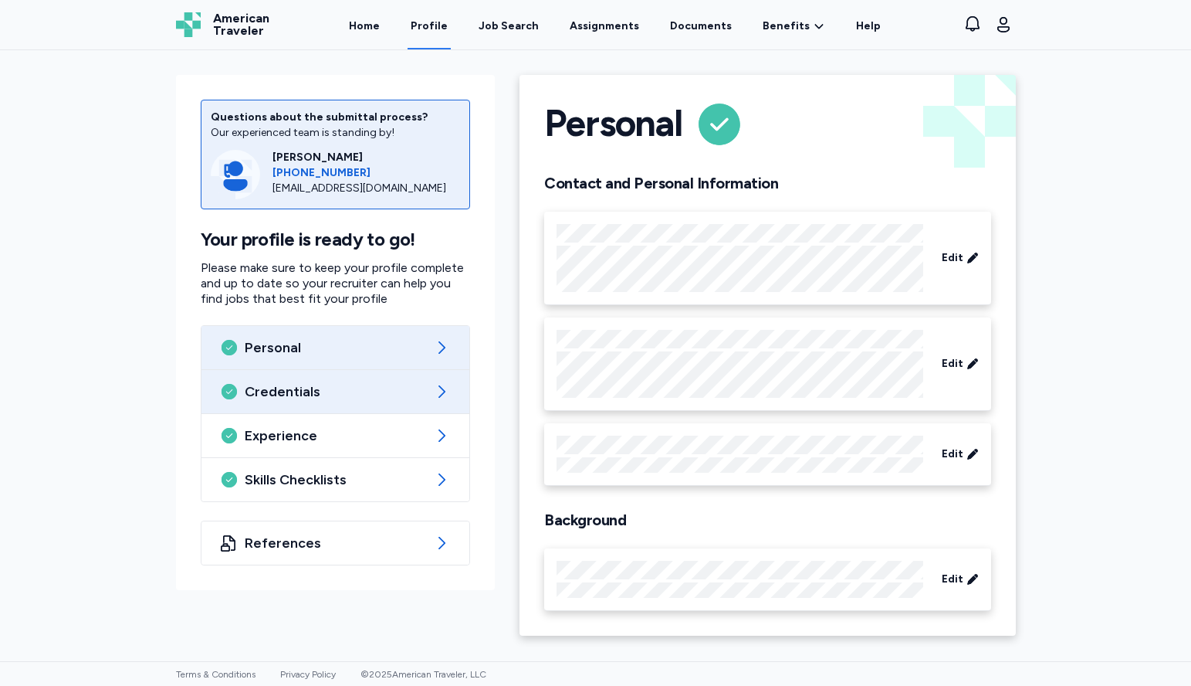
click at [350, 401] on div "Credentials" at bounding box center [336, 391] width 269 height 43
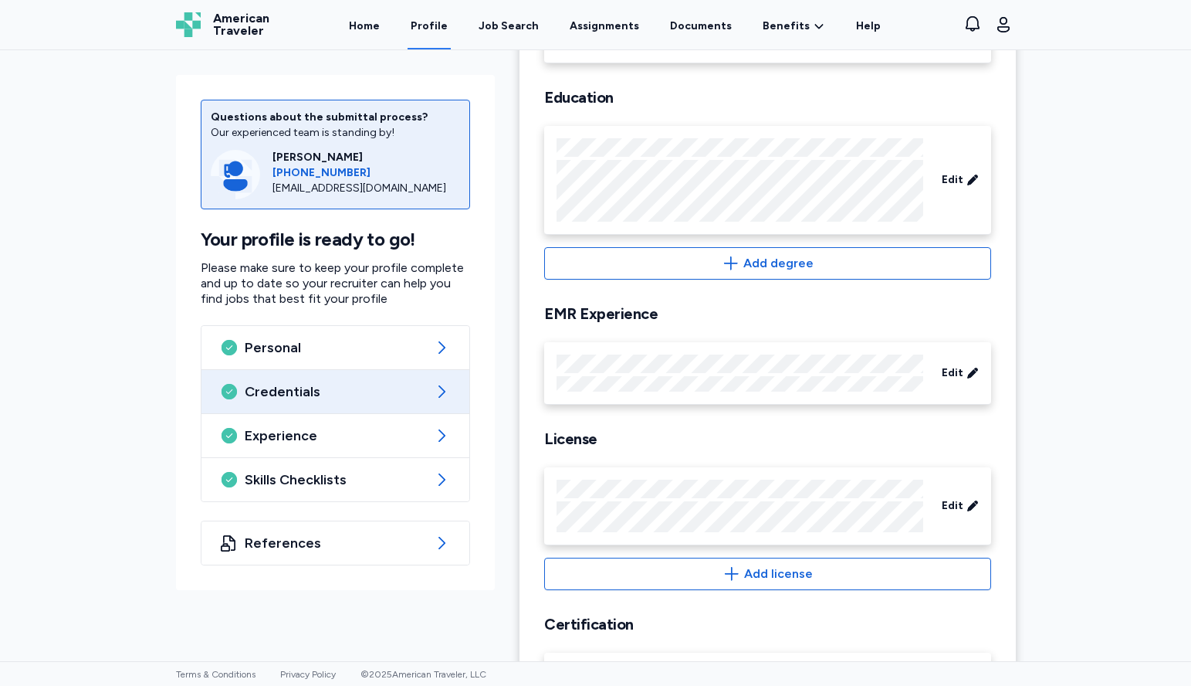
scroll to position [233, 0]
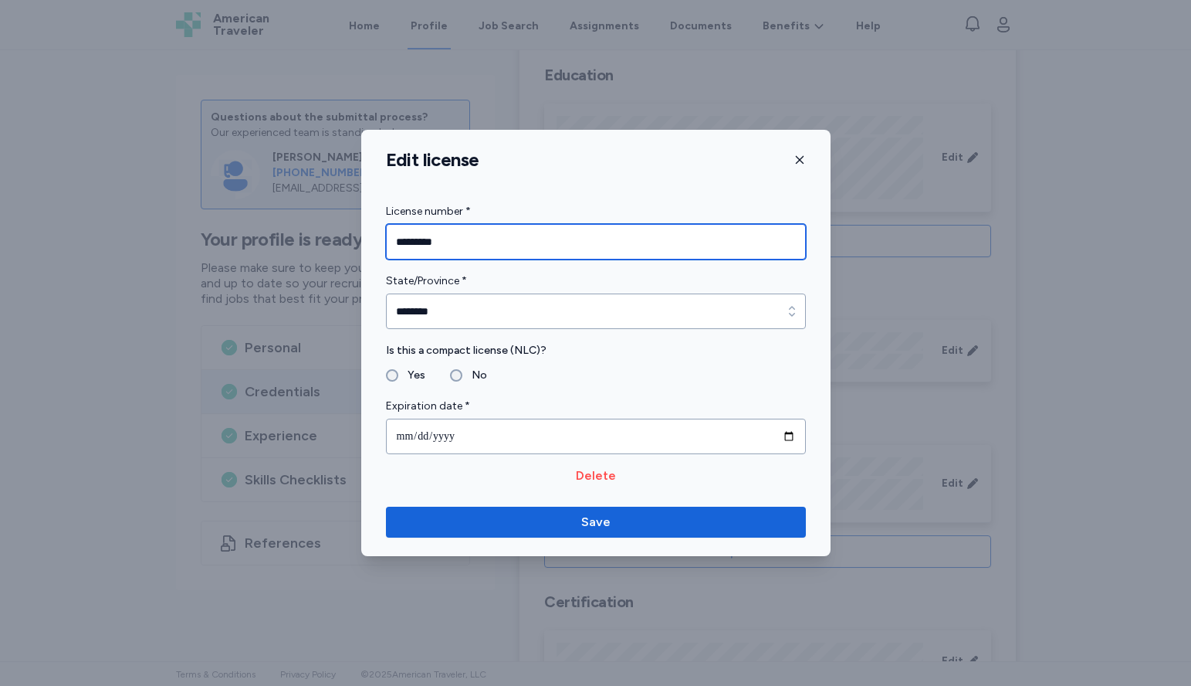
drag, startPoint x: 475, startPoint y: 237, endPoint x: 291, endPoint y: 239, distance: 183.7
click at [291, 239] on div "**********" at bounding box center [595, 343] width 1191 height 686
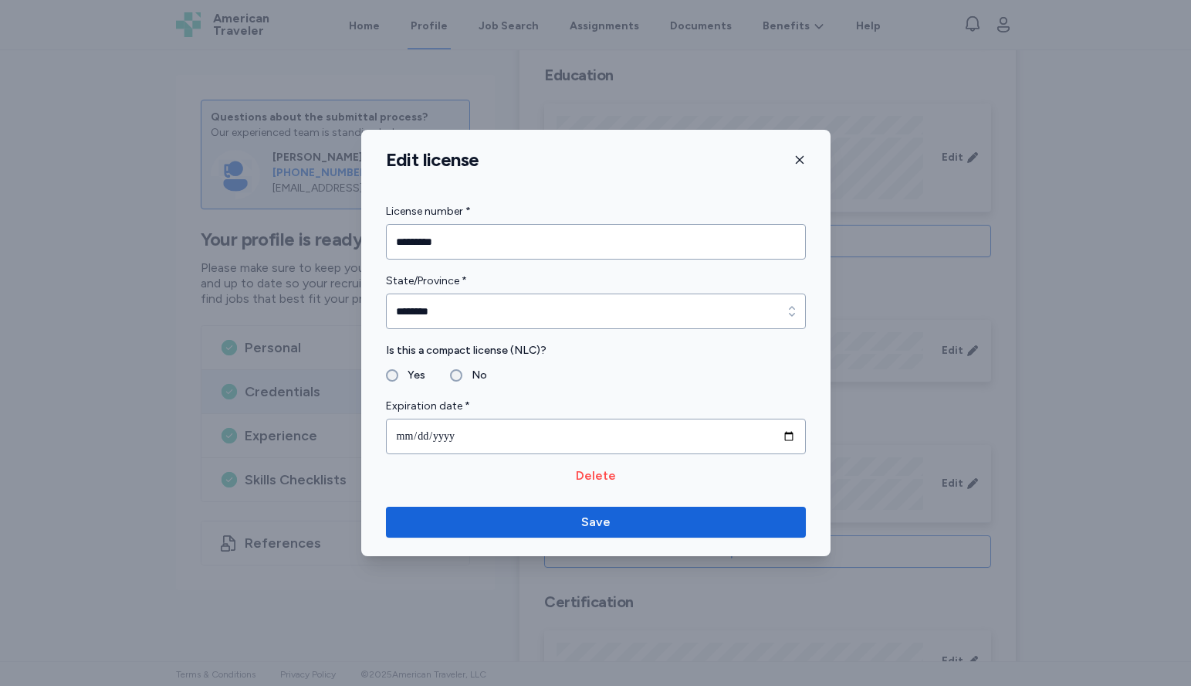
click at [794, 158] on icon "button" at bounding box center [800, 160] width 12 height 12
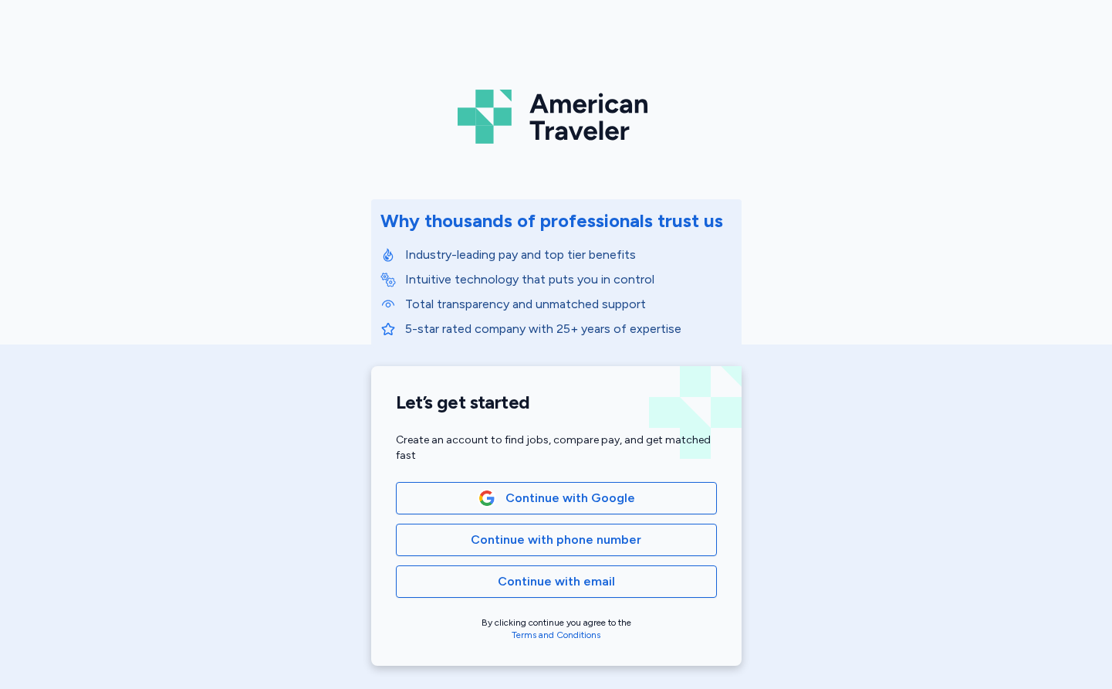
scroll to position [29, 0]
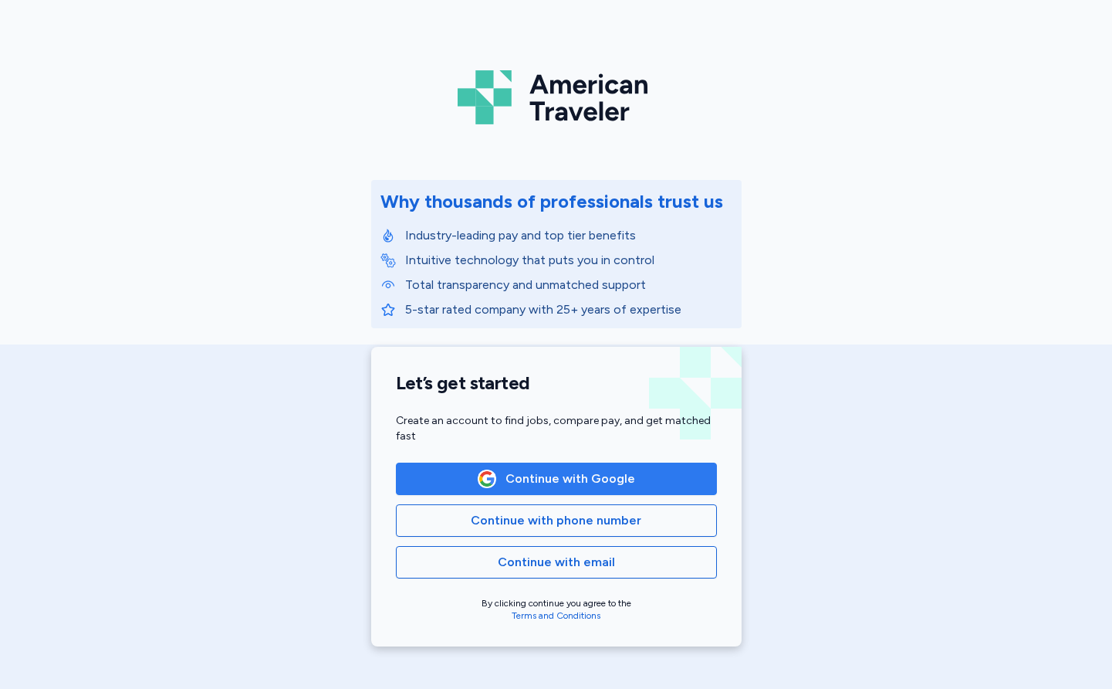
click at [571, 485] on span "Continue with Google" at bounding box center [571, 478] width 130 height 19
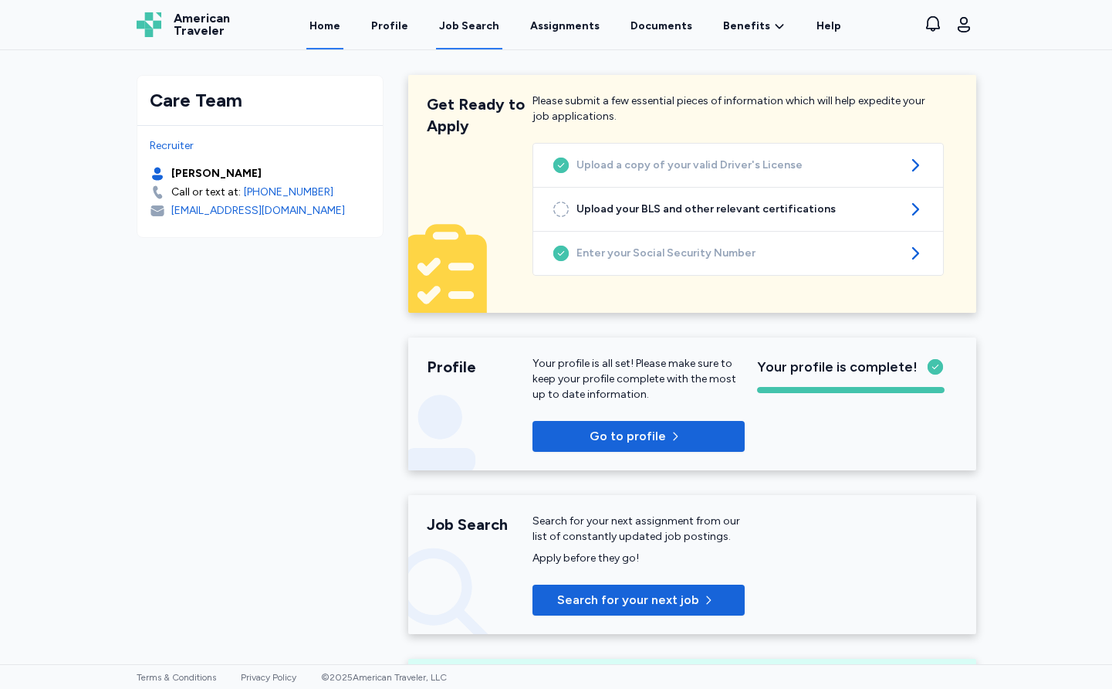
click at [484, 31] on div "Job Search" at bounding box center [469, 26] width 60 height 15
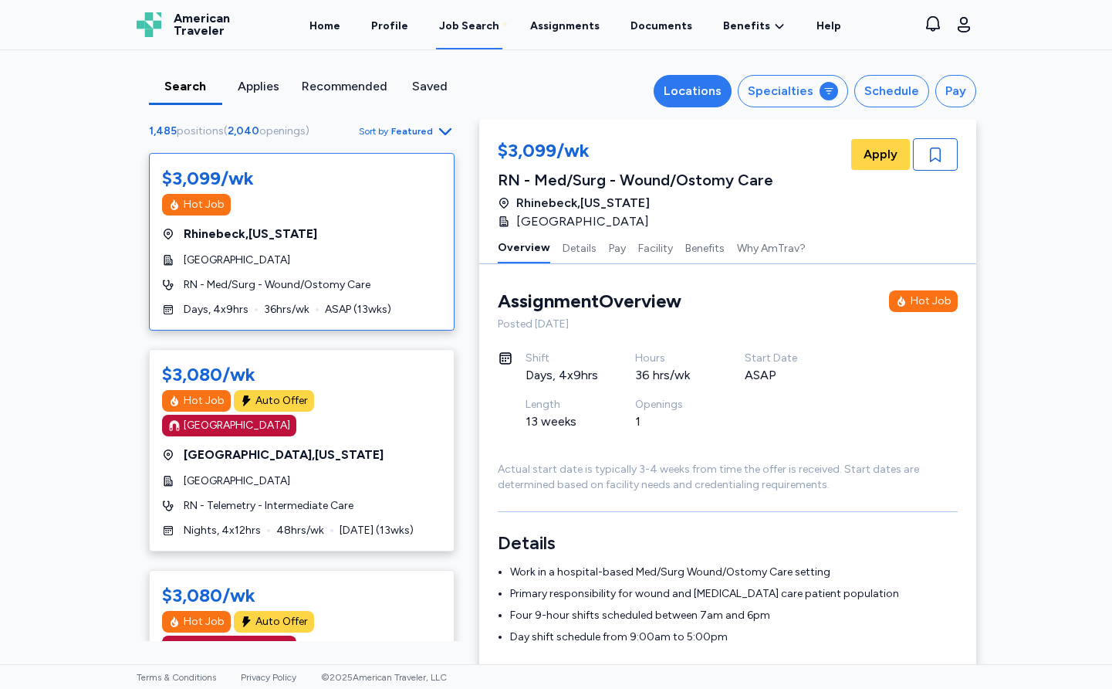
click at [711, 93] on div "Locations" at bounding box center [693, 91] width 58 height 19
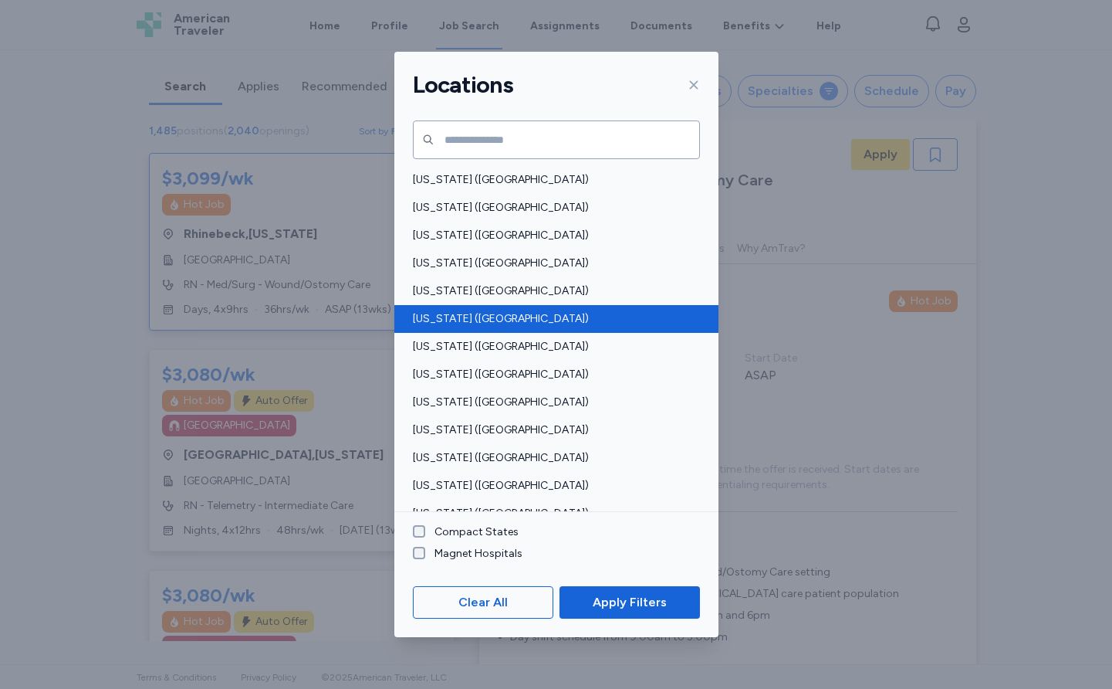
scroll to position [832, 0]
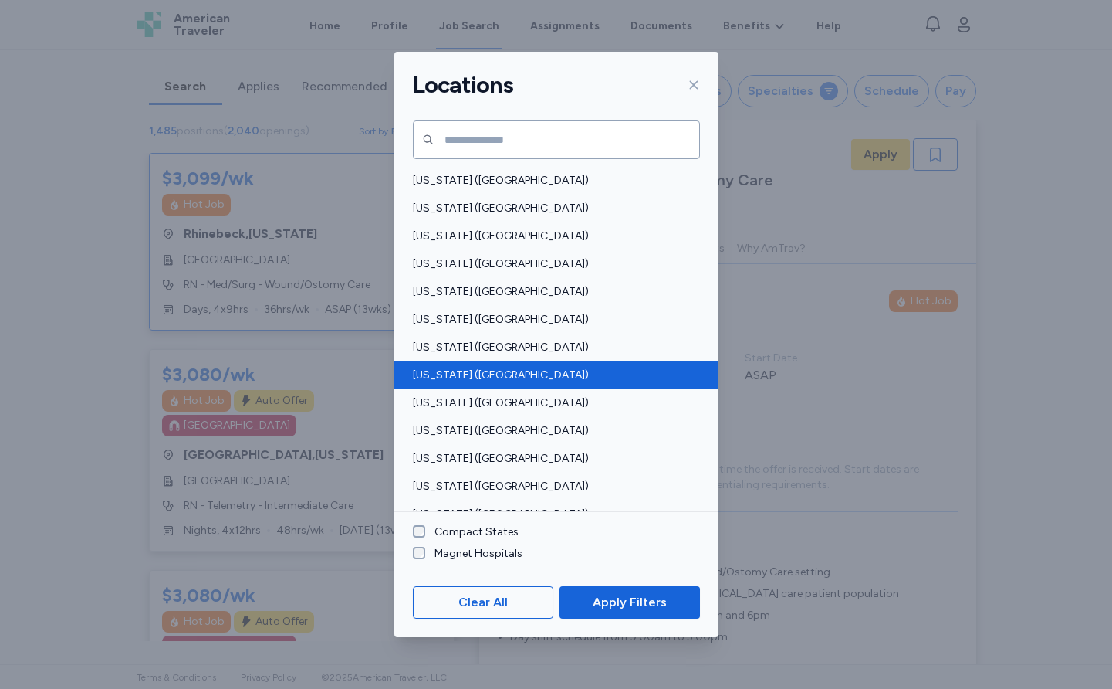
click at [453, 378] on span "[US_STATE] ([GEOGRAPHIC_DATA])" at bounding box center [552, 374] width 278 height 15
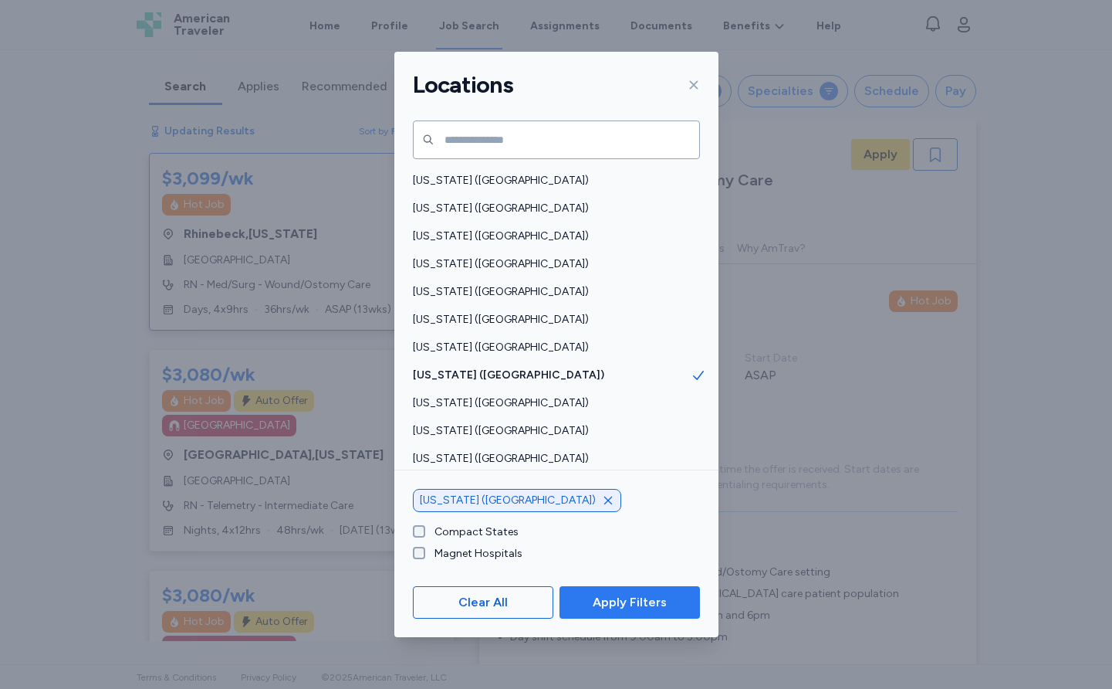
click at [633, 598] on span "Apply Filters" at bounding box center [630, 602] width 74 height 19
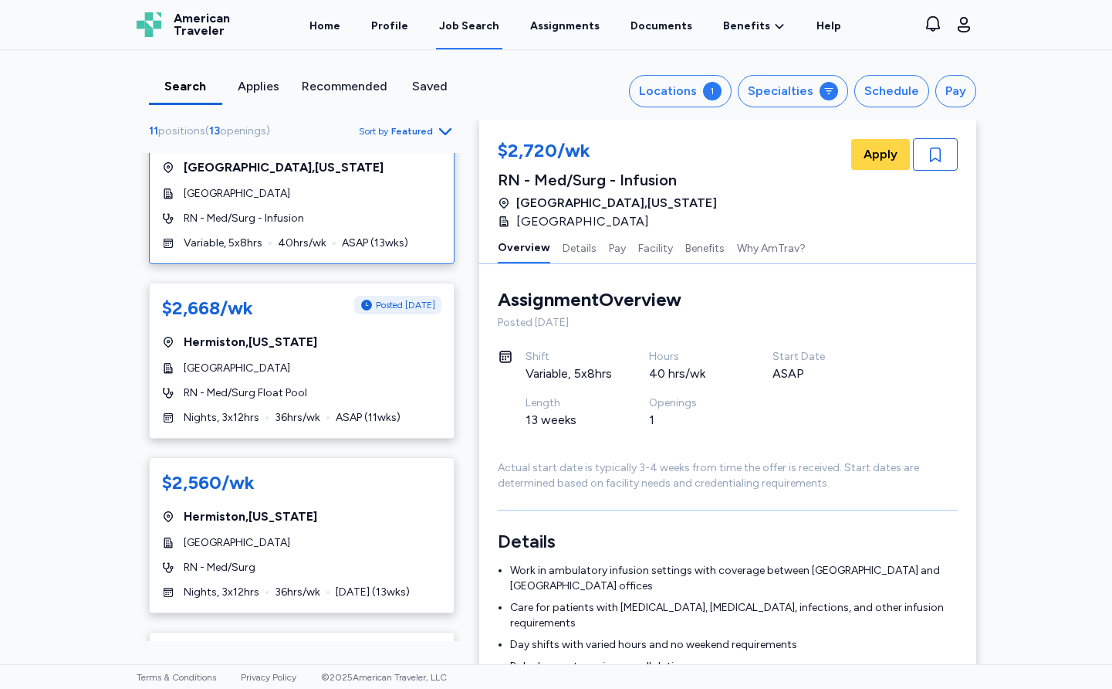
scroll to position [59, 0]
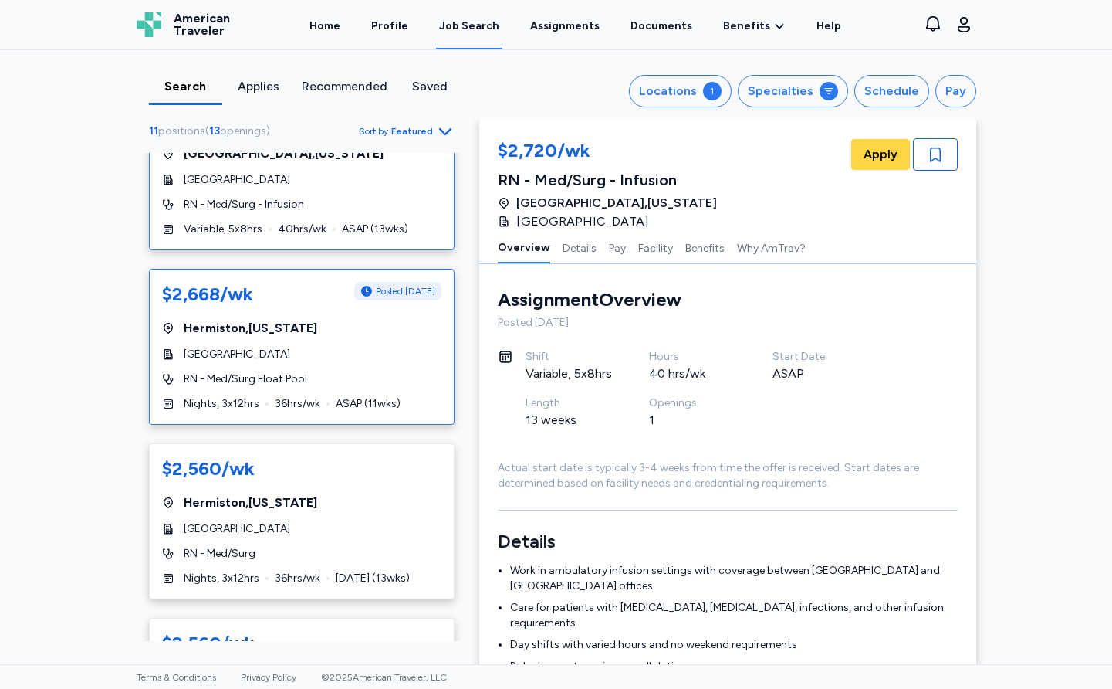
click at [290, 352] on span "[GEOGRAPHIC_DATA]" at bounding box center [237, 354] width 107 height 15
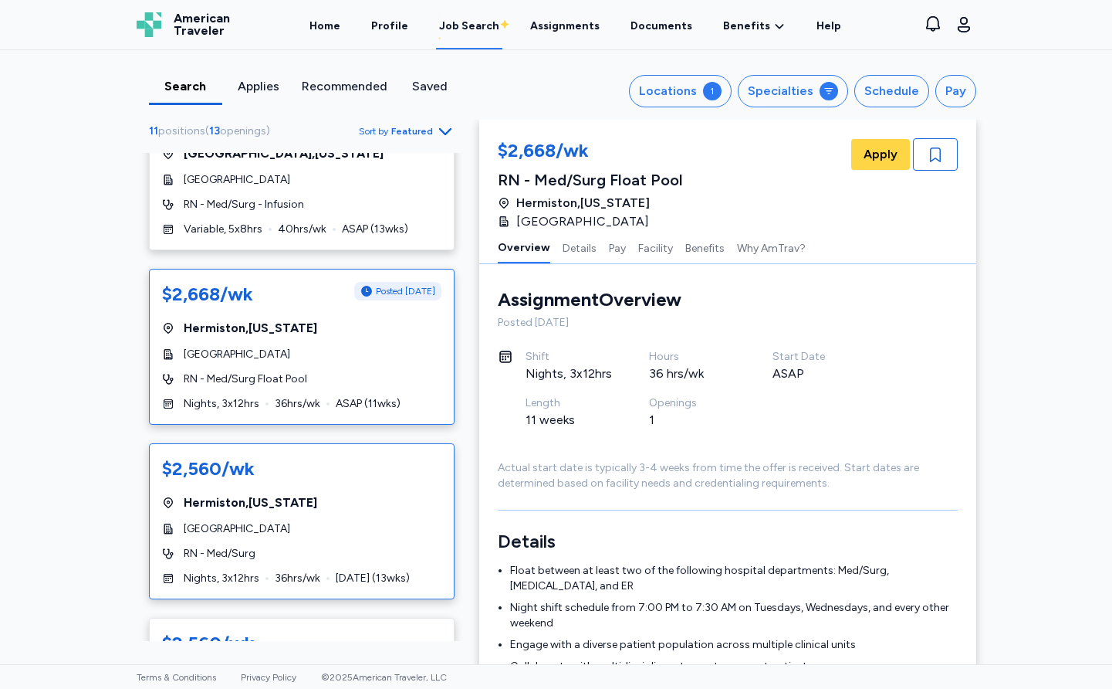
click at [290, 527] on span "[GEOGRAPHIC_DATA]" at bounding box center [237, 528] width 107 height 15
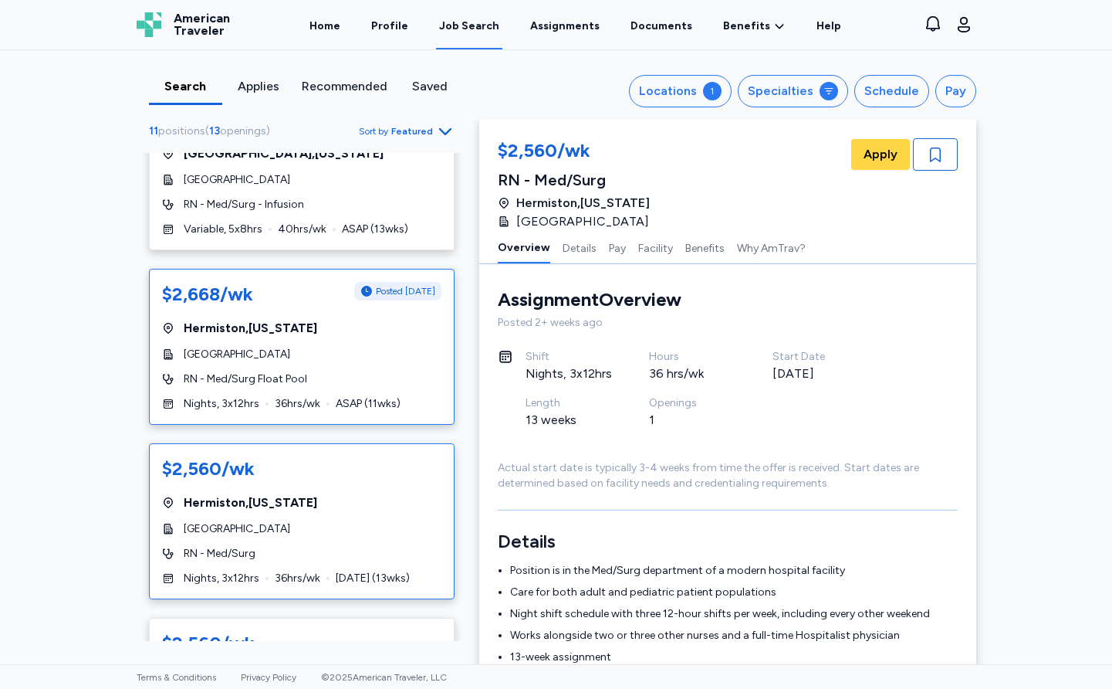
click at [315, 335] on div "[GEOGRAPHIC_DATA] , [US_STATE]" at bounding box center [301, 328] width 279 height 19
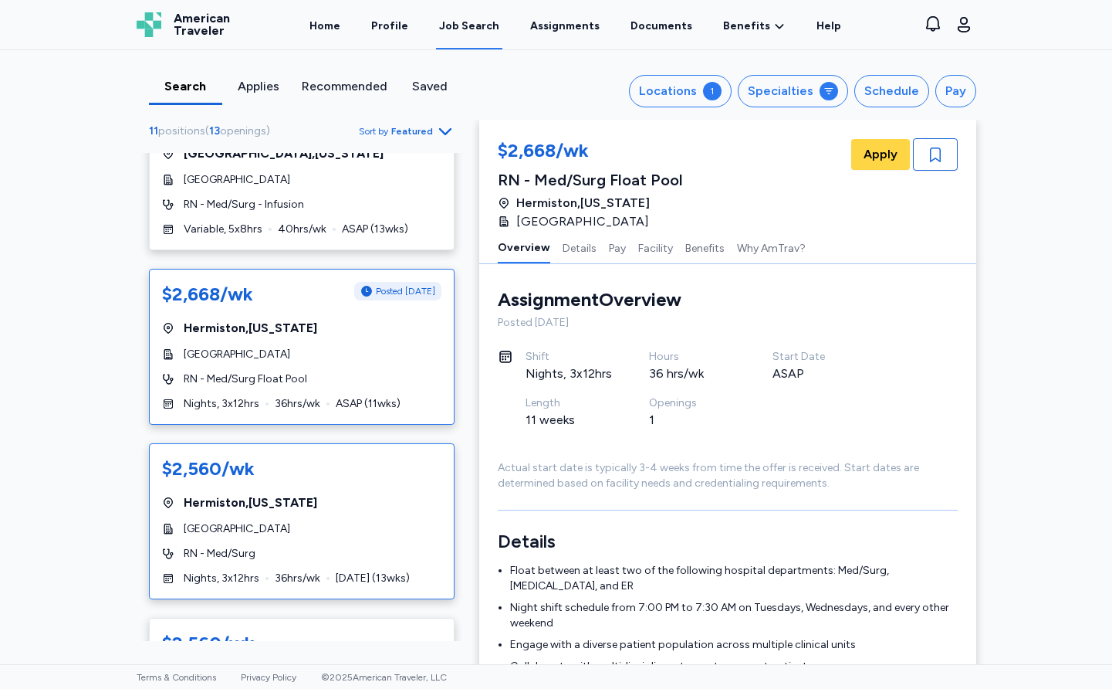
click at [329, 503] on div "[GEOGRAPHIC_DATA] , [US_STATE]" at bounding box center [301, 502] width 279 height 19
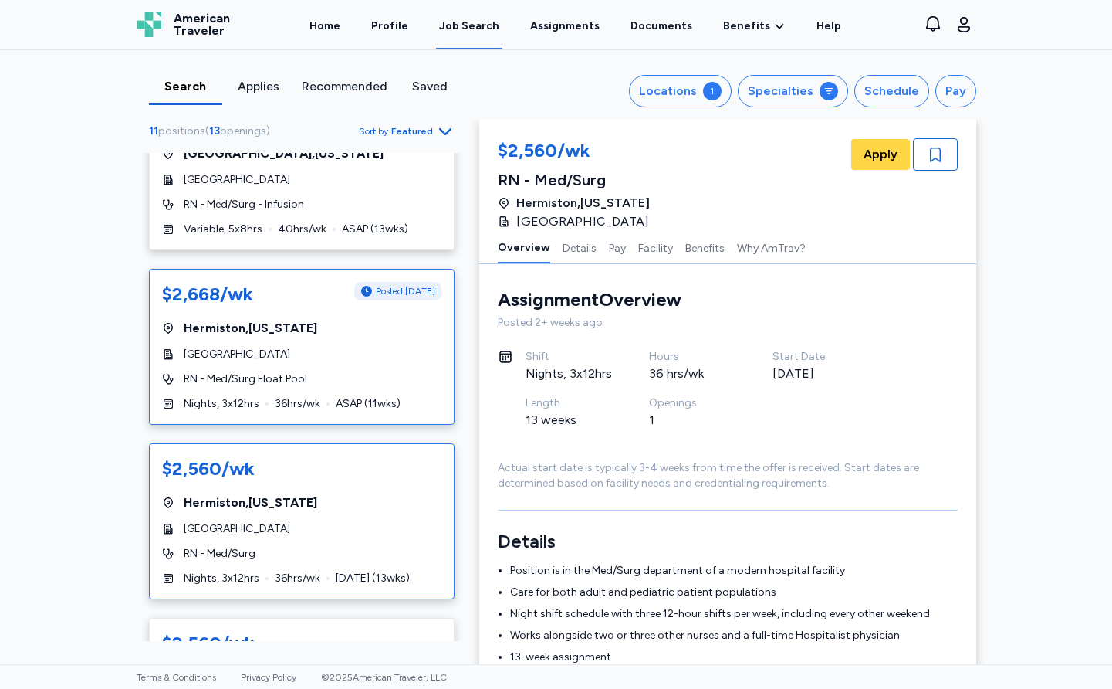
click at [363, 361] on div "[GEOGRAPHIC_DATA]" at bounding box center [301, 354] width 279 height 15
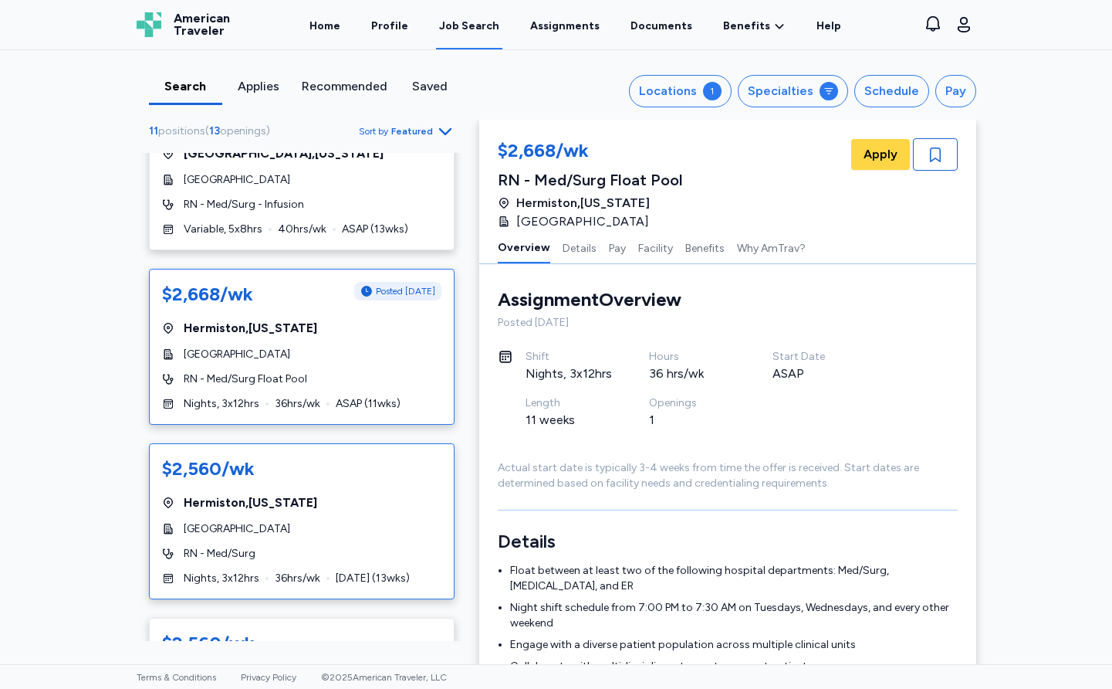
click at [352, 466] on div "$2,560/wk" at bounding box center [301, 468] width 279 height 25
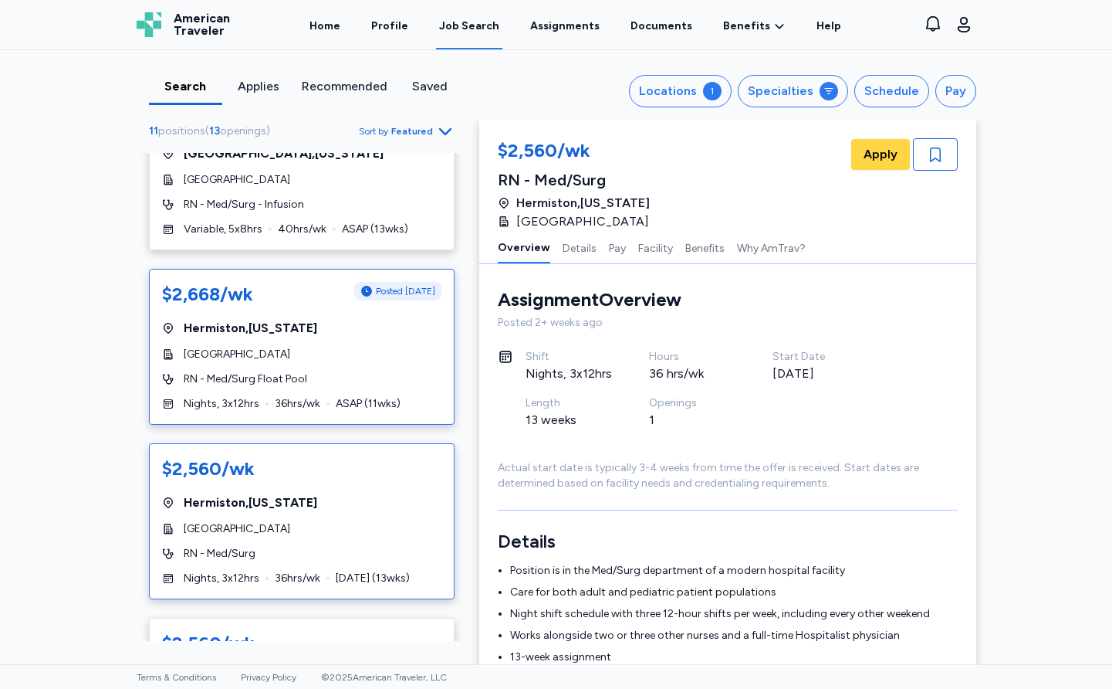
click at [358, 353] on div "[GEOGRAPHIC_DATA]" at bounding box center [301, 354] width 279 height 15
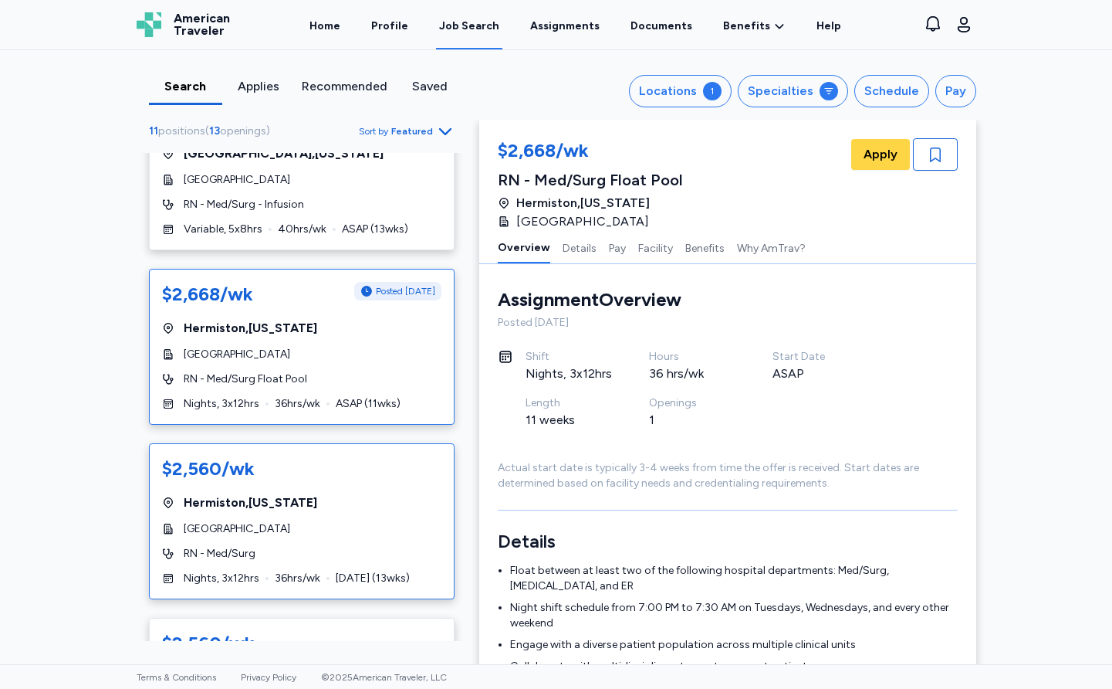
click at [360, 472] on div "$2,560/wk" at bounding box center [301, 468] width 279 height 25
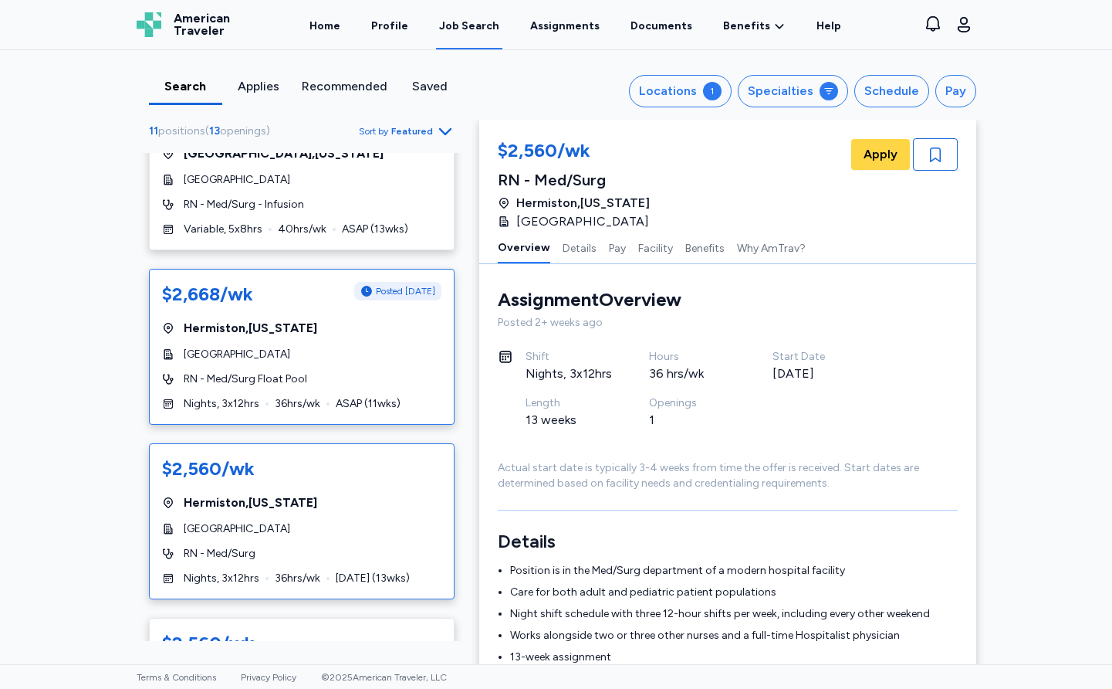
click at [367, 344] on div "$2,668/wk Posted [DATE] [GEOGRAPHIC_DATA] , [US_STATE] [GEOGRAPHIC_DATA] RN - M…" at bounding box center [302, 347] width 306 height 156
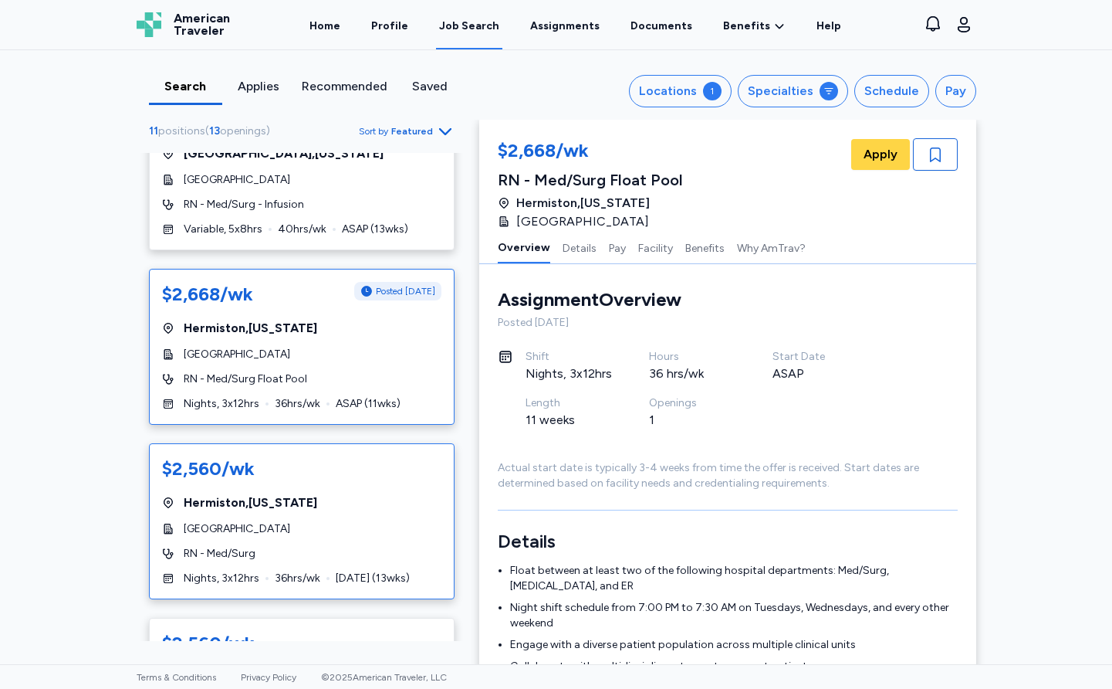
click at [366, 472] on div "$2,560/wk" at bounding box center [301, 468] width 279 height 25
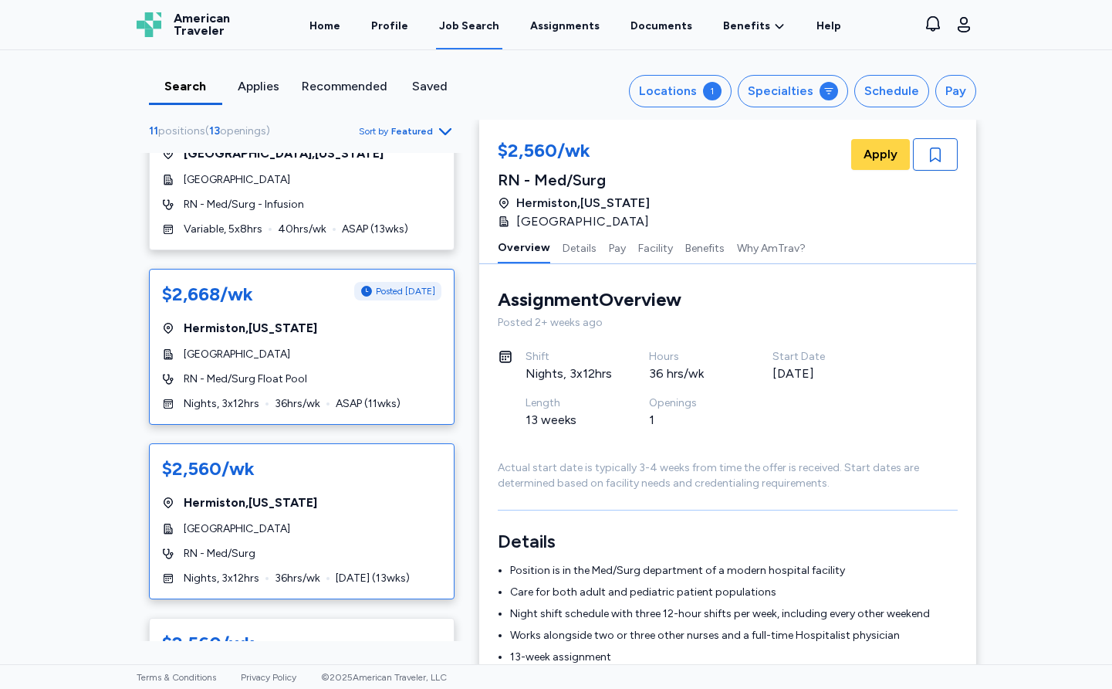
click at [381, 348] on div "[GEOGRAPHIC_DATA]" at bounding box center [301, 354] width 279 height 15
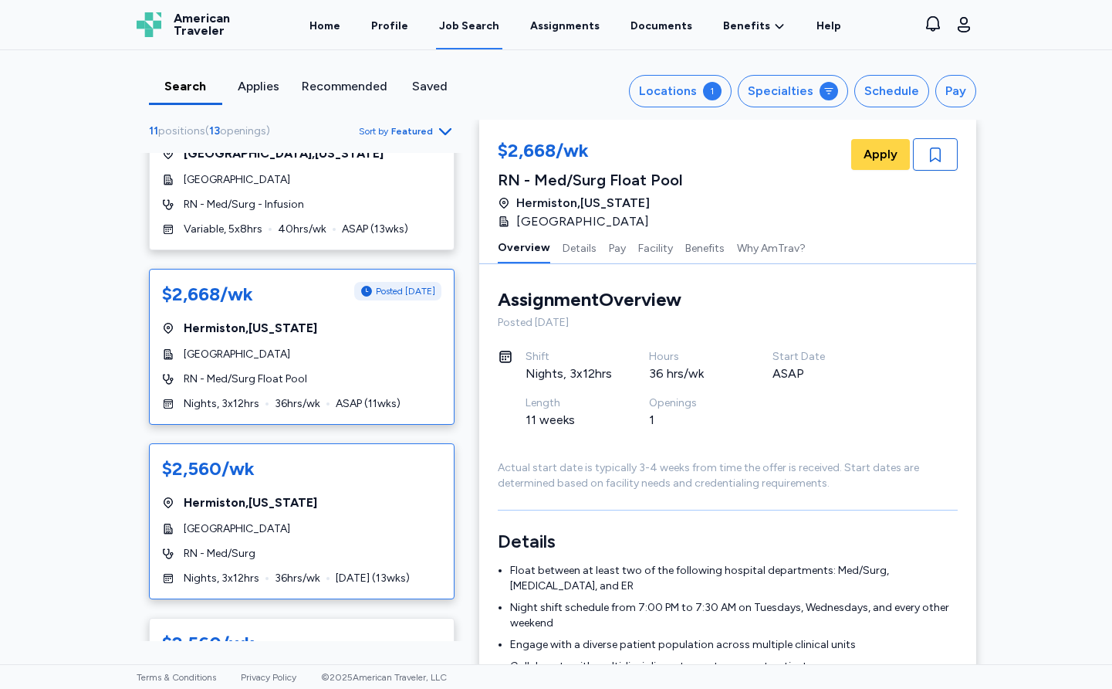
click at [373, 453] on div "$2,560/wk [GEOGRAPHIC_DATA] , [US_STATE] [GEOGRAPHIC_DATA] RN - Med/Surg Nights…" at bounding box center [302, 521] width 306 height 156
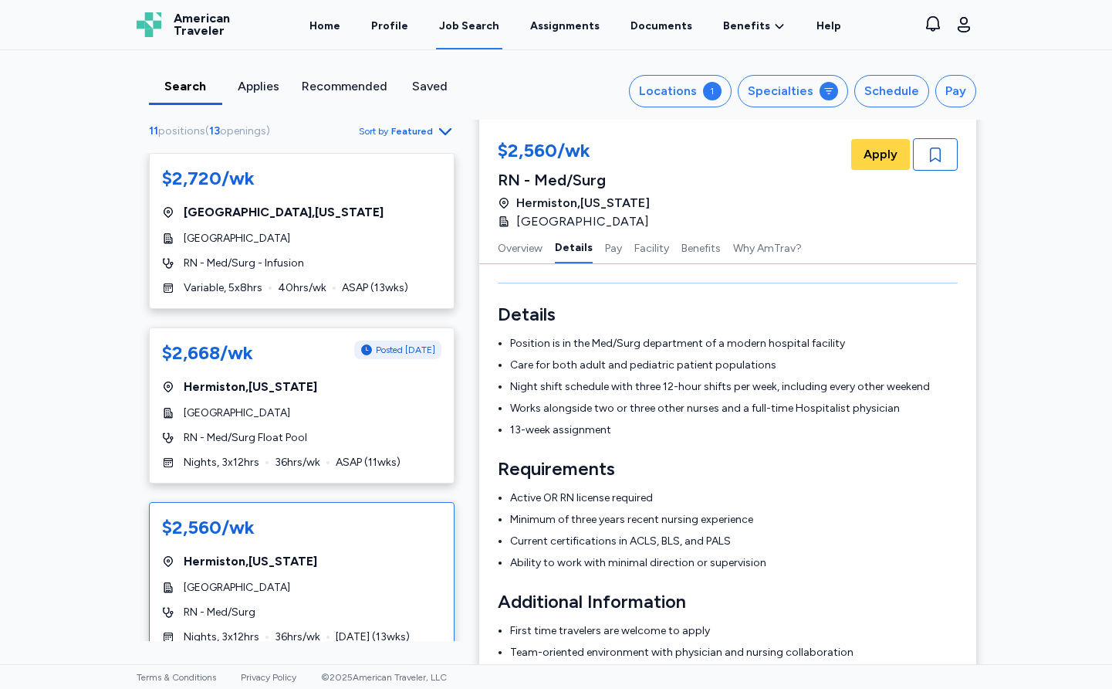
scroll to position [330, 0]
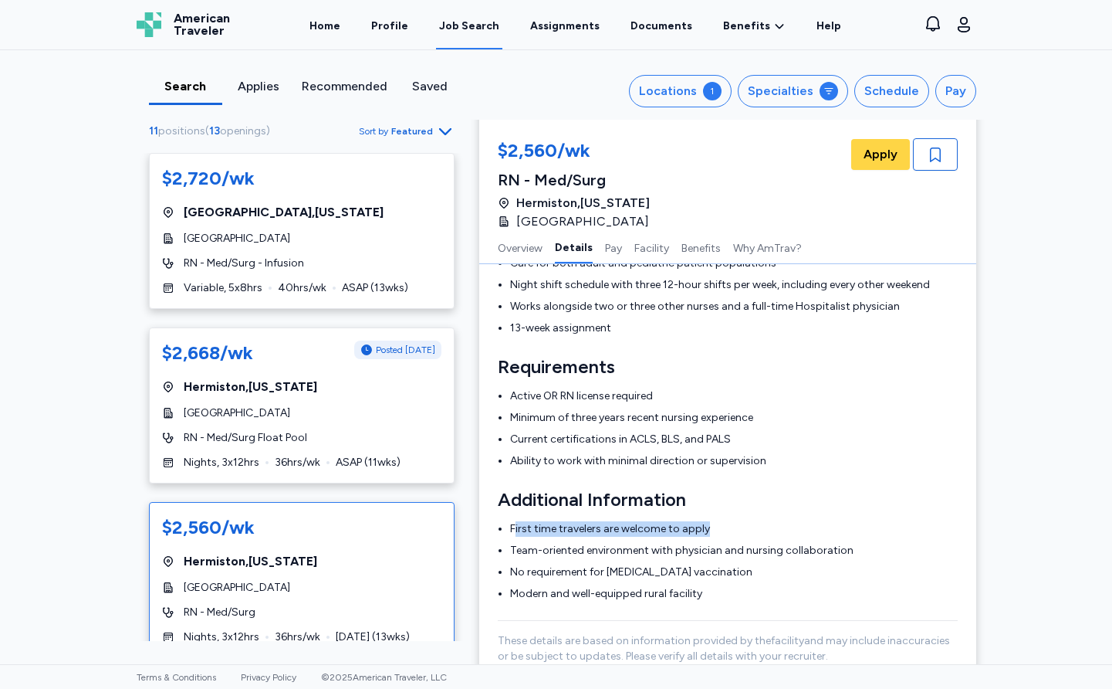
drag, startPoint x: 510, startPoint y: 530, endPoint x: 754, endPoint y: 531, distance: 243.2
click at [754, 531] on li "First time travelers are welcome to apply" at bounding box center [734, 528] width 448 height 15
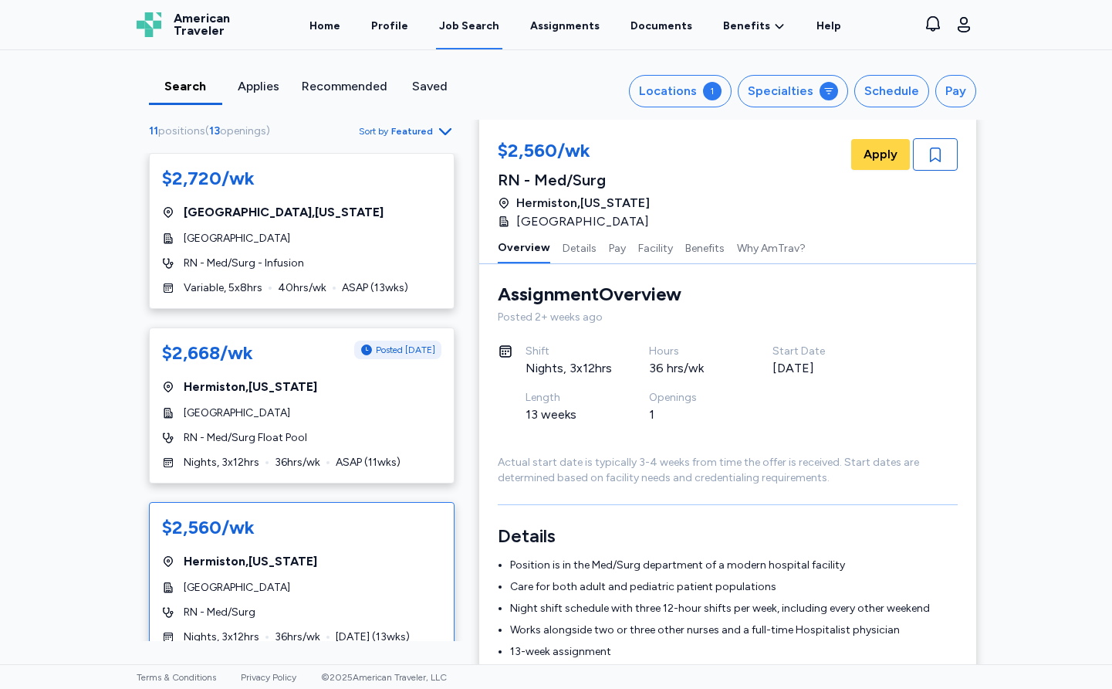
scroll to position [0, 0]
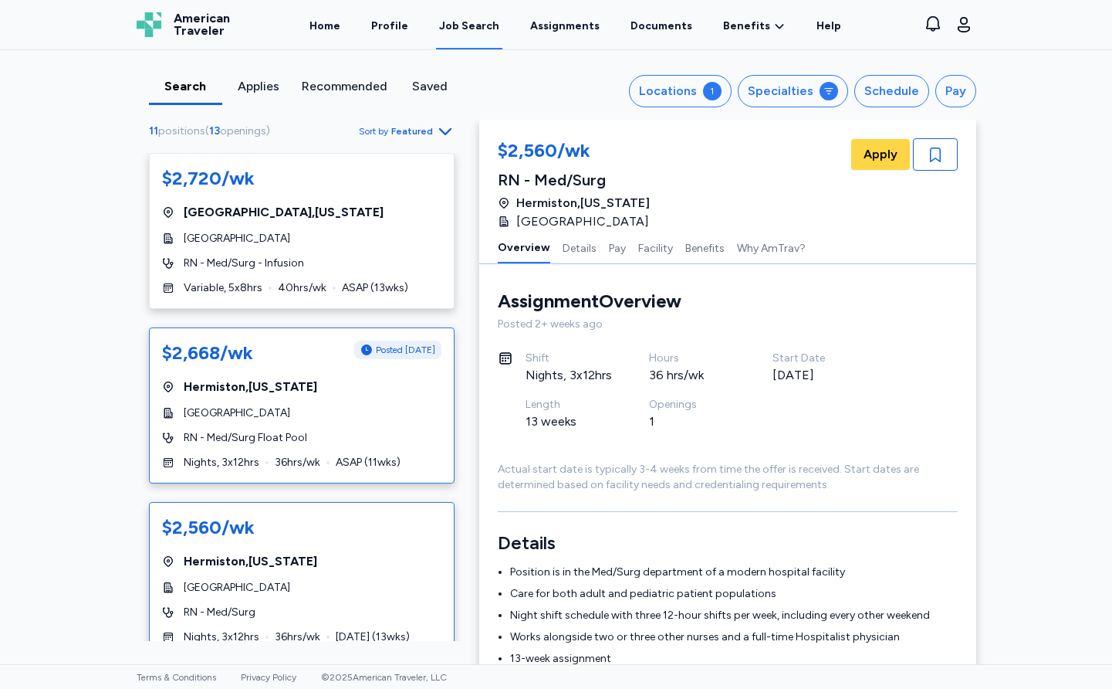
click at [298, 389] on div "[GEOGRAPHIC_DATA] , [US_STATE]" at bounding box center [301, 387] width 279 height 19
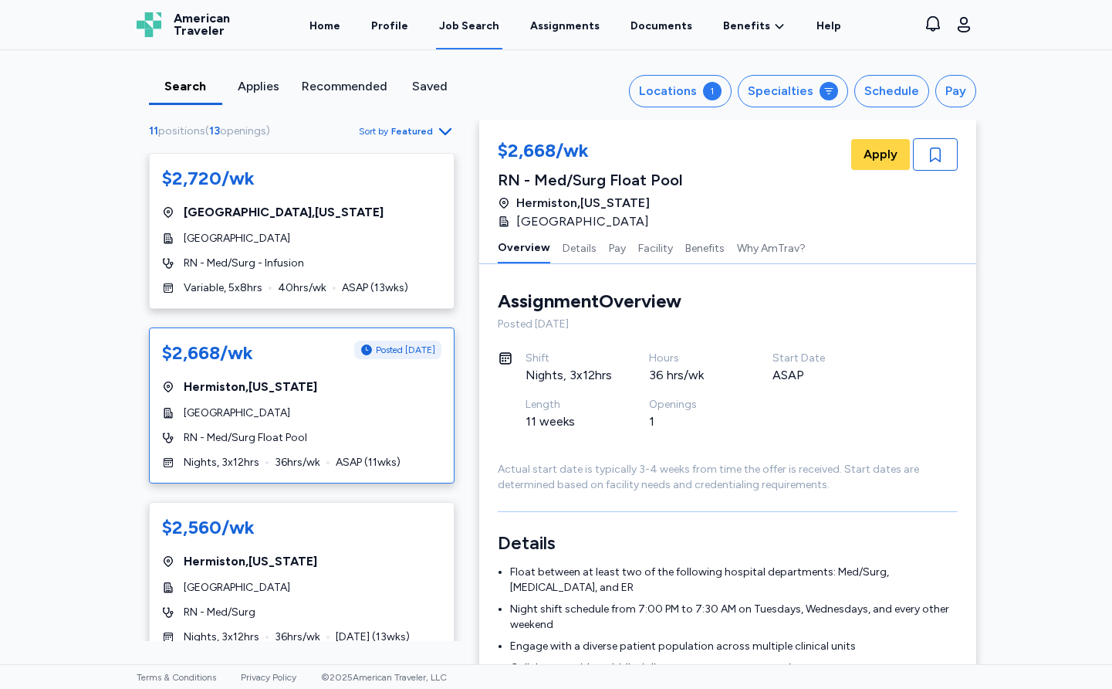
scroll to position [2, 0]
drag, startPoint x: 513, startPoint y: 222, endPoint x: 687, endPoint y: 225, distance: 174.5
click at [683, 225] on div "[GEOGRAPHIC_DATA] , [US_STATE] [GEOGRAPHIC_DATA]" at bounding box center [590, 212] width 185 height 37
copy span "[GEOGRAPHIC_DATA]"
click at [623, 223] on span "[GEOGRAPHIC_DATA]" at bounding box center [582, 221] width 133 height 19
